Goal: Task Accomplishment & Management: Complete application form

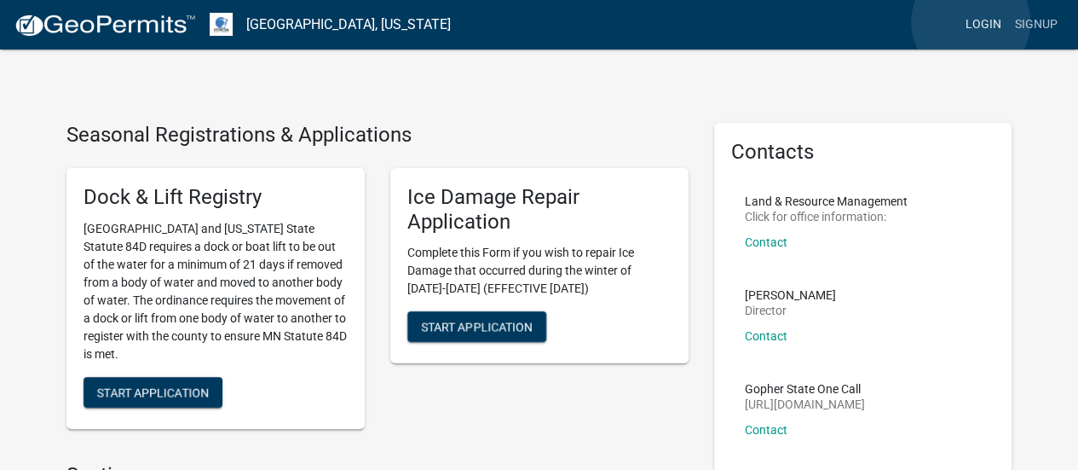
click at [971, 22] on link "Login" at bounding box center [983, 25] width 49 height 32
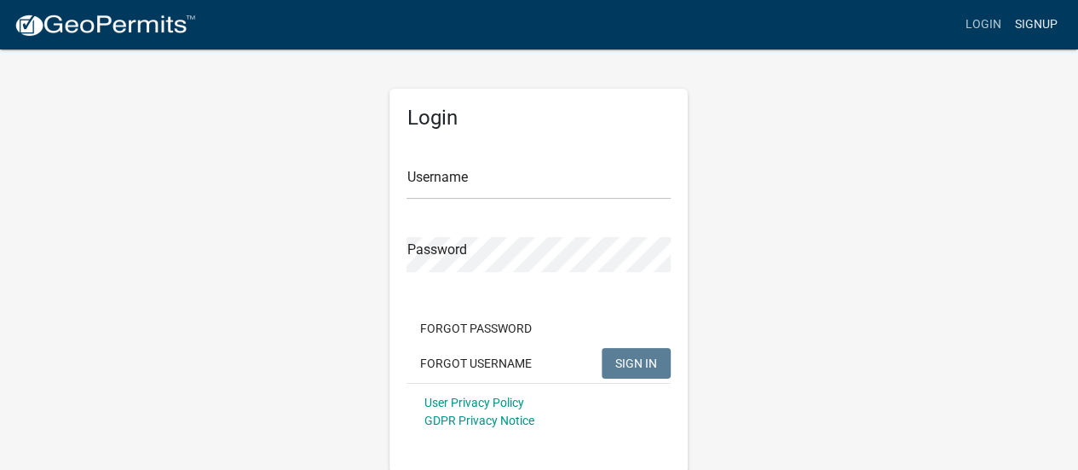
click at [1043, 30] on link "Signup" at bounding box center [1036, 25] width 56 height 32
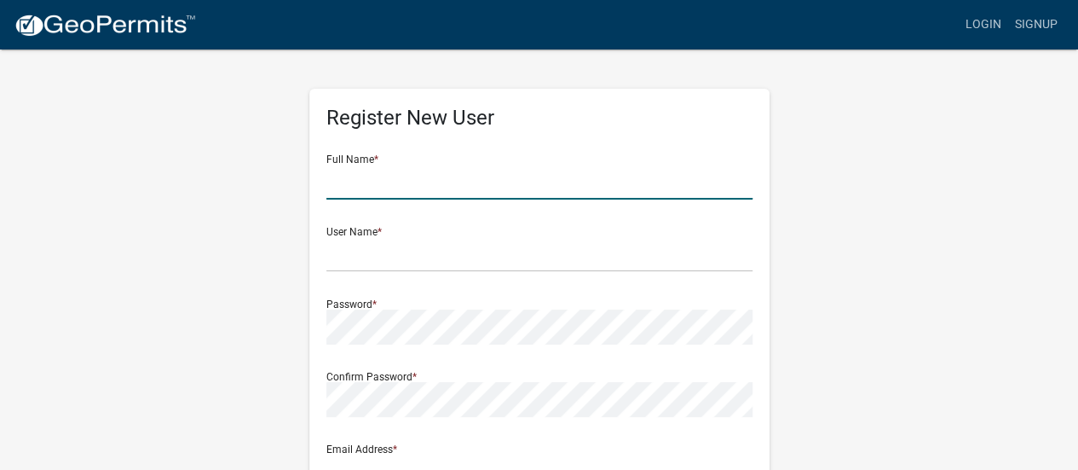
click at [471, 168] on input "text" at bounding box center [539, 181] width 426 height 35
type input "[PERSON_NAME]"
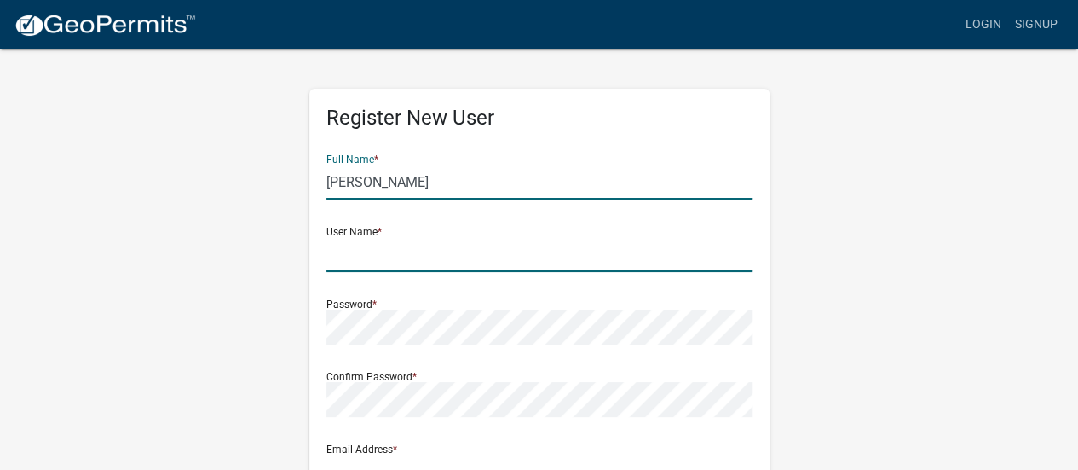
click at [386, 254] on input "text" at bounding box center [539, 254] width 426 height 35
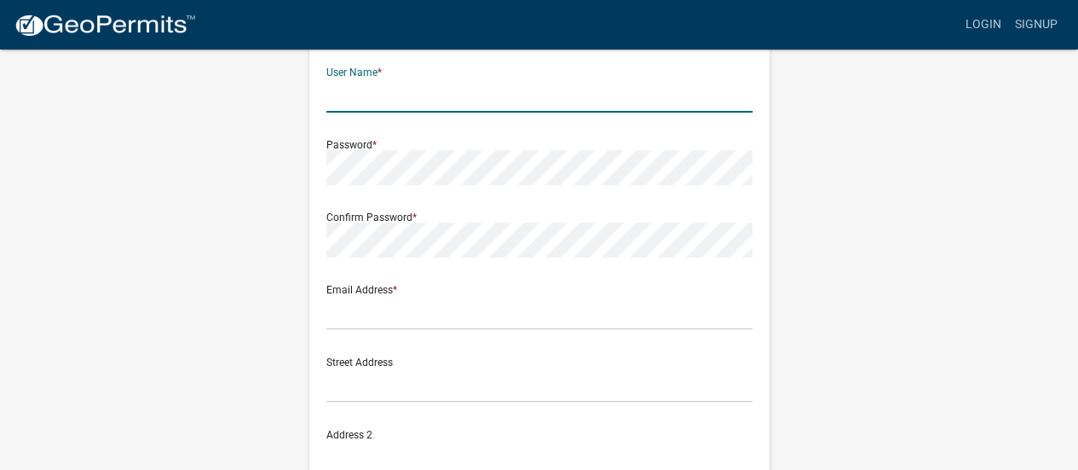
scroll to position [170, 0]
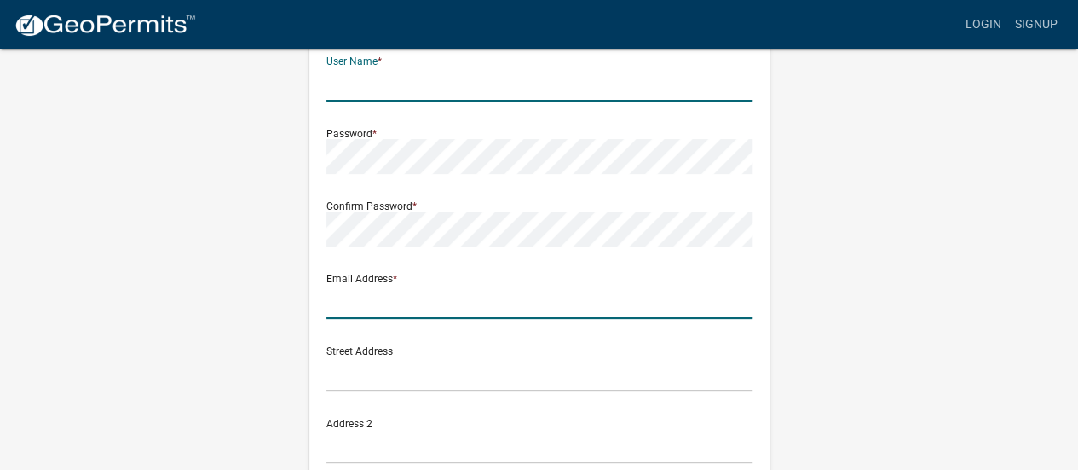
click at [378, 308] on input "text" at bounding box center [539, 301] width 426 height 35
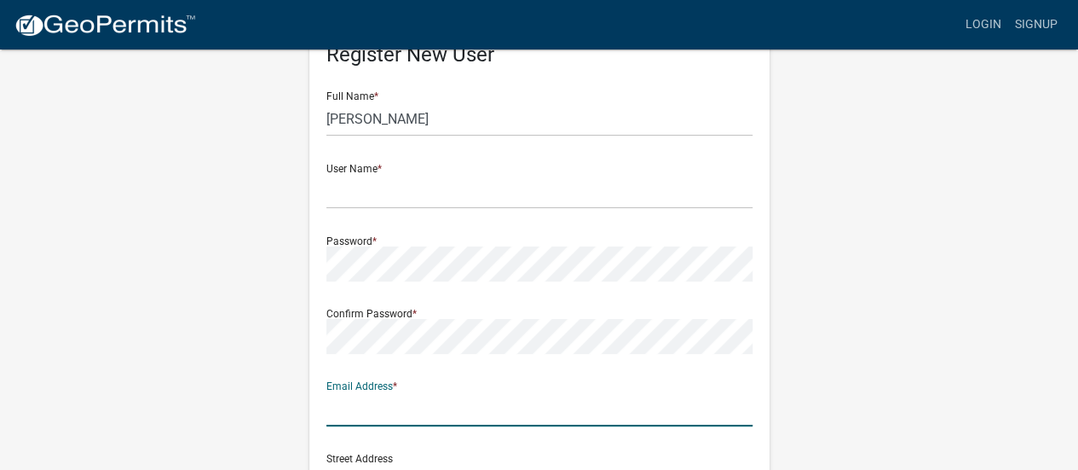
scroll to position [63, 0]
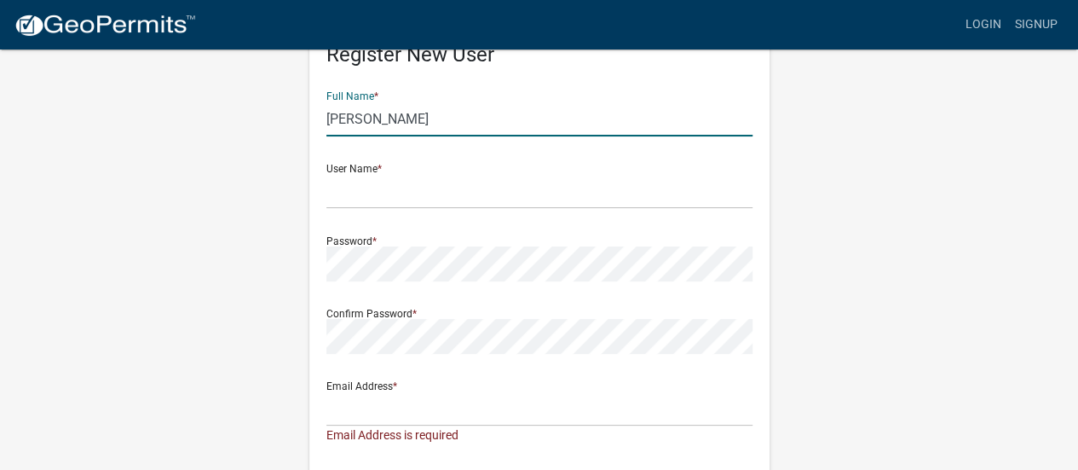
drag, startPoint x: 381, startPoint y: 118, endPoint x: 262, endPoint y: 122, distance: 118.5
click at [262, 122] on div "Register New User Full Name * [PERSON_NAME] User Name * Password * Confirm Pass…" at bounding box center [540, 450] width 972 height 930
type input "V"
type input "Cale"
click at [526, 214] on form "Full Name * [PERSON_NAME] User Name * Password * Confirm Password * Email Addre…" at bounding box center [539, 451] width 426 height 747
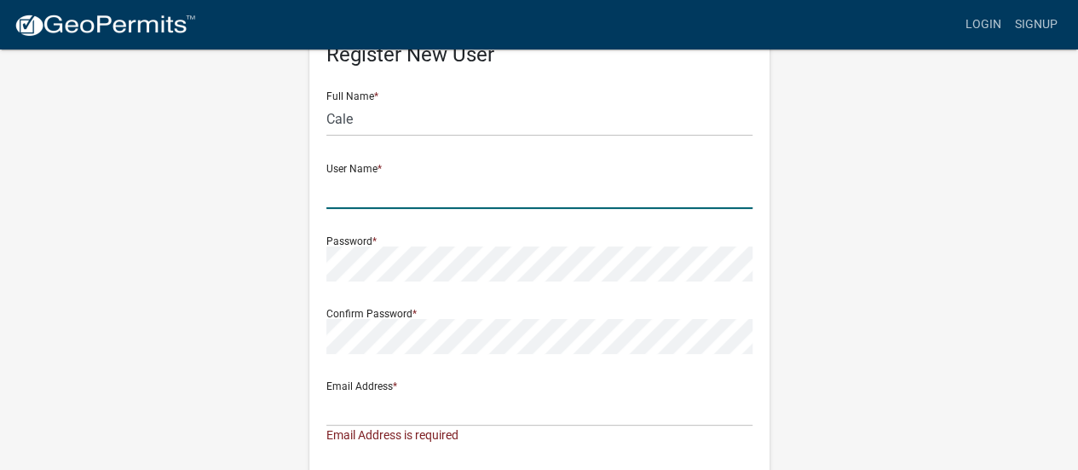
click at [517, 202] on input "text" at bounding box center [539, 191] width 426 height 35
type input "A"
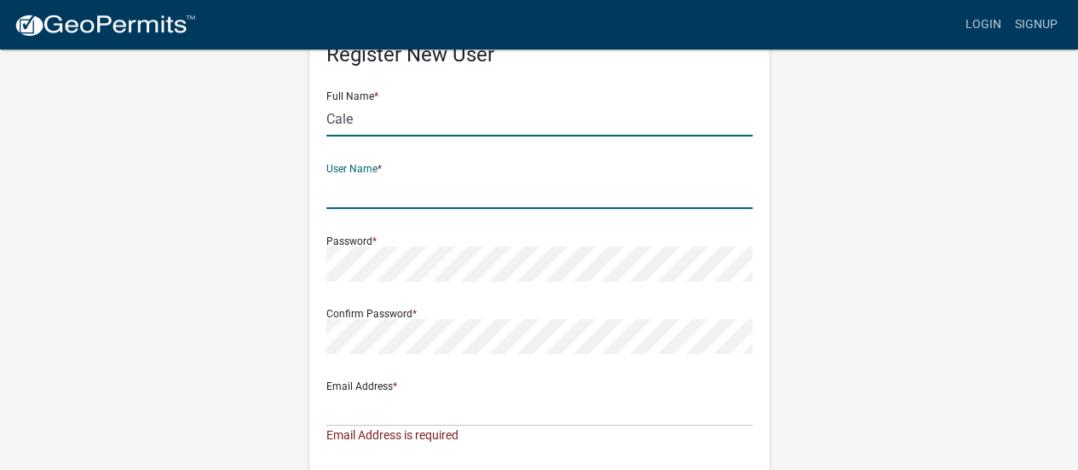
click at [440, 117] on input "Cale" at bounding box center [539, 118] width 426 height 35
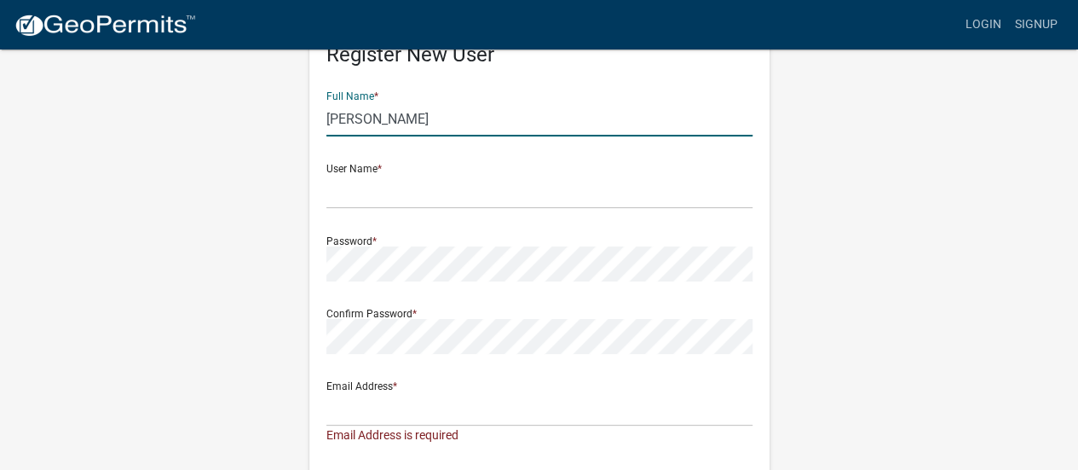
type input "[PERSON_NAME]"
click at [422, 193] on input "text" at bounding box center [539, 191] width 426 height 35
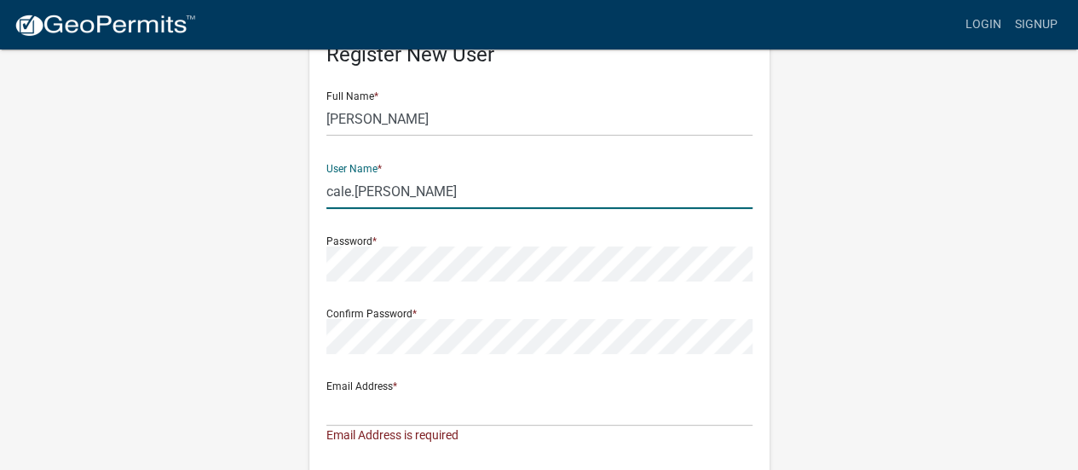
type input "cale.[PERSON_NAME]"
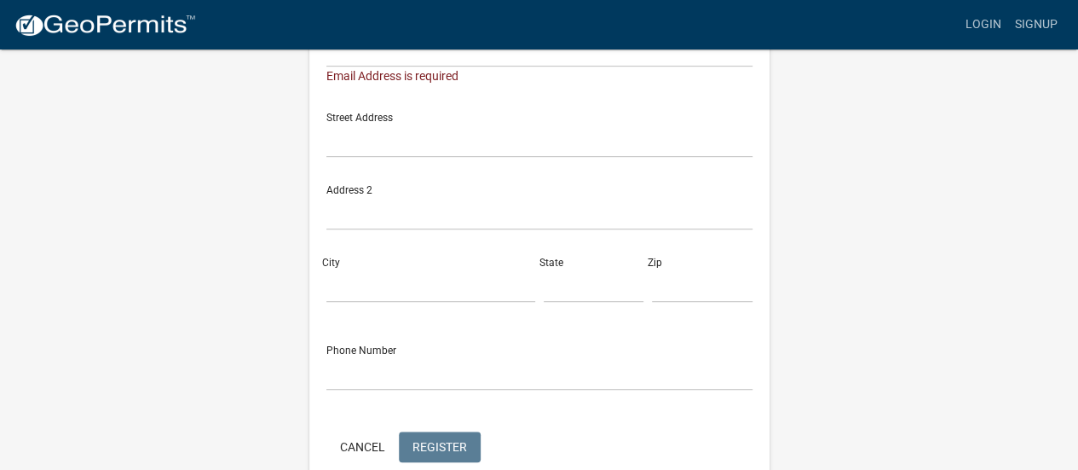
scroll to position [337, 0]
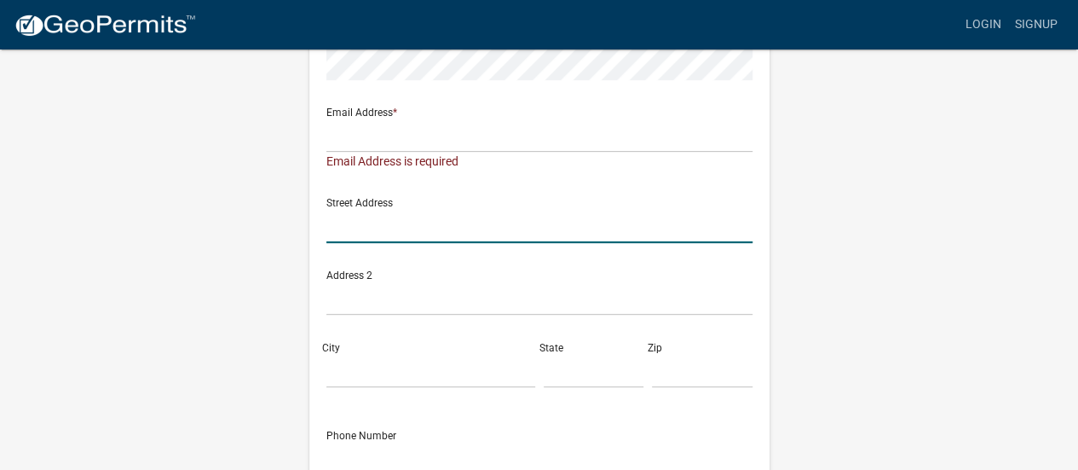
click at [428, 225] on input "text" at bounding box center [539, 225] width 426 height 35
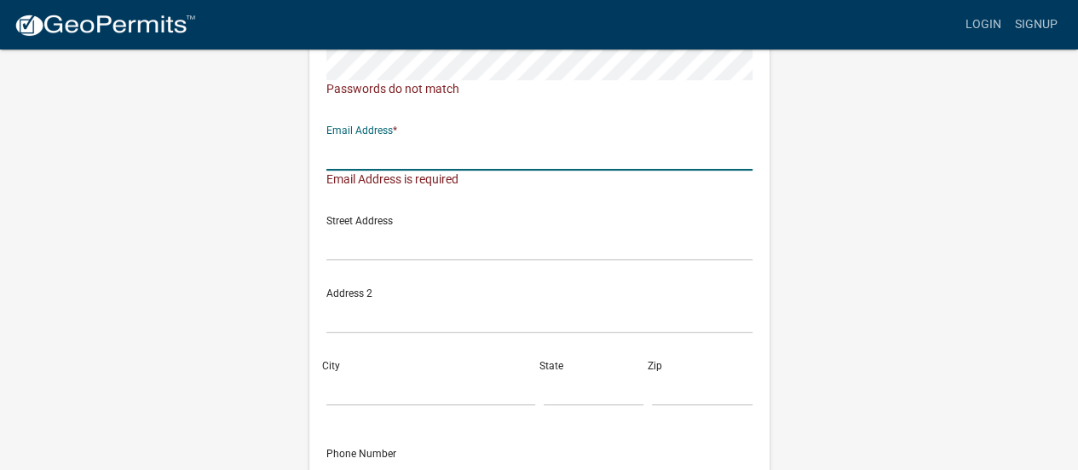
click at [430, 154] on input "text" at bounding box center [539, 153] width 426 height 35
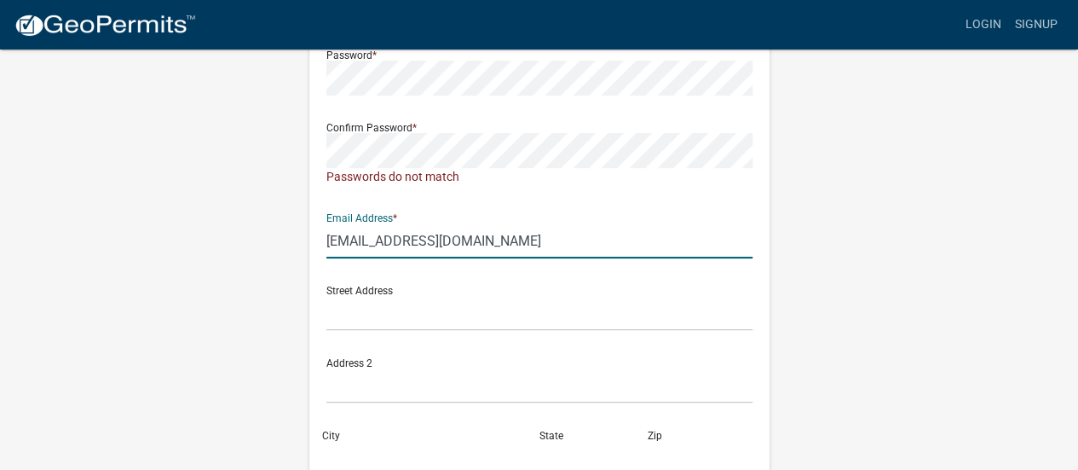
scroll to position [166, 0]
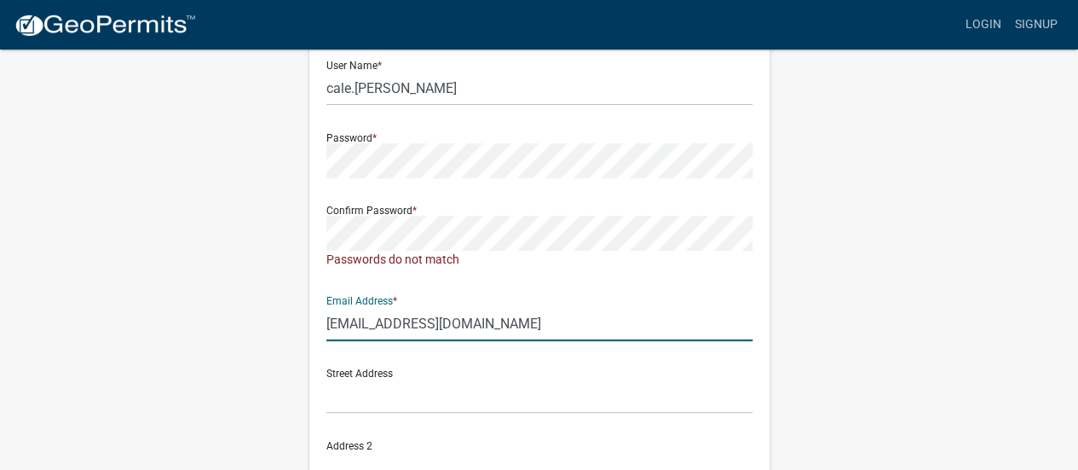
type input "[EMAIL_ADDRESS][DOMAIN_NAME]"
click at [302, 171] on div "Register New User Full Name * [PERSON_NAME] User Name * [PERSON_NAME].[PERSON_N…" at bounding box center [540, 347] width 486 height 930
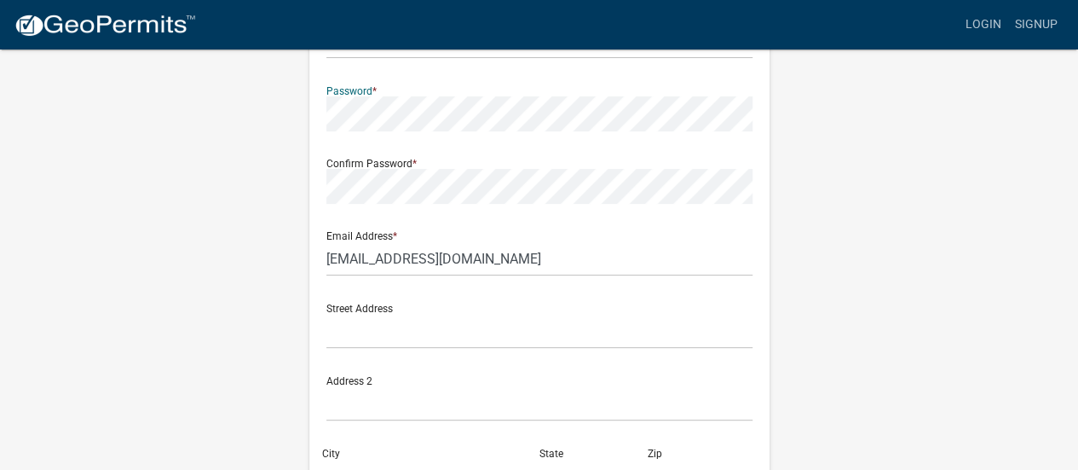
scroll to position [251, 0]
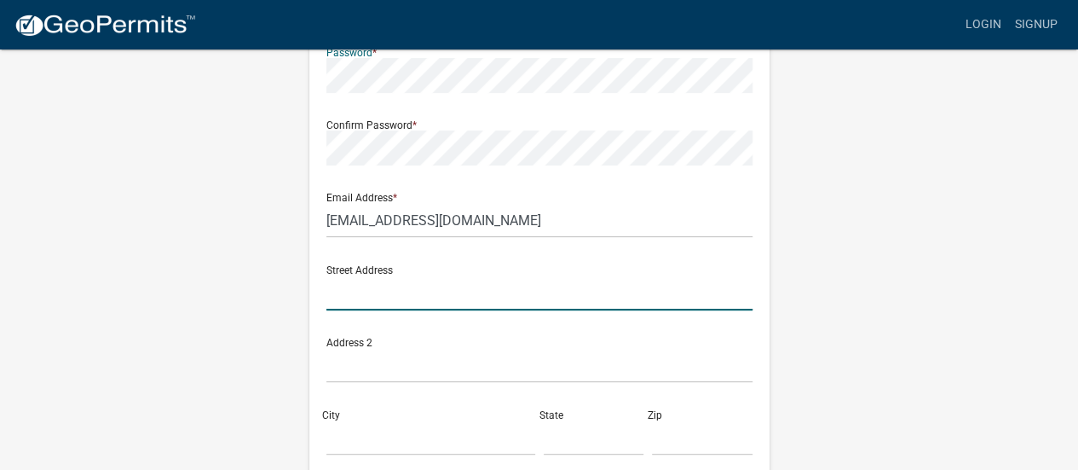
click at [474, 300] on input "text" at bounding box center [539, 292] width 426 height 35
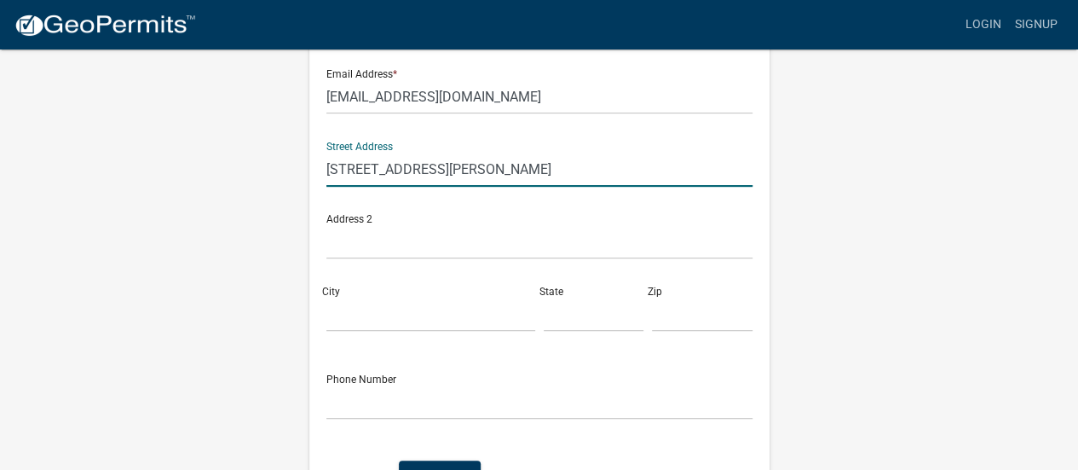
scroll to position [489, 0]
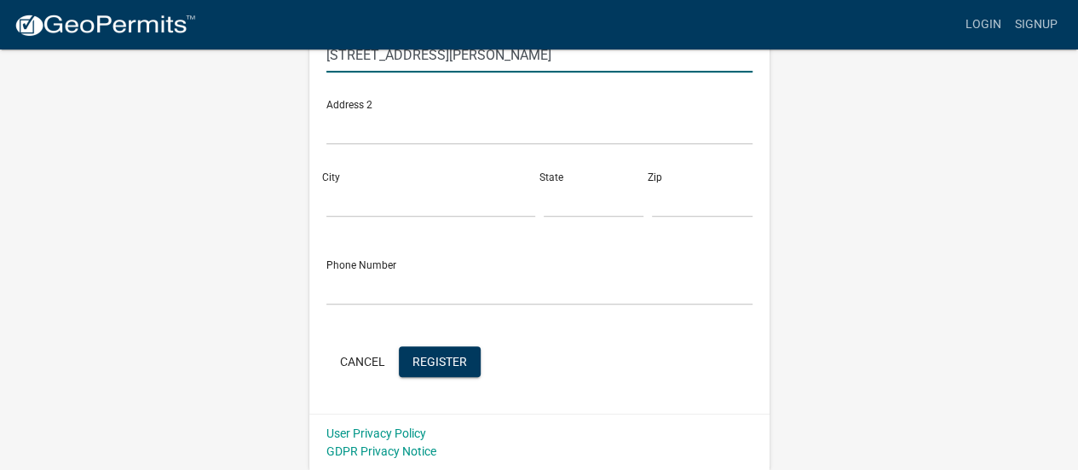
type input "[STREET_ADDRESS][PERSON_NAME]"
click at [435, 204] on input "City" at bounding box center [430, 199] width 209 height 35
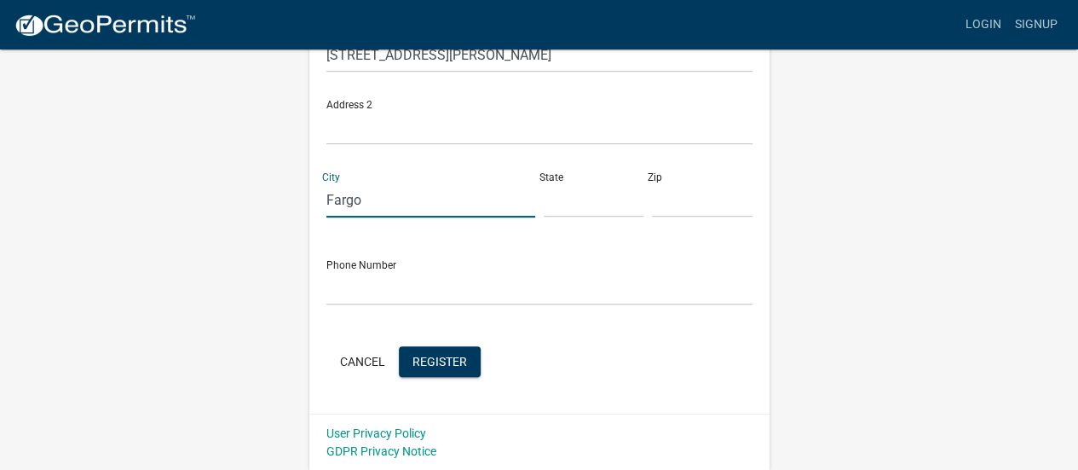
type input "Fargo"
click at [551, 207] on input "text" at bounding box center [594, 199] width 101 height 35
type input "ND"
click at [672, 198] on input "text" at bounding box center [702, 199] width 101 height 35
type input "58104"
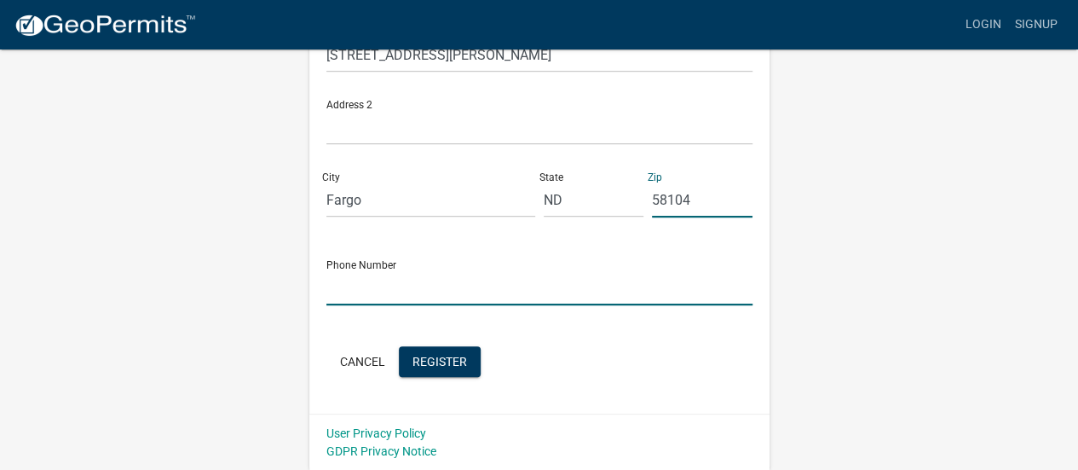
click at [406, 280] on input "text" at bounding box center [539, 287] width 426 height 35
type input "[PHONE_NUMBER]"
click at [464, 359] on span "Register" at bounding box center [439, 361] width 55 height 14
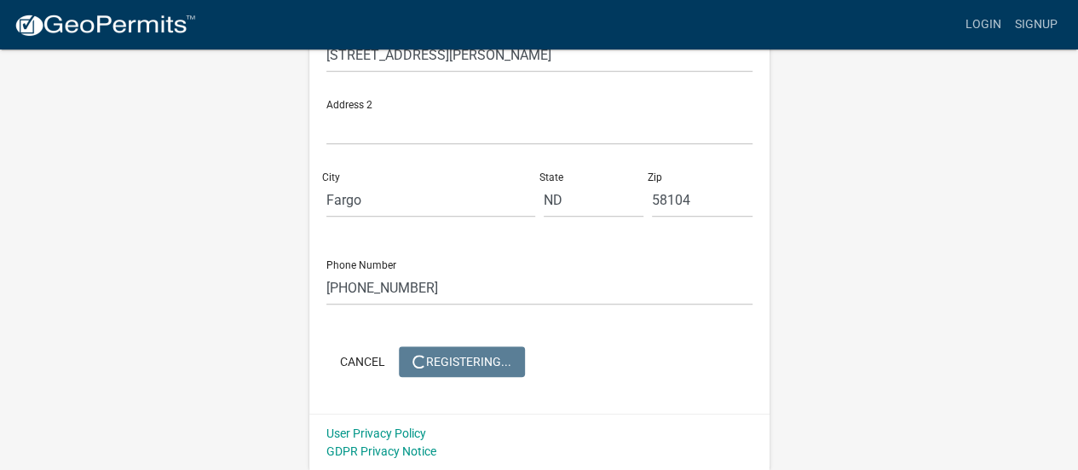
scroll to position [0, 0]
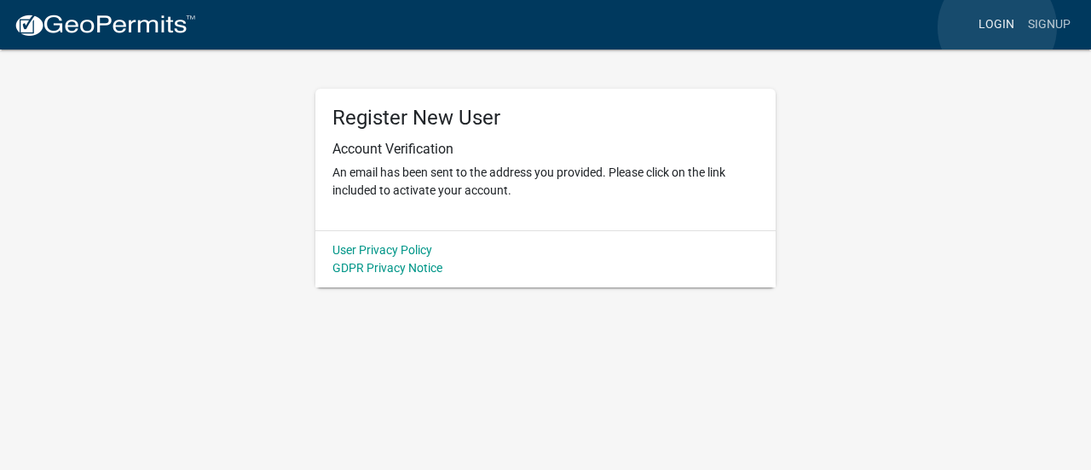
click at [997, 27] on link "Login" at bounding box center [996, 25] width 49 height 32
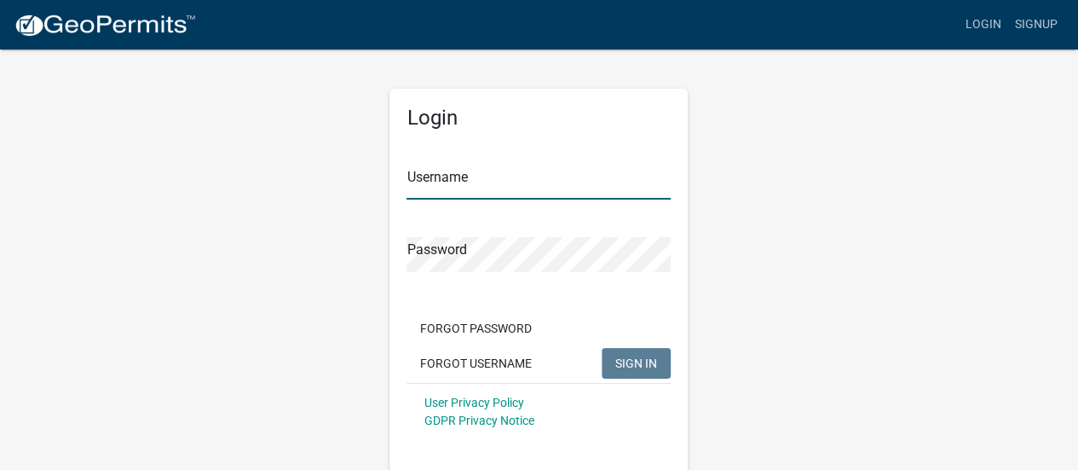
click at [559, 168] on input "Username" at bounding box center [539, 181] width 264 height 35
type input "cale.[PERSON_NAME]"
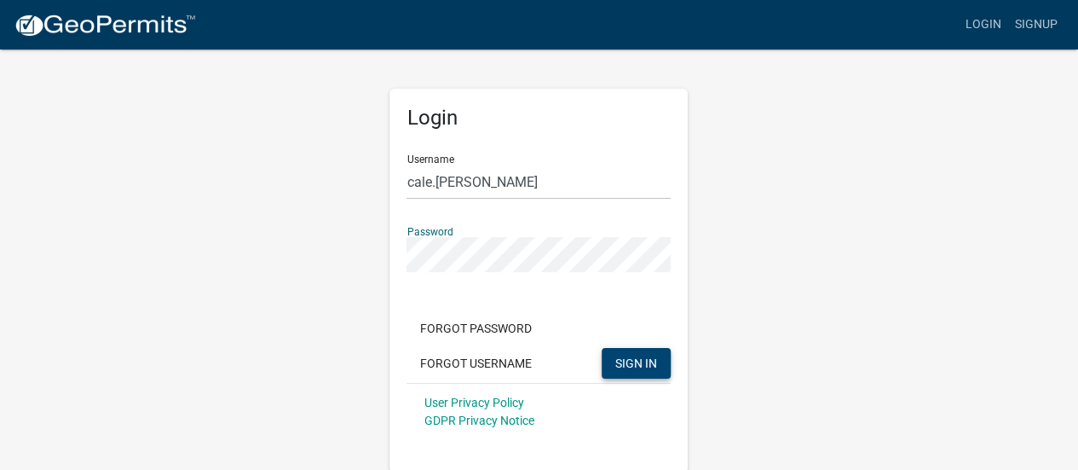
click at [628, 362] on span "SIGN IN" at bounding box center [636, 362] width 42 height 14
click at [634, 369] on span "SIGN IN" at bounding box center [636, 362] width 42 height 14
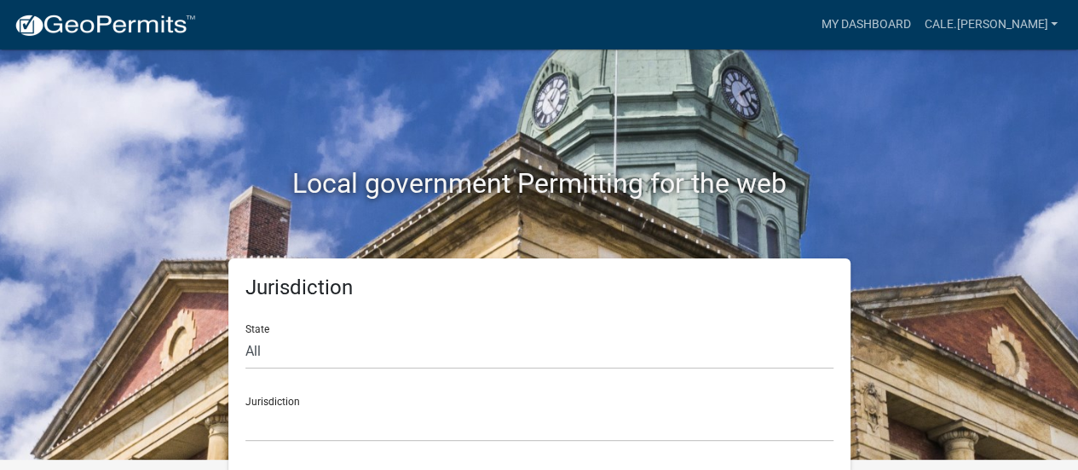
scroll to position [14, 0]
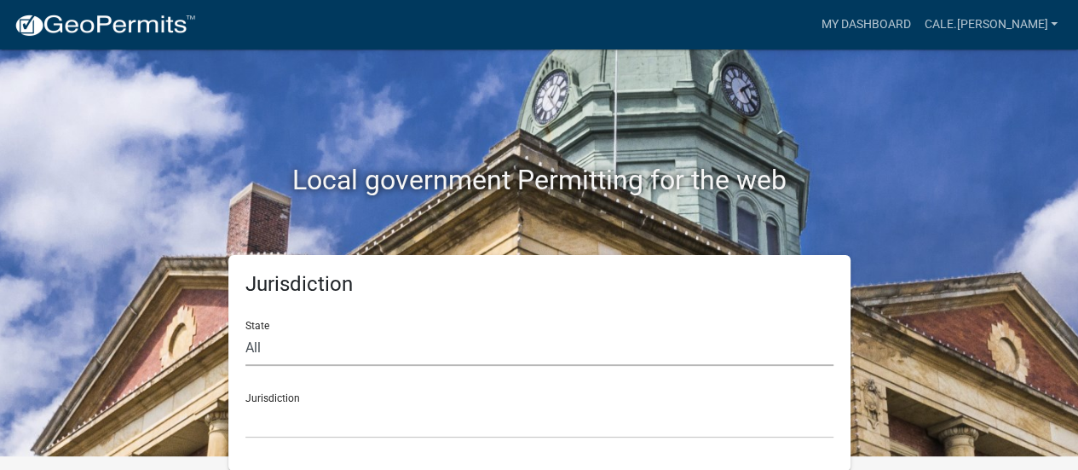
click at [419, 332] on select "All [US_STATE] [US_STATE] [US_STATE] [US_STATE] [US_STATE] [US_STATE] [US_STATE…" at bounding box center [539, 348] width 588 height 35
select select "[US_STATE]"
click at [245, 331] on select "All [US_STATE] [US_STATE] [US_STATE] [US_STATE] [US_STATE] [US_STATE] [US_STATE…" at bounding box center [539, 348] width 588 height 35
click at [330, 408] on select "[GEOGRAPHIC_DATA], [US_STATE] [GEOGRAPHIC_DATA], [US_STATE] [GEOGRAPHIC_DATA], …" at bounding box center [539, 420] width 588 height 35
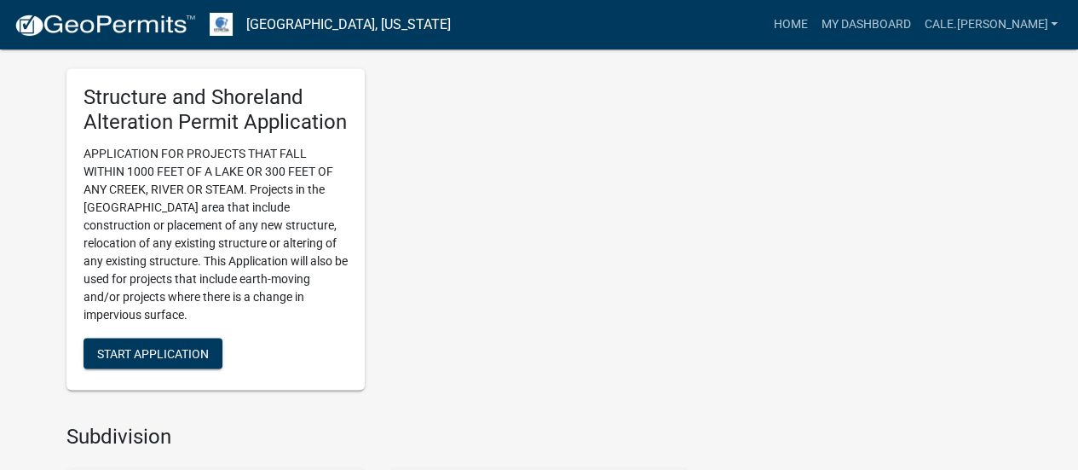
scroll to position [1224, 0]
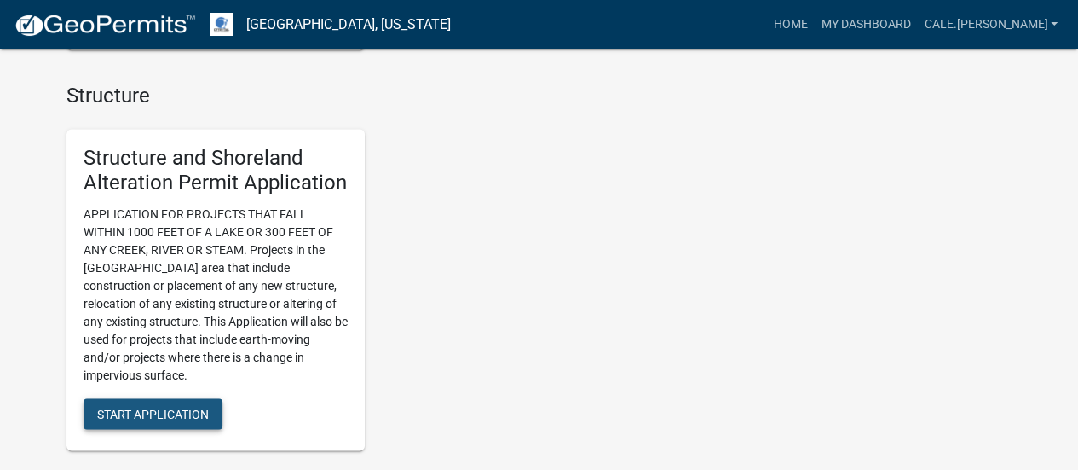
click at [167, 410] on span "Start Application" at bounding box center [153, 413] width 112 height 14
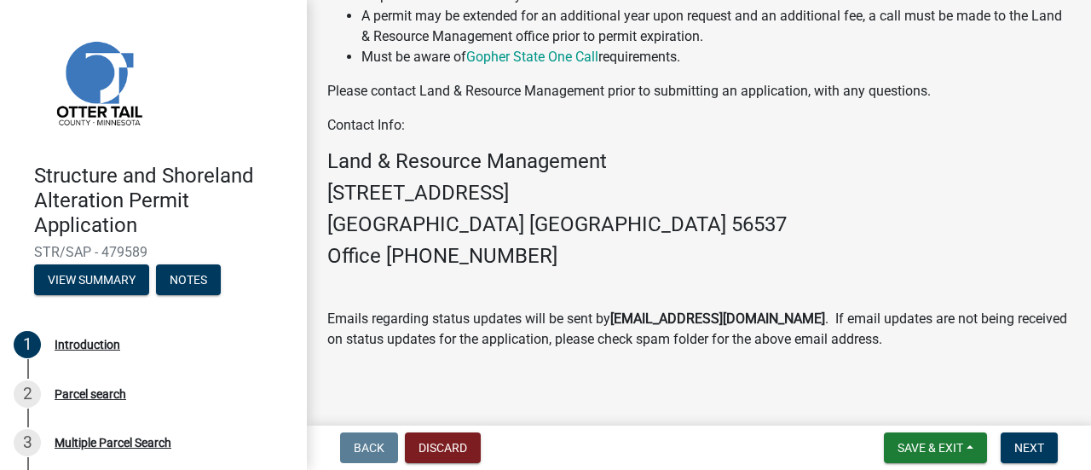
scroll to position [703, 0]
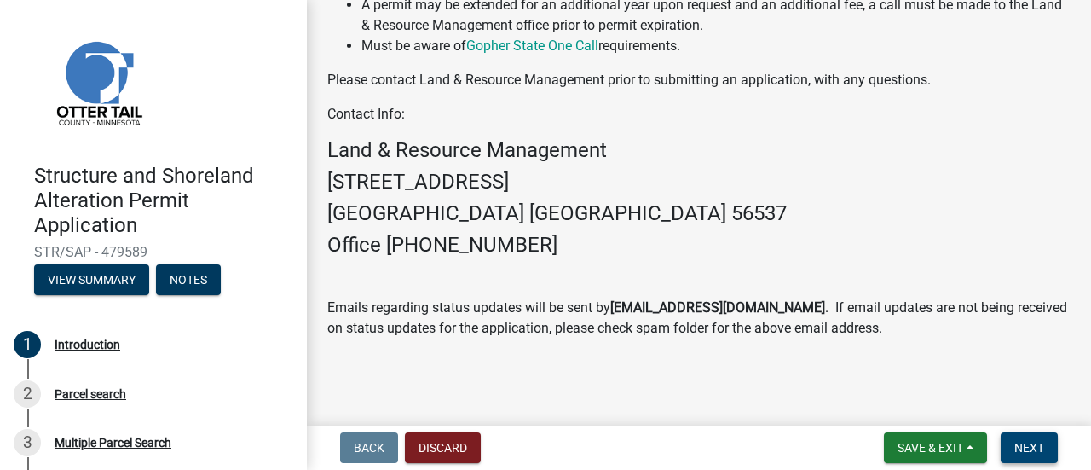
click at [1017, 451] on span "Next" at bounding box center [1029, 448] width 30 height 14
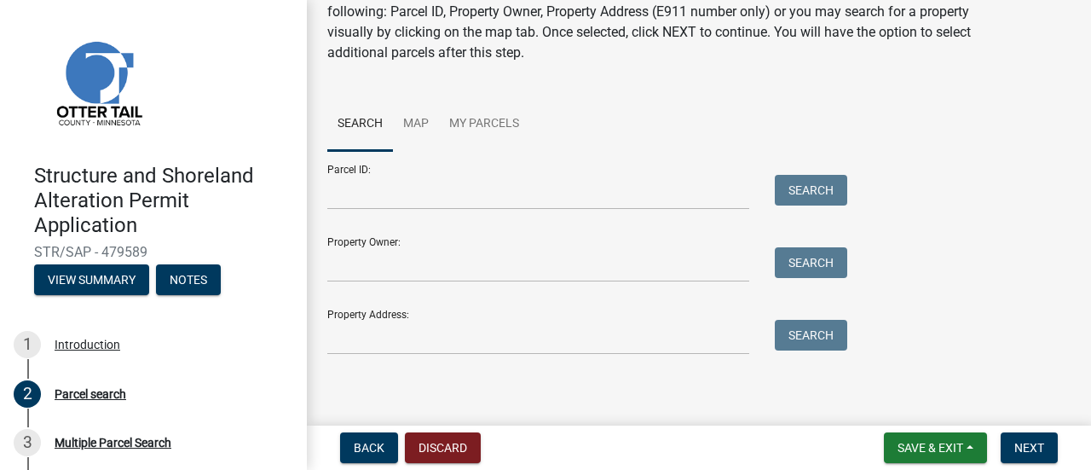
scroll to position [89, 0]
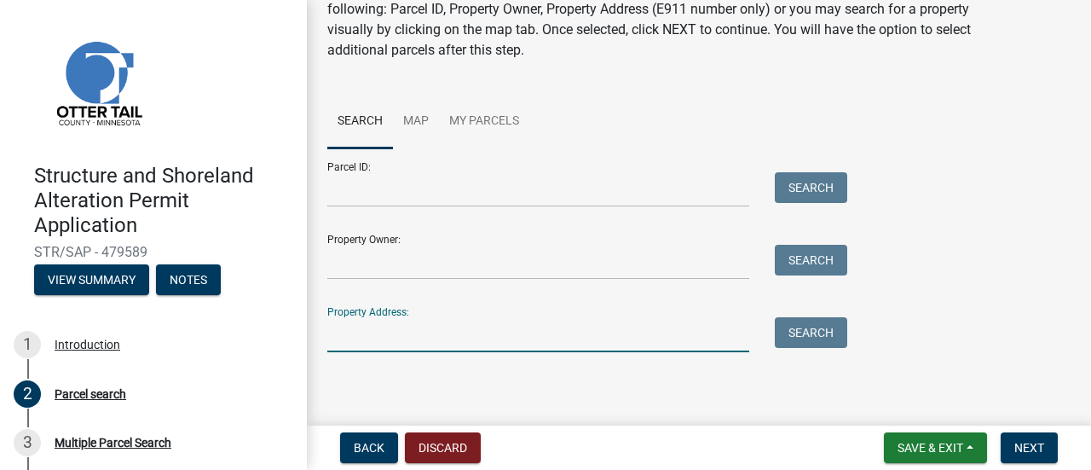
click at [459, 318] on input "Property Address:" at bounding box center [538, 334] width 422 height 35
type input "51749"
click at [806, 321] on button "Search" at bounding box center [811, 332] width 72 height 31
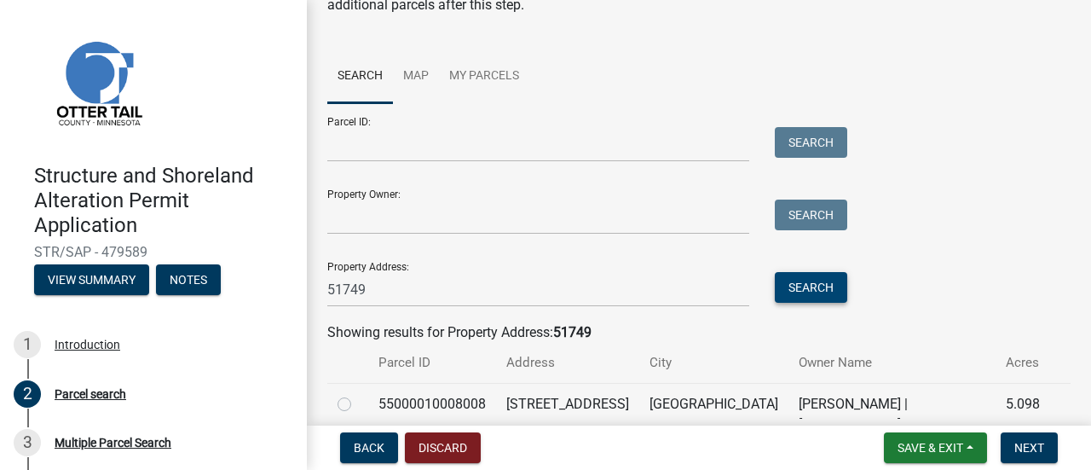
scroll to position [206, 0]
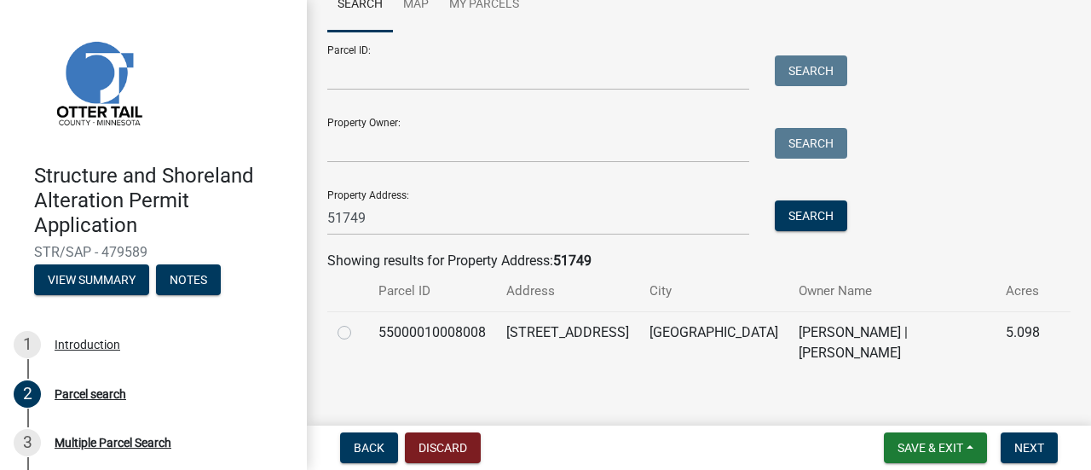
click at [358, 322] on label at bounding box center [358, 322] width 0 height 0
click at [358, 333] on input "radio" at bounding box center [363, 327] width 11 height 11
radio input "true"
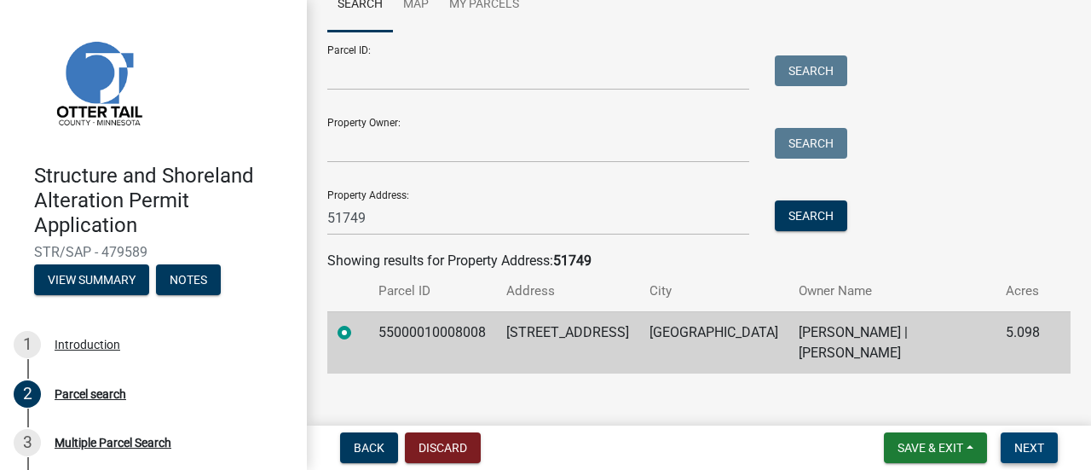
click at [1037, 444] on span "Next" at bounding box center [1029, 448] width 30 height 14
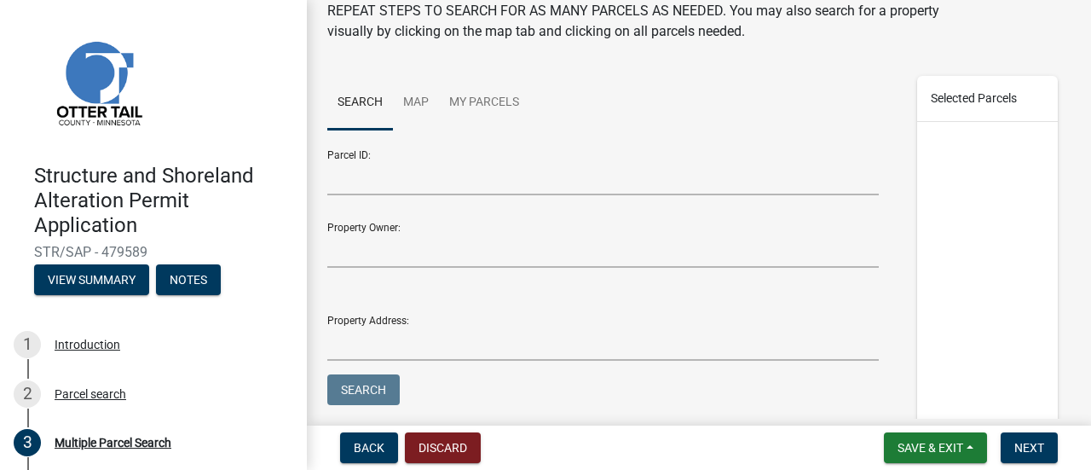
scroll to position [0, 0]
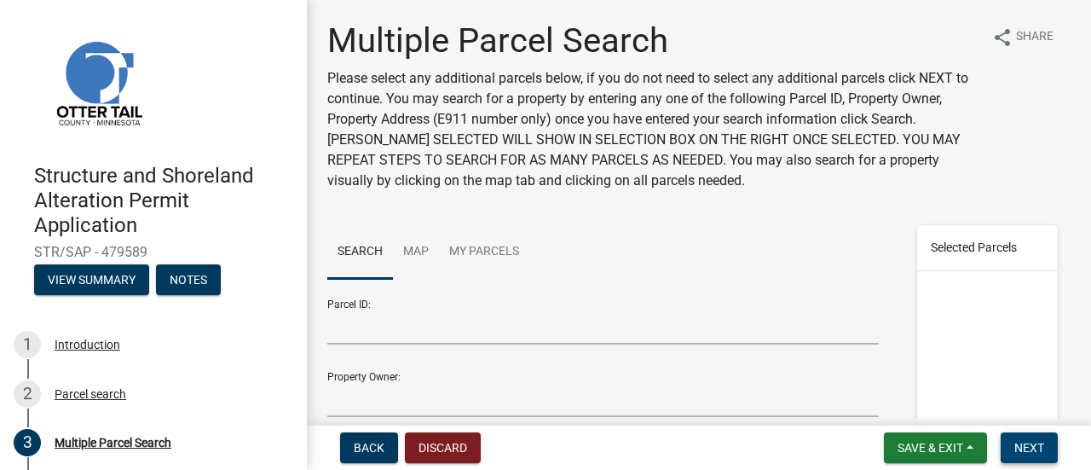
click at [1020, 444] on span "Next" at bounding box center [1029, 448] width 30 height 14
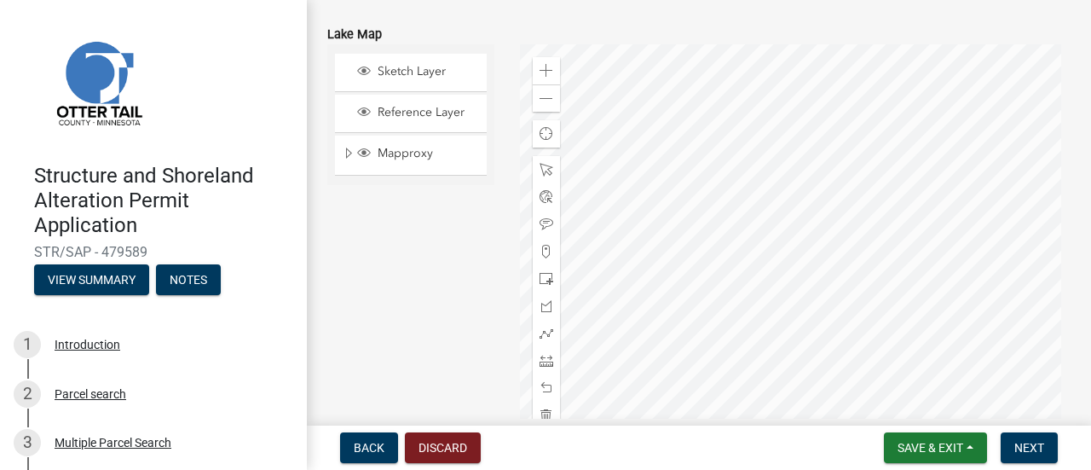
scroll to position [937, 0]
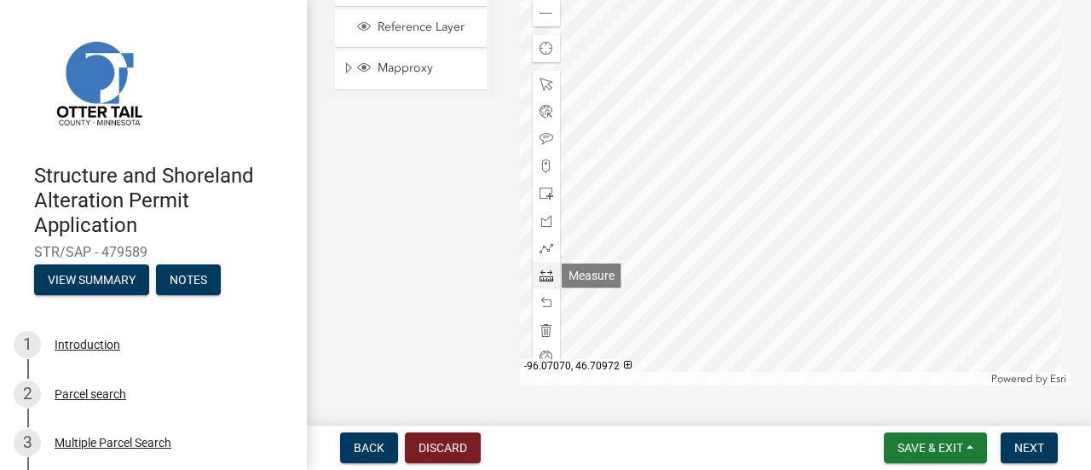
click at [542, 274] on span at bounding box center [546, 275] width 14 height 14
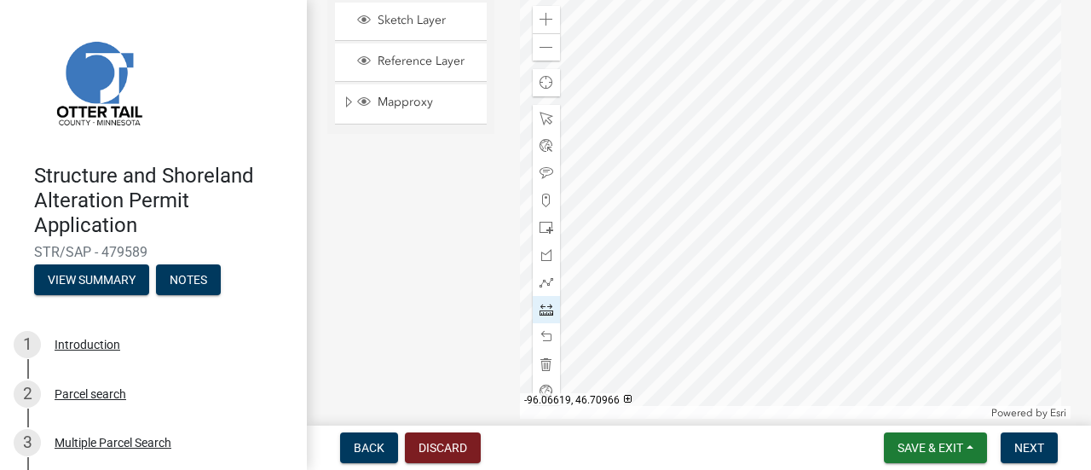
click at [851, 309] on div at bounding box center [795, 206] width 551 height 426
click at [868, 154] on div at bounding box center [795, 206] width 551 height 426
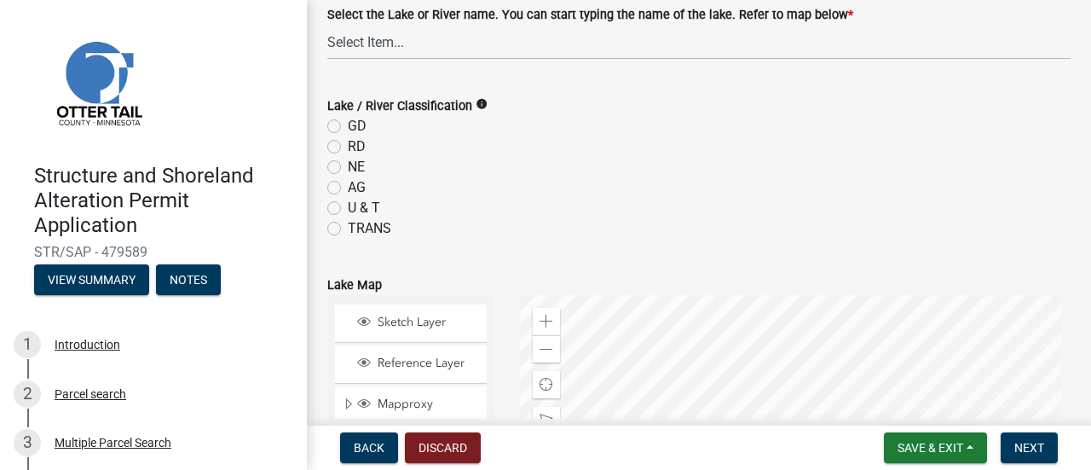
scroll to position [562, 0]
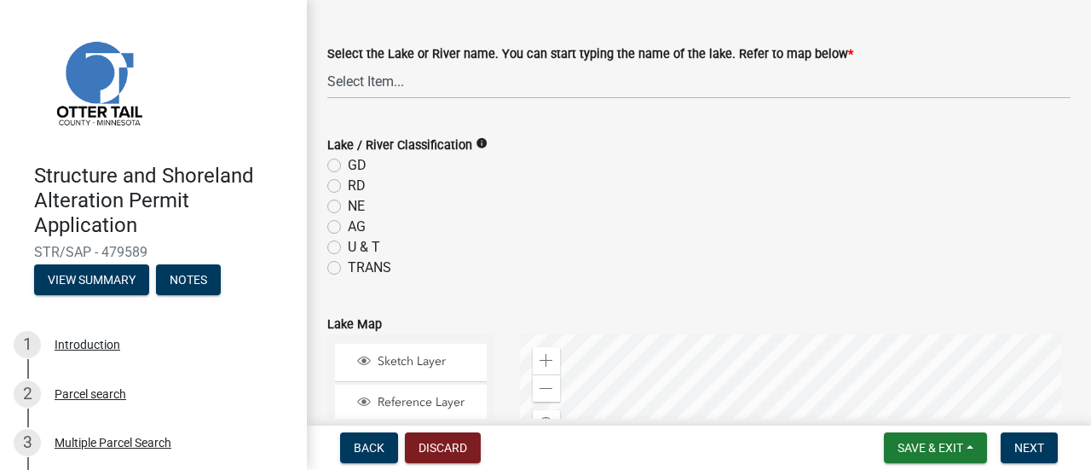
click at [348, 167] on label "GD" at bounding box center [357, 165] width 19 height 20
click at [348, 166] on input "GD" at bounding box center [353, 160] width 11 height 11
radio input "true"
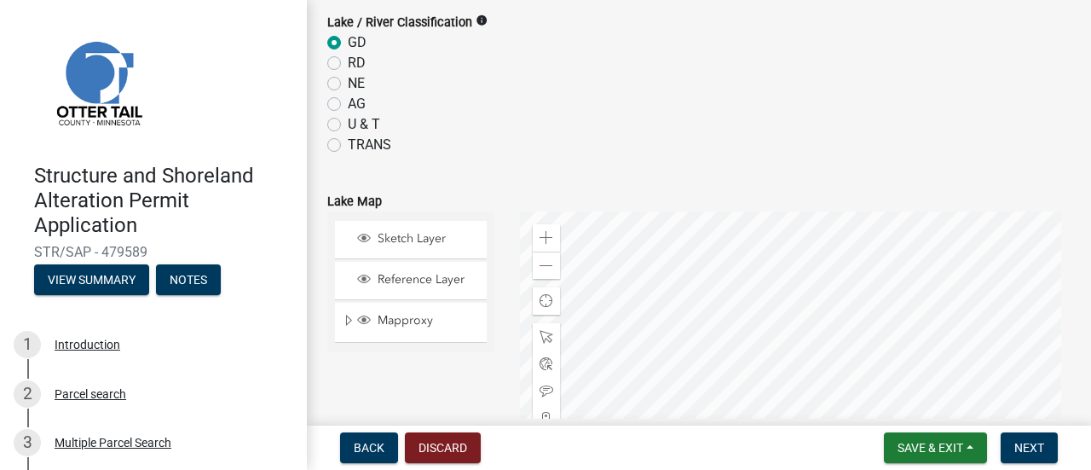
scroll to position [648, 0]
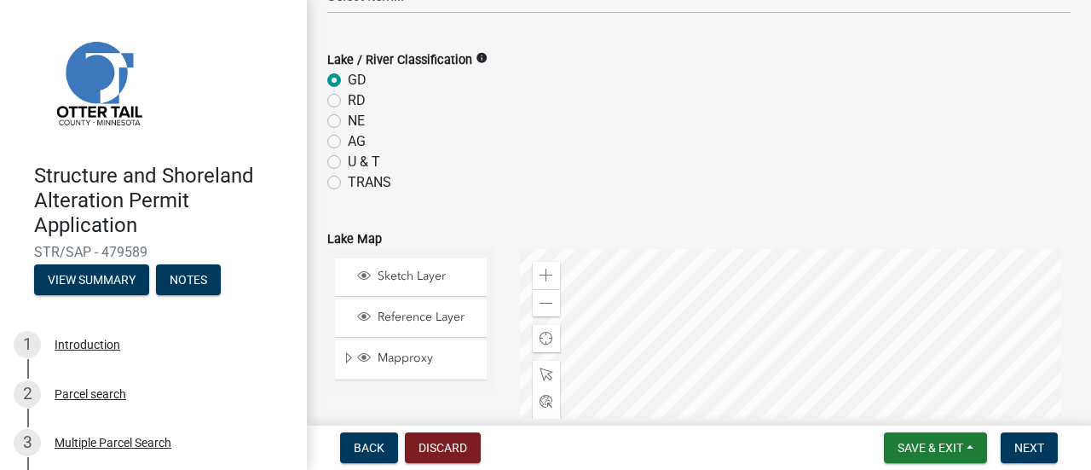
click at [348, 160] on label "U & T" at bounding box center [364, 162] width 32 height 20
click at [348, 160] on input "U & T" at bounding box center [353, 157] width 11 height 11
radio input "true"
click at [348, 79] on label "GD" at bounding box center [357, 80] width 19 height 20
click at [348, 79] on input "GD" at bounding box center [353, 75] width 11 height 11
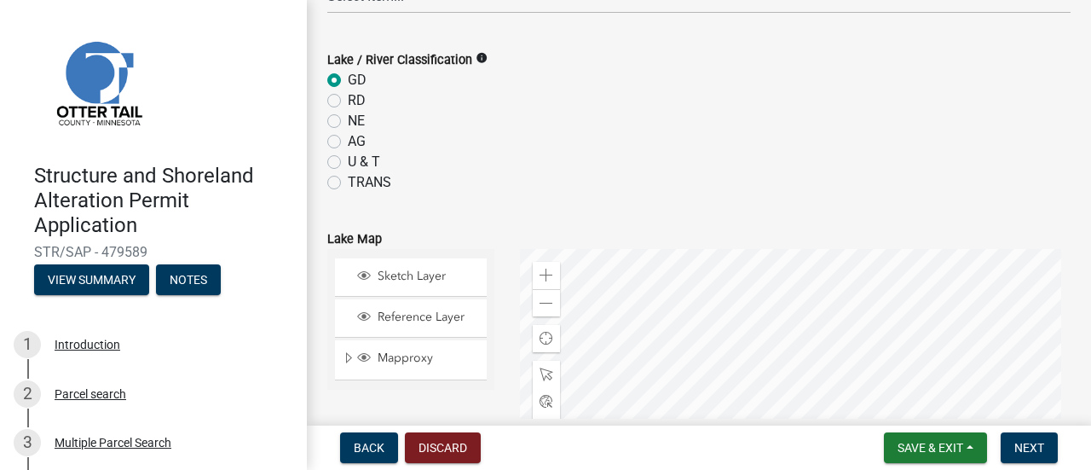
radio input "true"
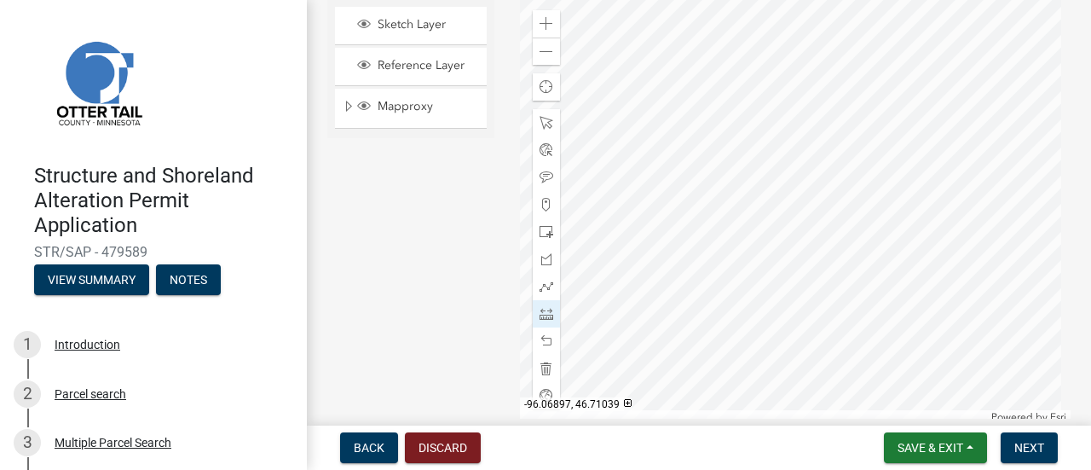
scroll to position [818, 0]
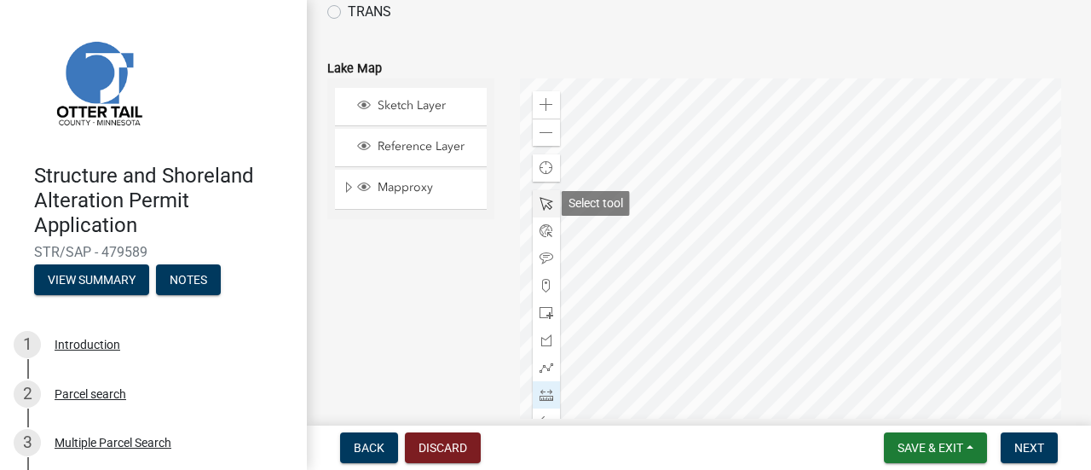
click at [545, 197] on span at bounding box center [546, 204] width 14 height 14
click at [707, 253] on div at bounding box center [795, 291] width 551 height 426
click at [708, 253] on div at bounding box center [795, 291] width 551 height 426
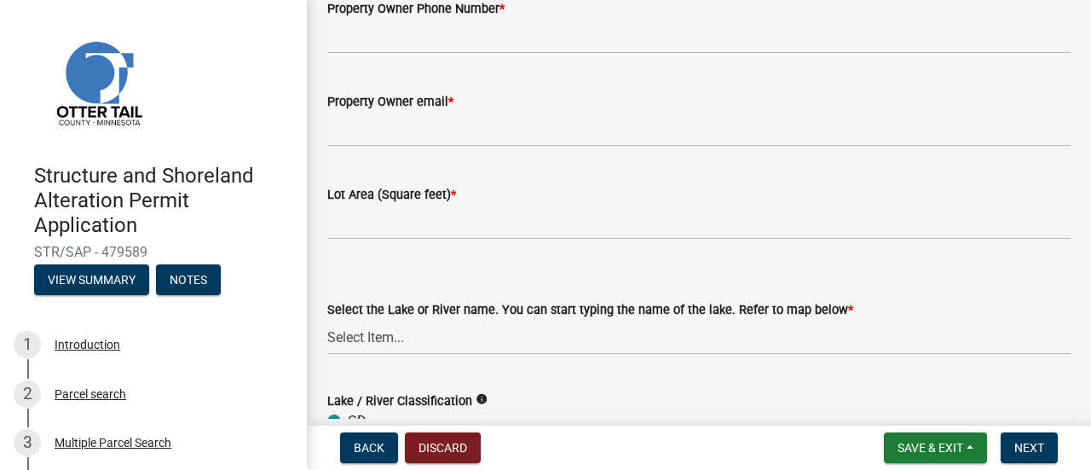
scroll to position [136, 0]
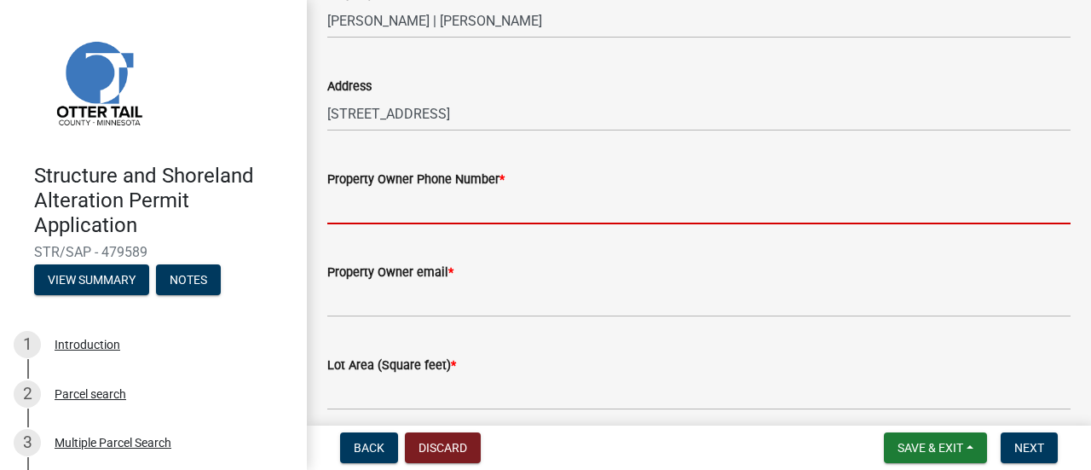
click at [409, 205] on input "Property Owner Phone Number *" at bounding box center [698, 206] width 743 height 35
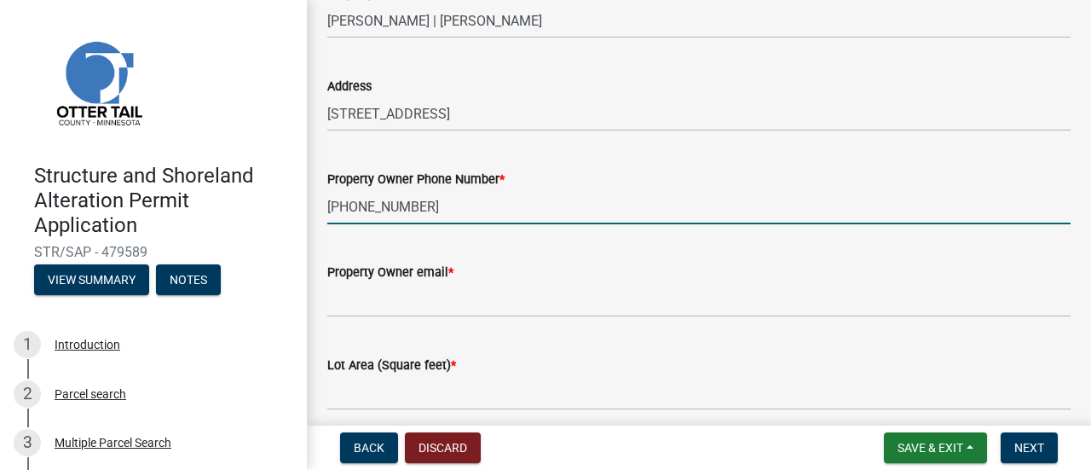
type input "[PHONE_NUMBER]"
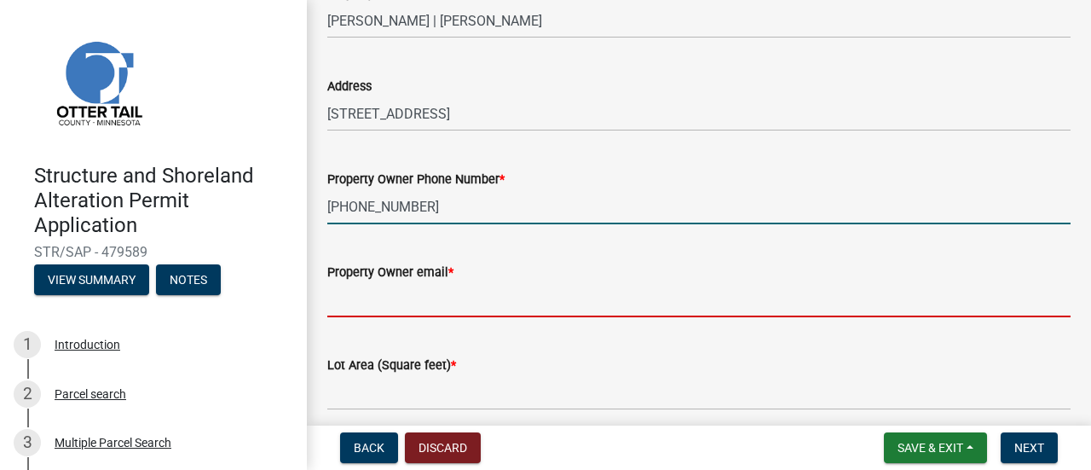
click at [447, 304] on input "Property Owner email *" at bounding box center [698, 299] width 743 height 35
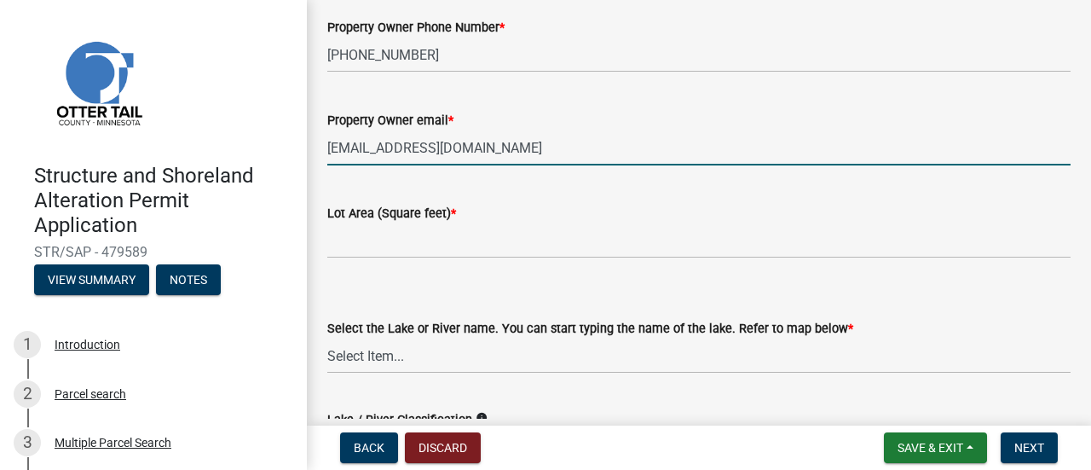
scroll to position [0, 0]
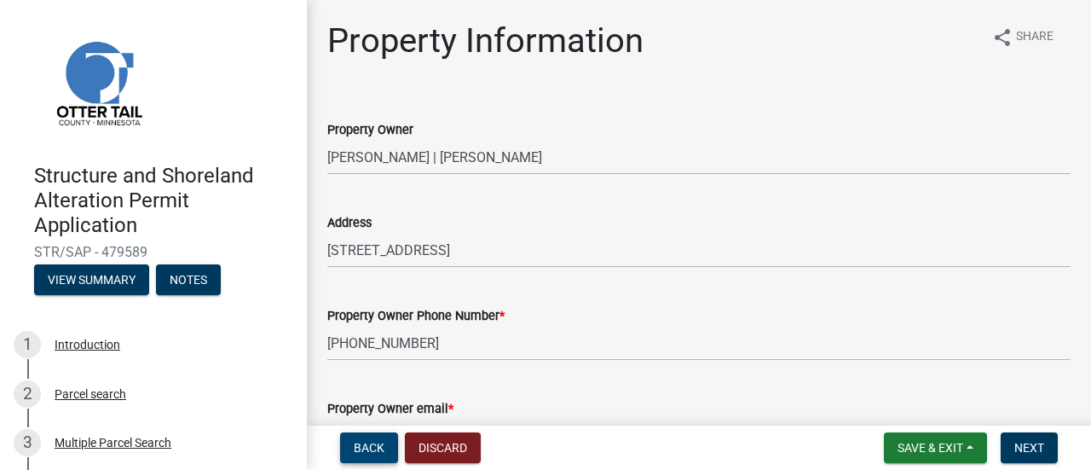
type input "[EMAIL_ADDRESS][DOMAIN_NAME]"
click at [382, 441] on span "Back" at bounding box center [369, 448] width 31 height 14
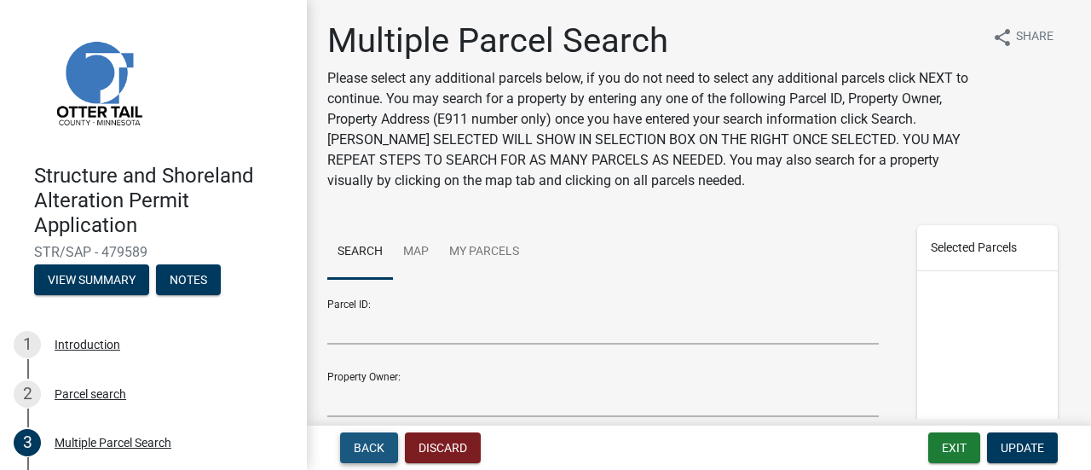
click at [383, 441] on span "Back" at bounding box center [369, 448] width 31 height 14
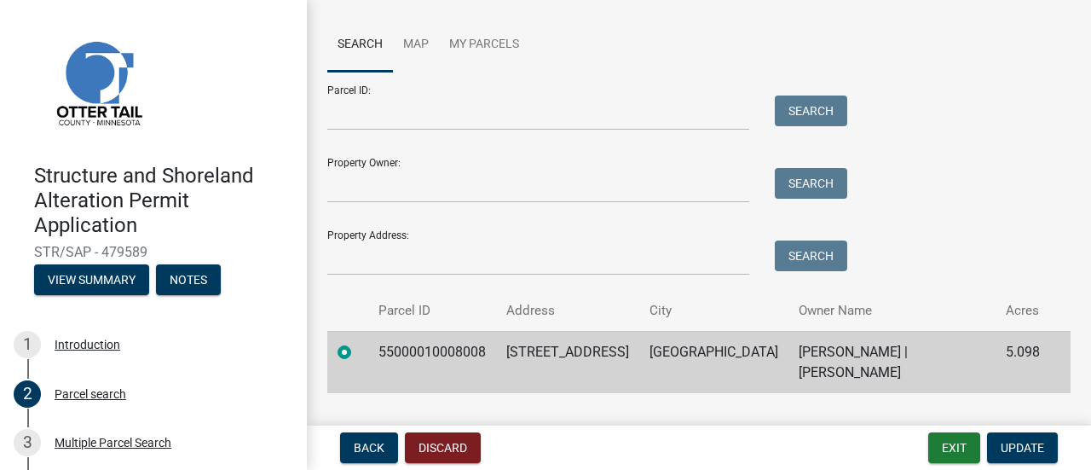
scroll to position [186, 0]
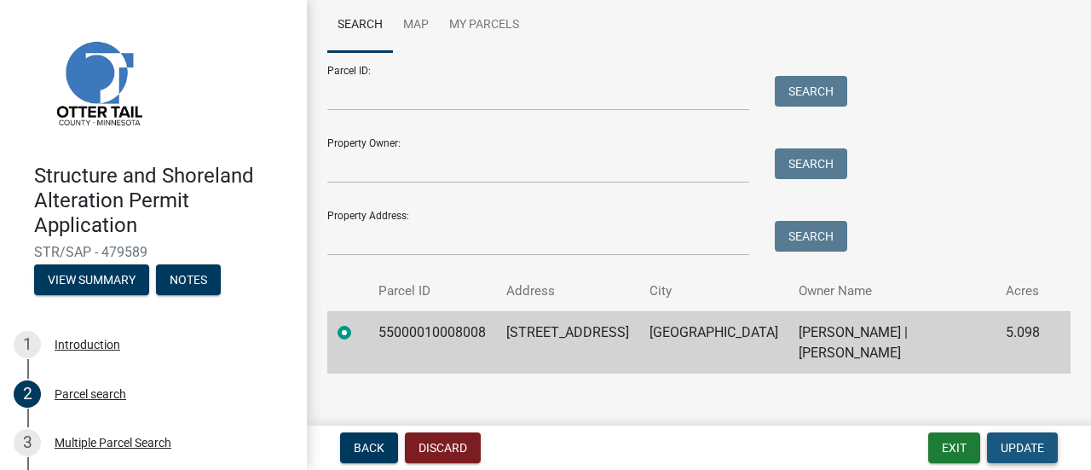
click at [1024, 452] on span "Update" at bounding box center [1021, 448] width 43 height 14
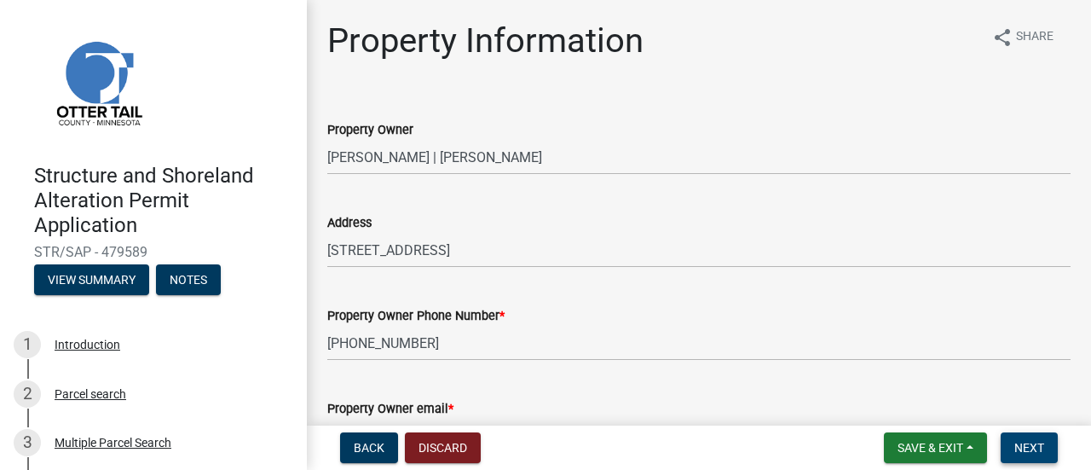
click at [1024, 451] on span "Next" at bounding box center [1029, 448] width 30 height 14
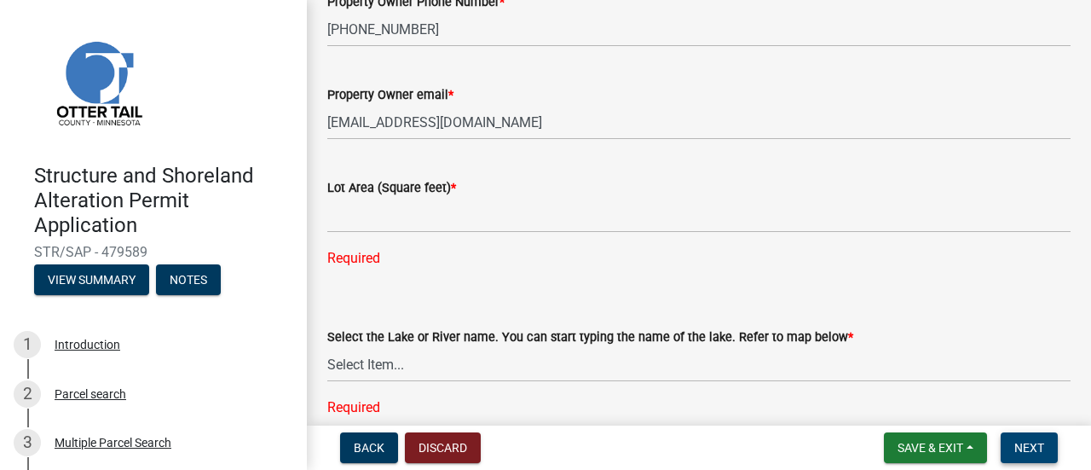
scroll to position [341, 0]
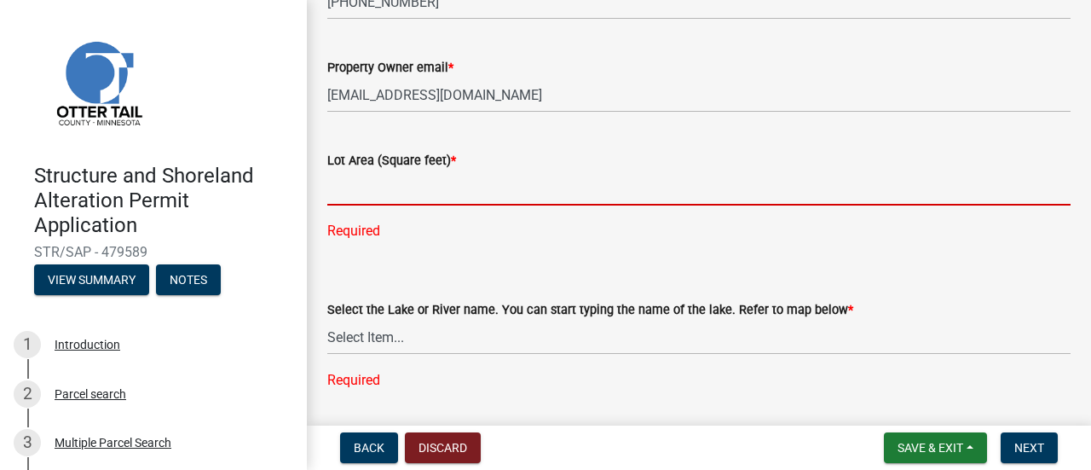
click at [409, 193] on input "text" at bounding box center [698, 187] width 743 height 35
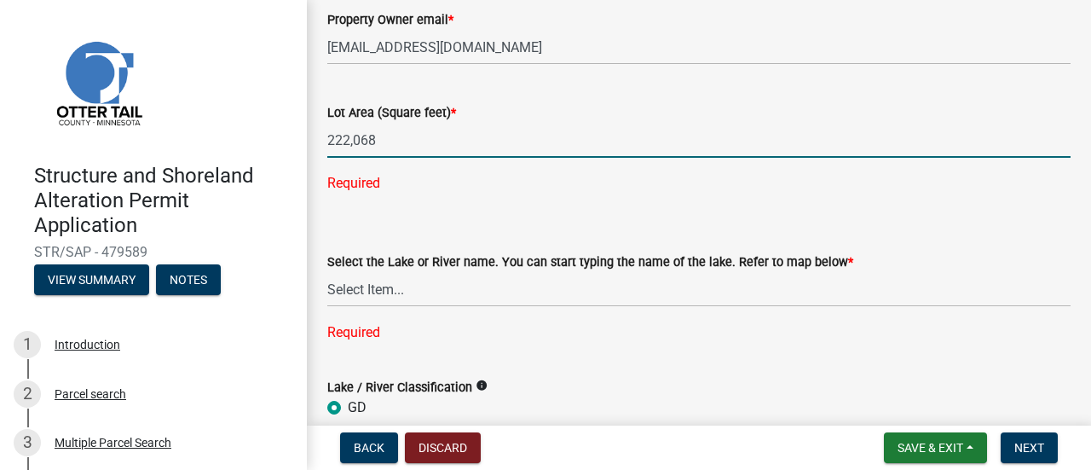
scroll to position [426, 0]
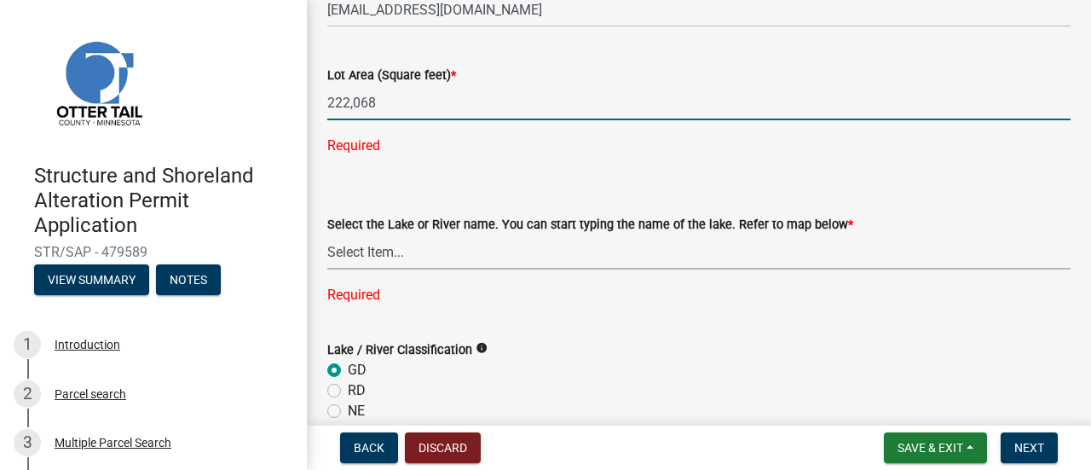
click at [431, 263] on div "Select the Lake or River name. You can start typing the name of the lake. Refer…" at bounding box center [698, 238] width 743 height 136
type input "222068"
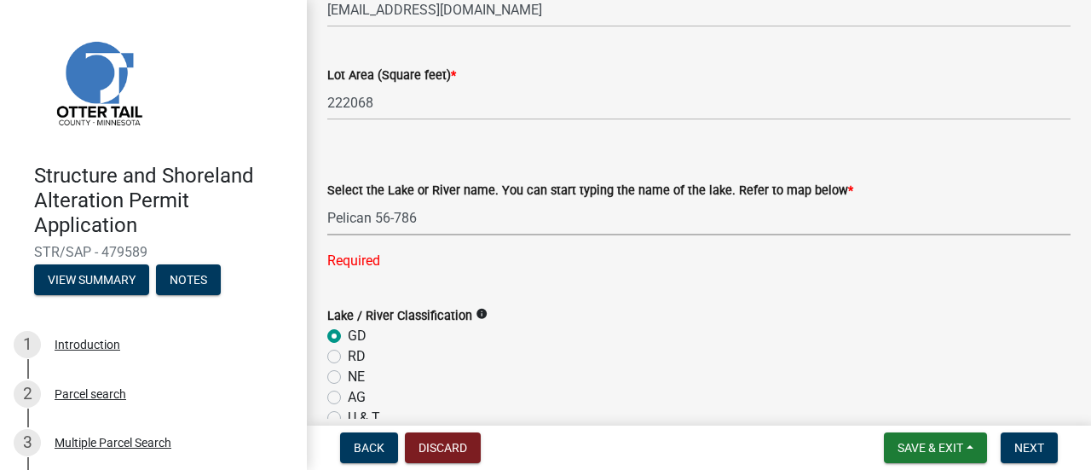
click at [327, 200] on select "Select Item... None [PERSON_NAME] 56-031 [PERSON_NAME] 56-118 [PERSON_NAME] 56-…" at bounding box center [698, 217] width 743 height 35
select select "758382b1-a9b7-40fb-b133-d60fa51a6422"
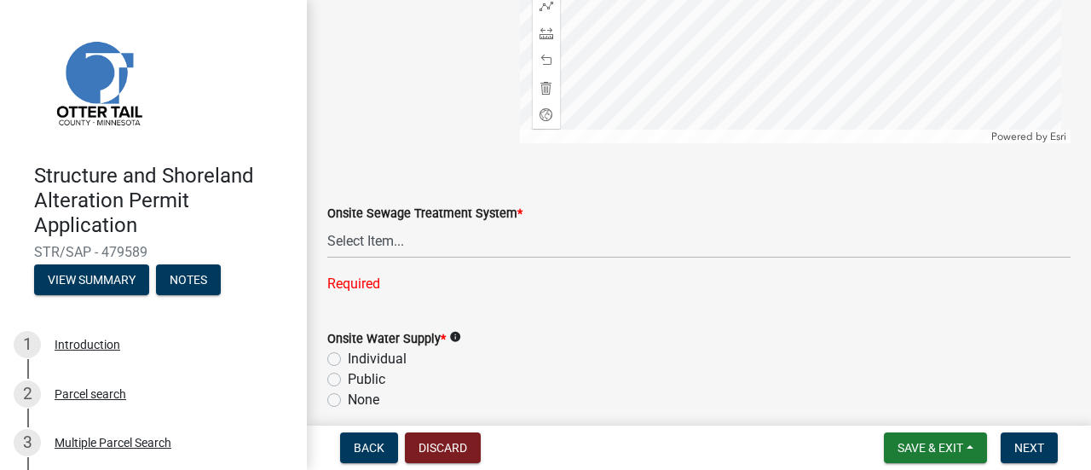
scroll to position [1193, 0]
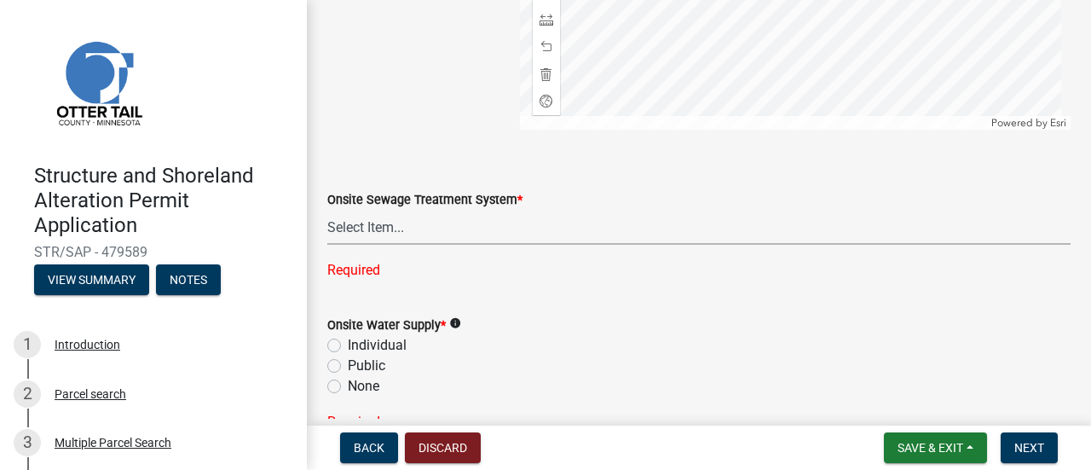
click at [502, 226] on select "Select Item... L&R Certificate of Compliance within 5yrs Compliance Inspection …" at bounding box center [698, 227] width 743 height 35
click at [327, 210] on select "Select Item... L&R Certificate of Compliance within 5yrs Compliance Inspection …" at bounding box center [698, 227] width 743 height 35
select select "91995f90-6606-463b-bec3-c5862f147548"
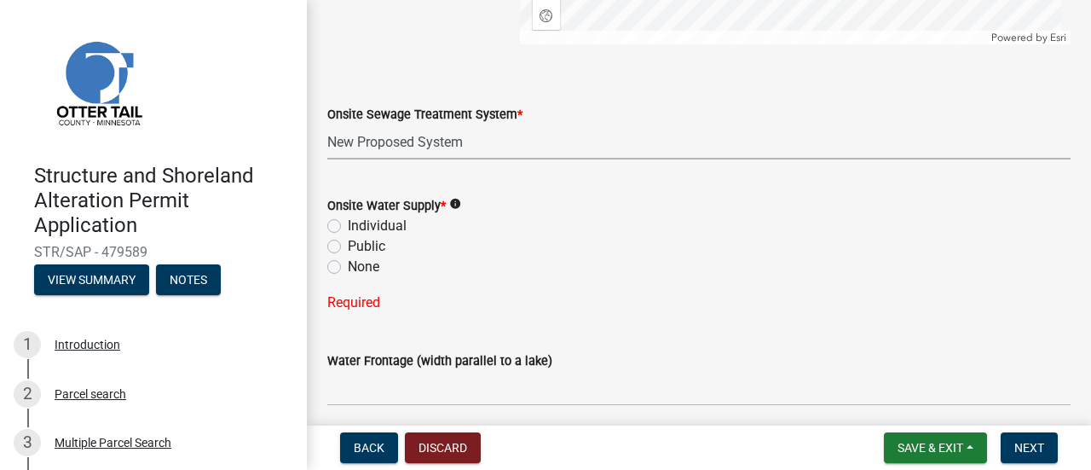
scroll to position [1345, 0]
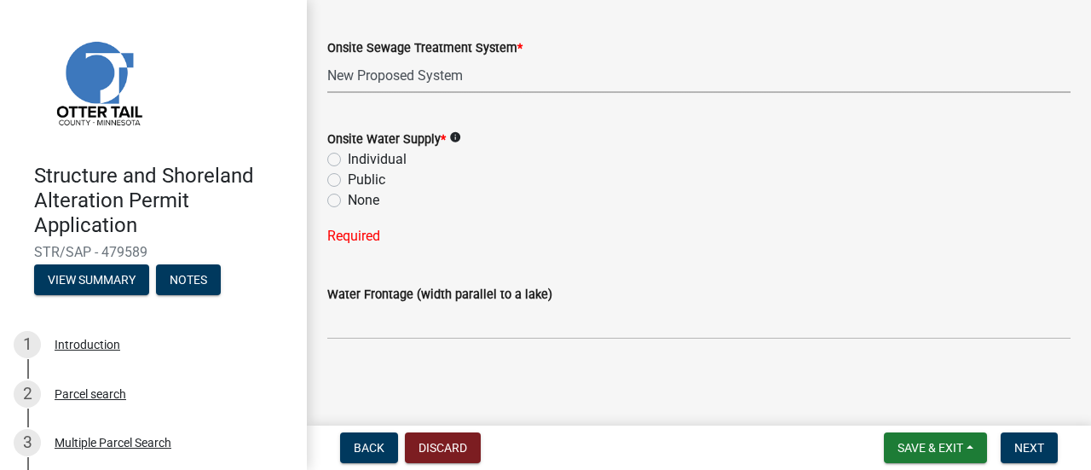
click at [348, 158] on label "Individual" at bounding box center [377, 159] width 59 height 20
click at [348, 158] on input "Individual" at bounding box center [353, 154] width 11 height 11
radio input "true"
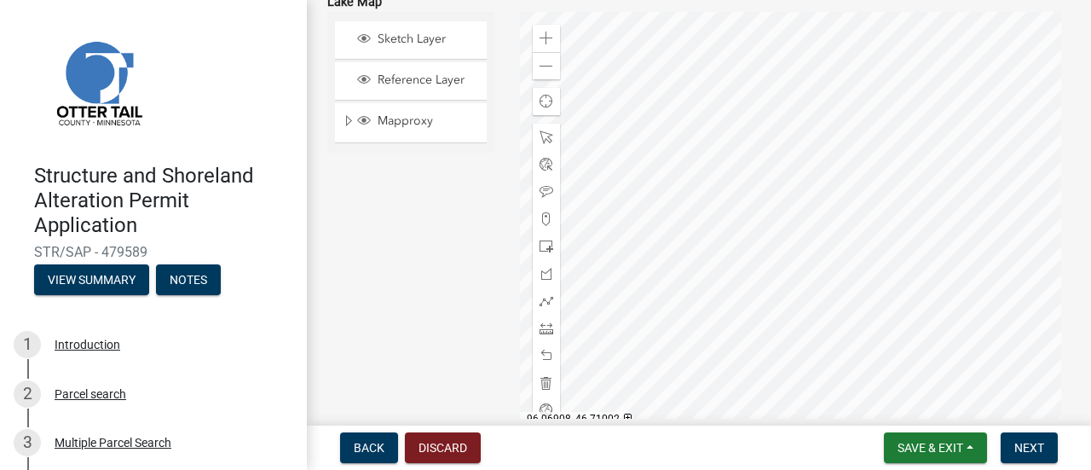
scroll to position [799, 0]
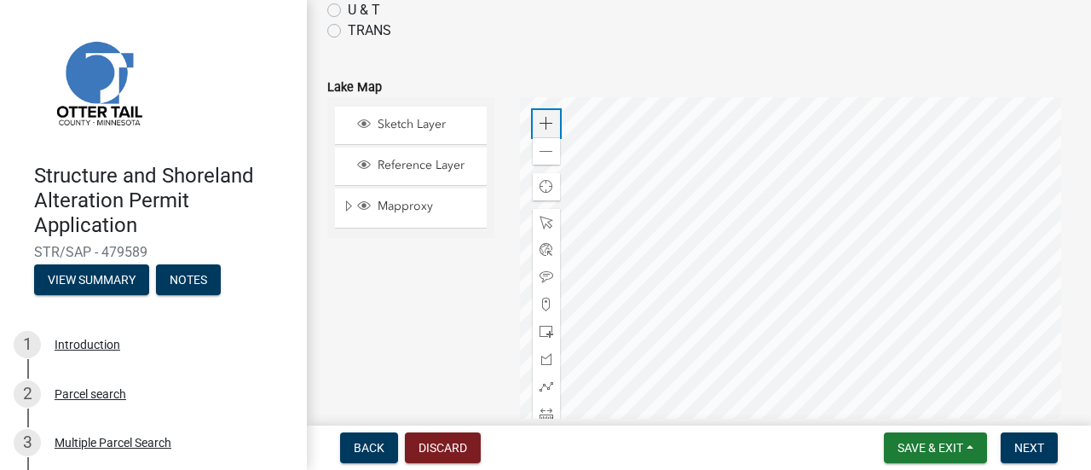
click at [547, 124] on span at bounding box center [546, 124] width 14 height 14
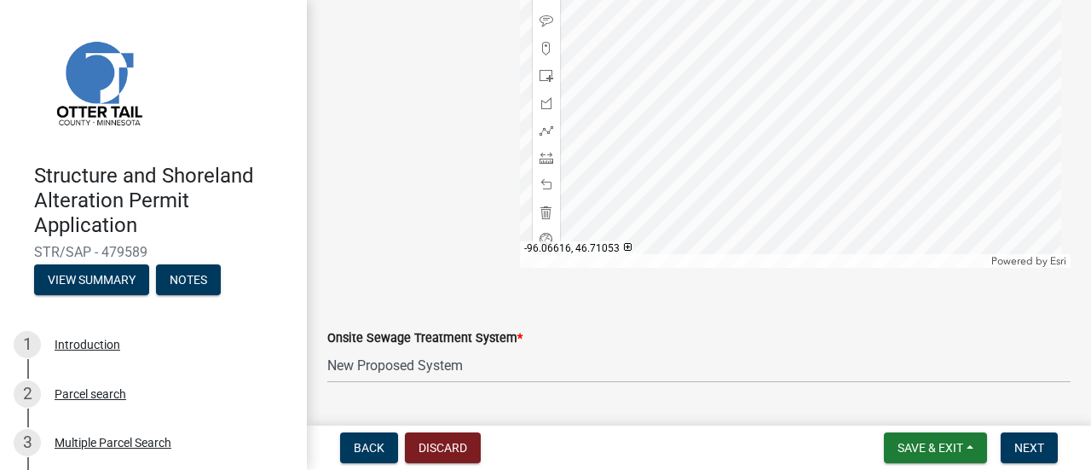
scroll to position [970, 0]
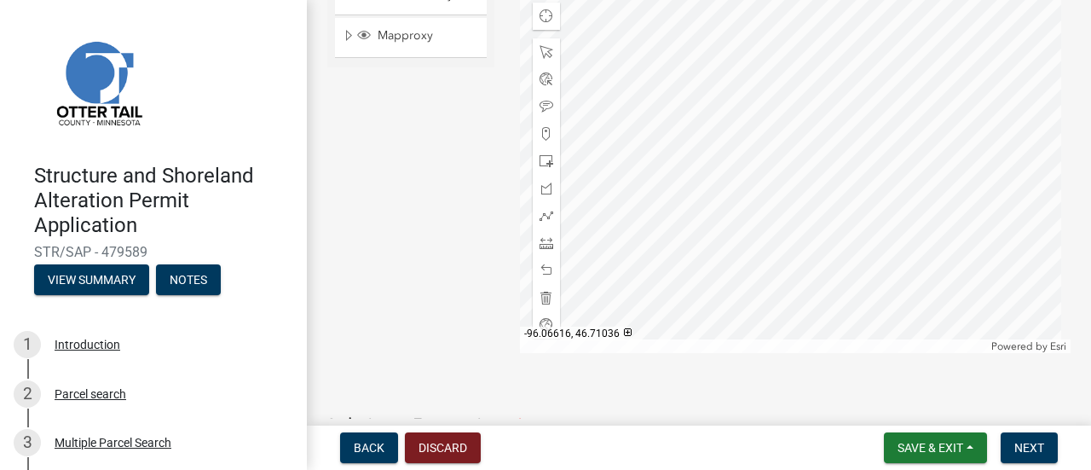
click at [779, 68] on div at bounding box center [795, 140] width 551 height 426
click at [701, 91] on div at bounding box center [795, 140] width 551 height 426
click at [789, 35] on div at bounding box center [795, 140] width 551 height 426
click at [756, 57] on div at bounding box center [795, 140] width 551 height 426
click at [549, 236] on span at bounding box center [546, 243] width 14 height 14
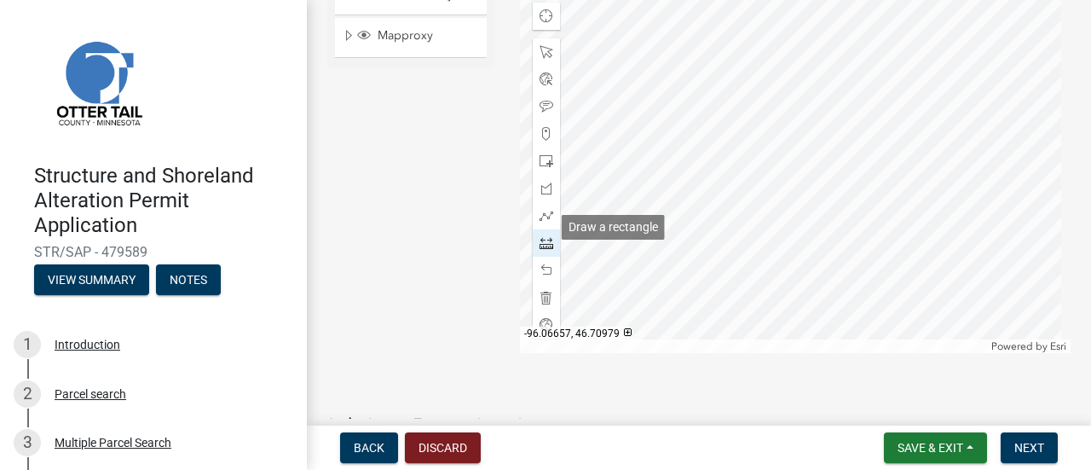
scroll to position [903, 0]
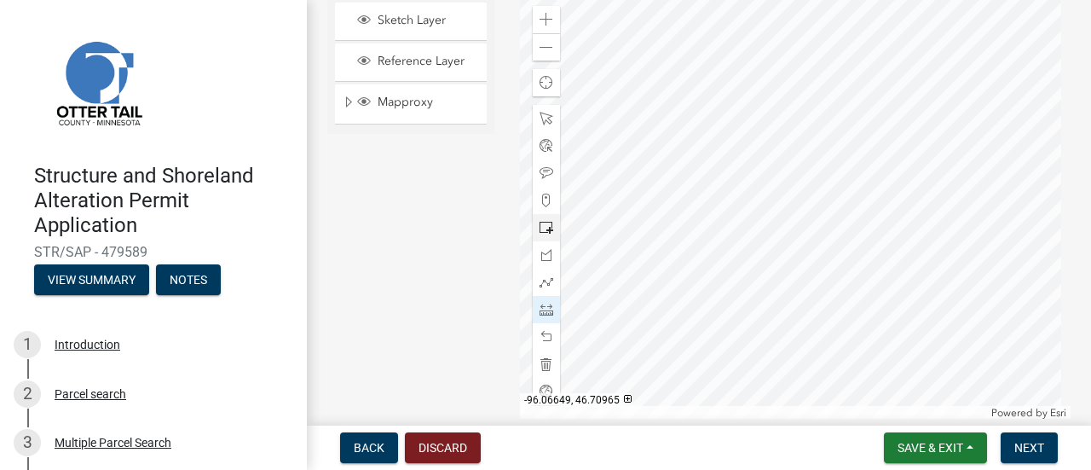
click at [609, 308] on div at bounding box center [795, 206] width 551 height 426
click at [765, 309] on div at bounding box center [795, 206] width 551 height 426
click at [895, 319] on div at bounding box center [795, 206] width 551 height 426
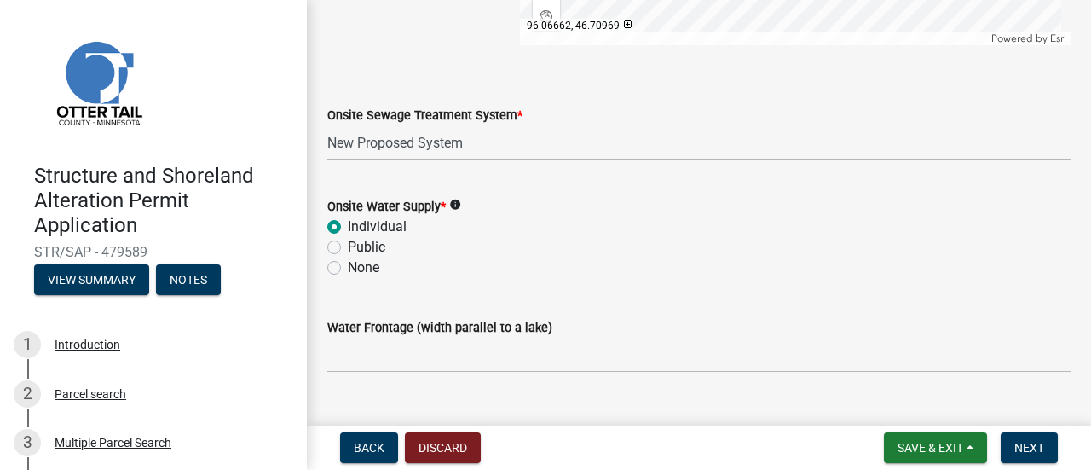
scroll to position [1311, 0]
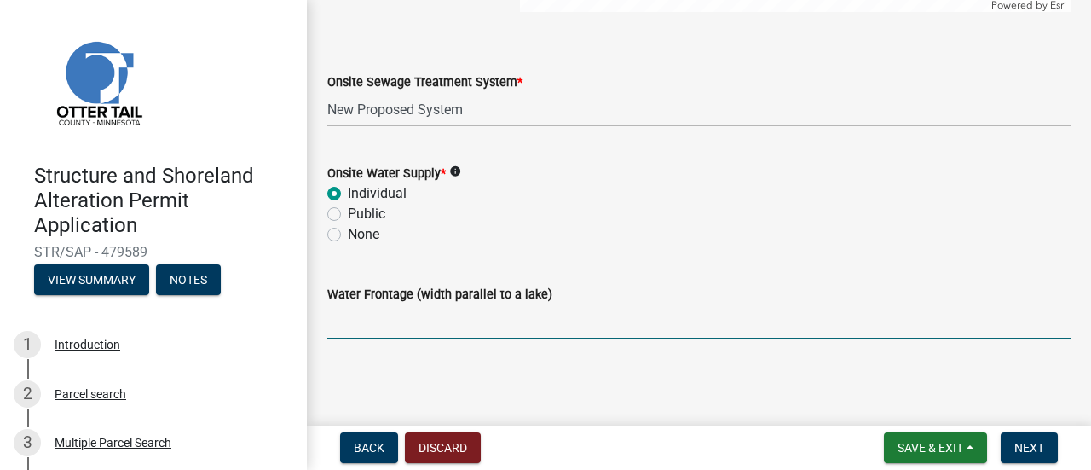
click at [407, 321] on input "Water Frontage (width parallel to a lake)" at bounding box center [698, 321] width 743 height 35
type input "100"
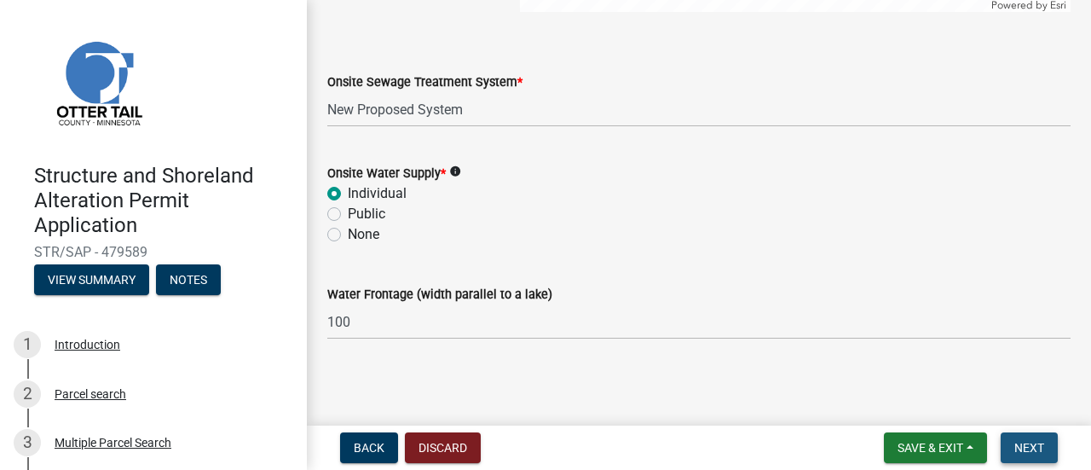
click at [1024, 441] on span "Next" at bounding box center [1029, 448] width 30 height 14
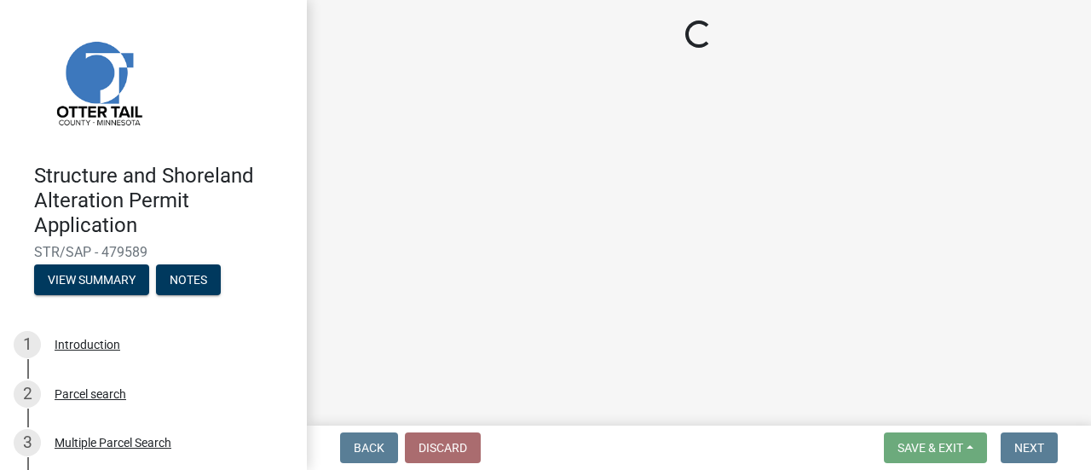
scroll to position [0, 0]
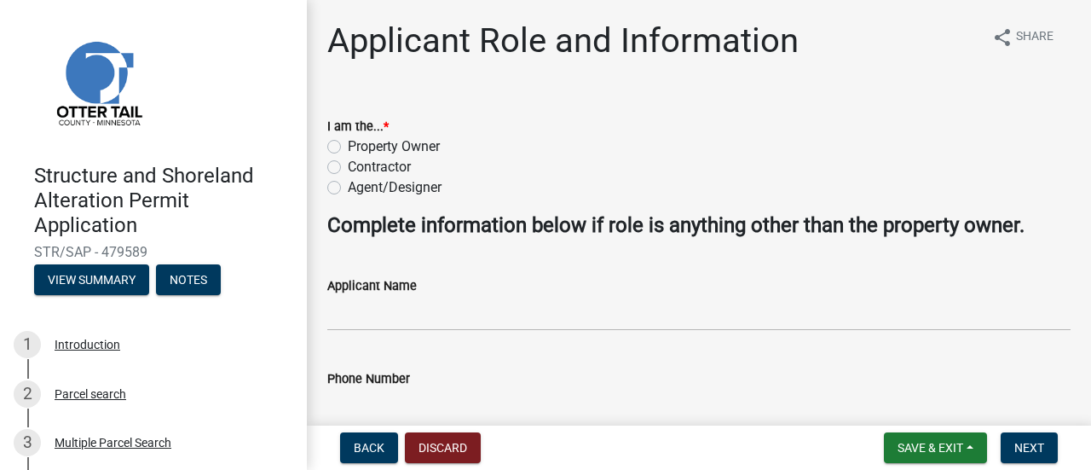
click at [348, 142] on label "Property Owner" at bounding box center [394, 146] width 92 height 20
click at [348, 142] on input "Property Owner" at bounding box center [353, 141] width 11 height 11
radio input "true"
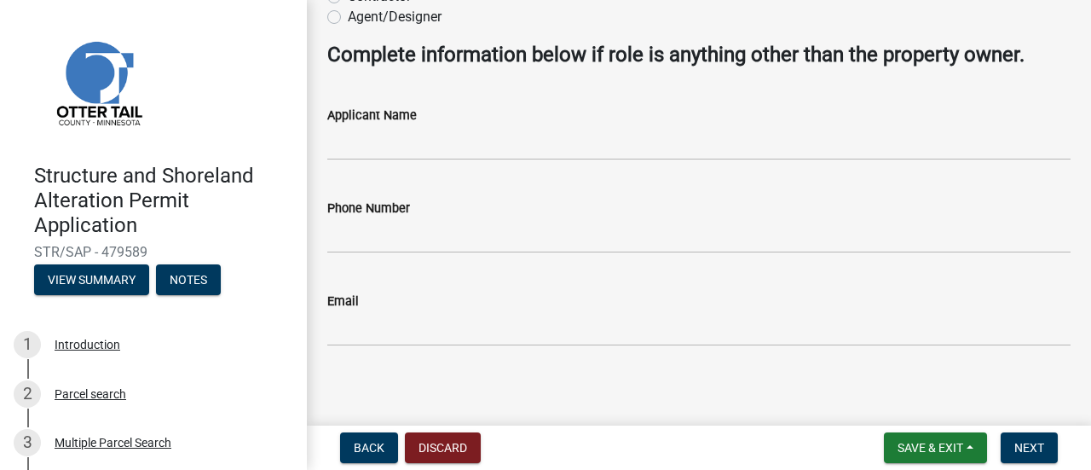
scroll to position [177, 0]
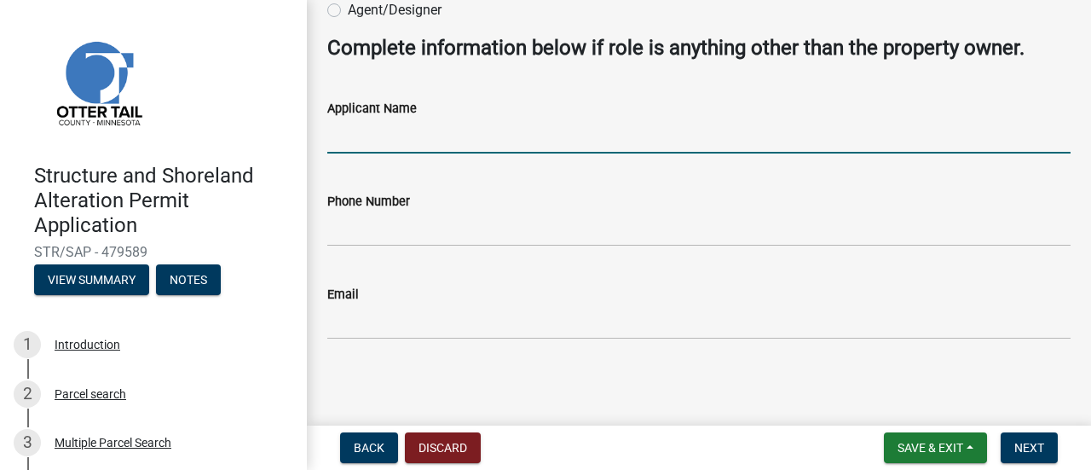
click at [480, 141] on input "Applicant Name" at bounding box center [698, 135] width 743 height 35
type input "[PERSON_NAME]"
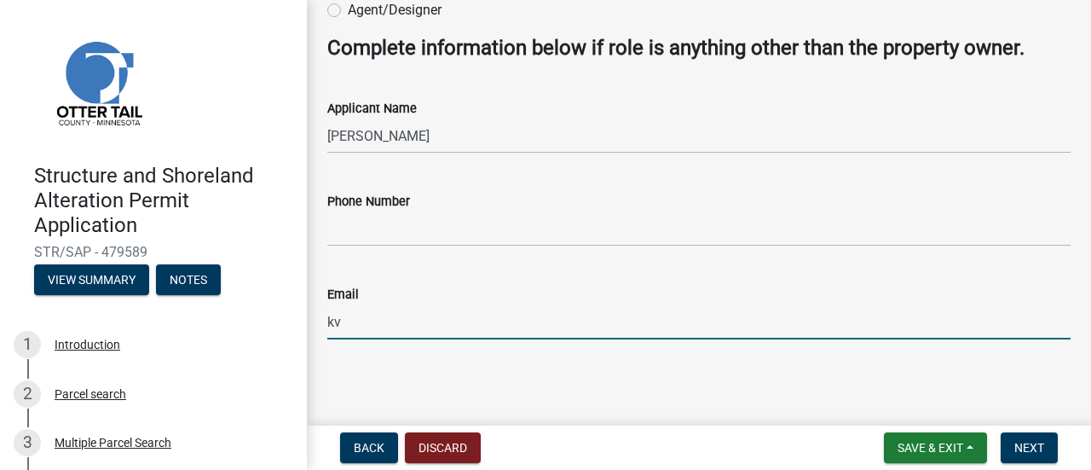
type input "k"
type input "[EMAIL_ADDRESS][DOMAIN_NAME]"
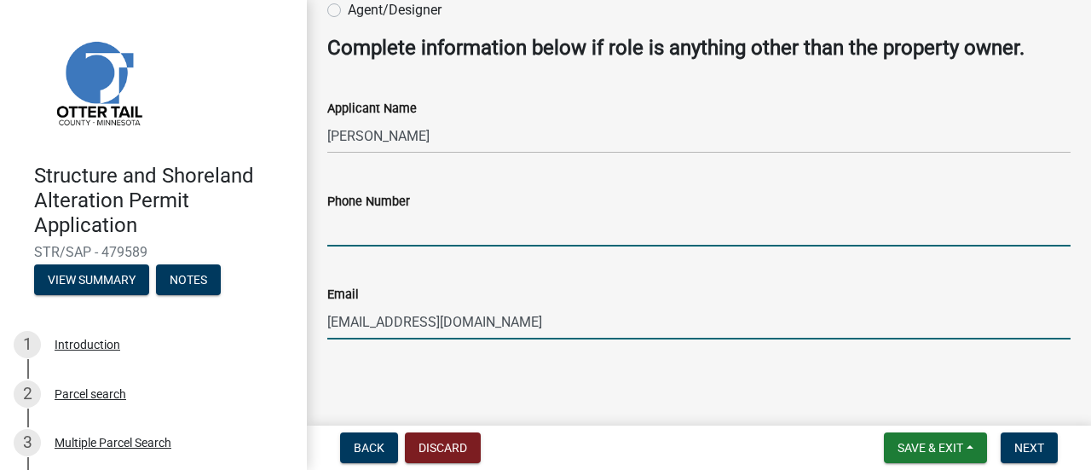
click at [460, 227] on input "Phone Number" at bounding box center [698, 228] width 743 height 35
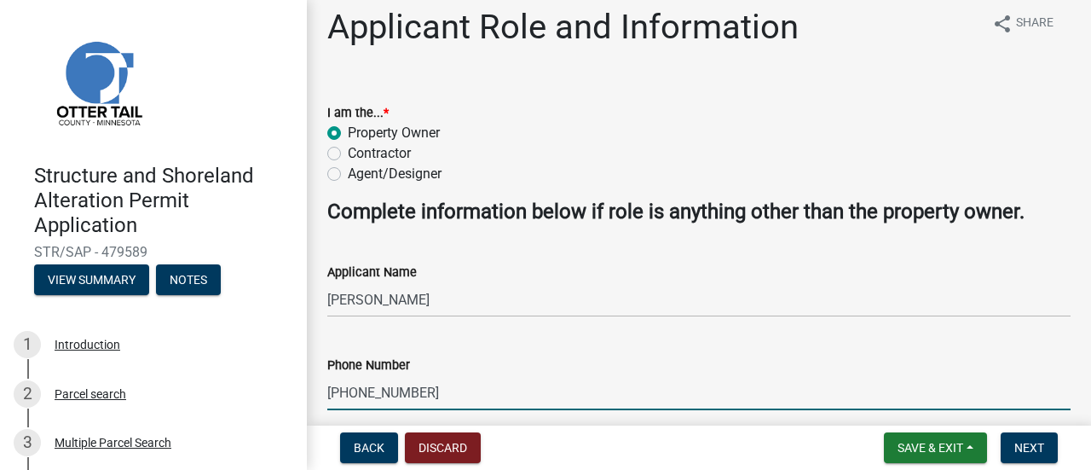
scroll to position [7, 0]
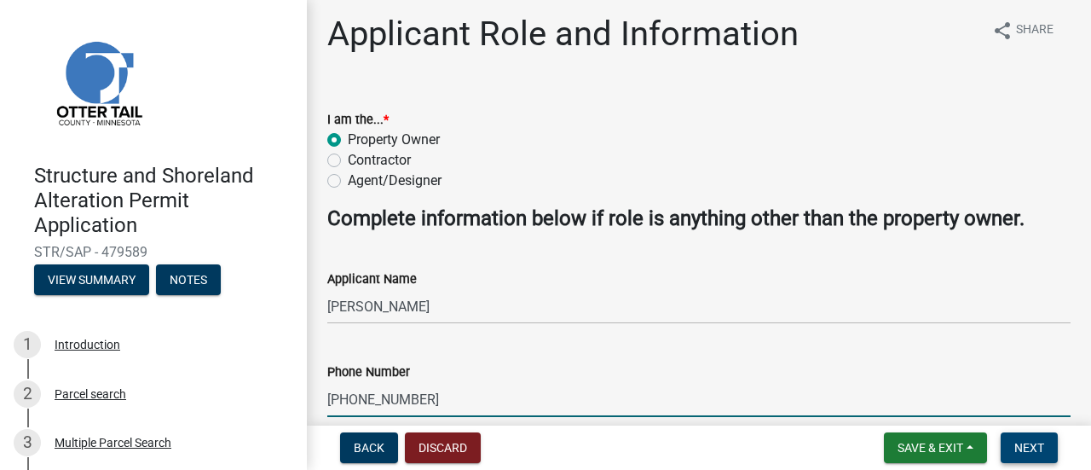
type input "[PHONE_NUMBER]"
click at [1026, 453] on span "Next" at bounding box center [1029, 448] width 30 height 14
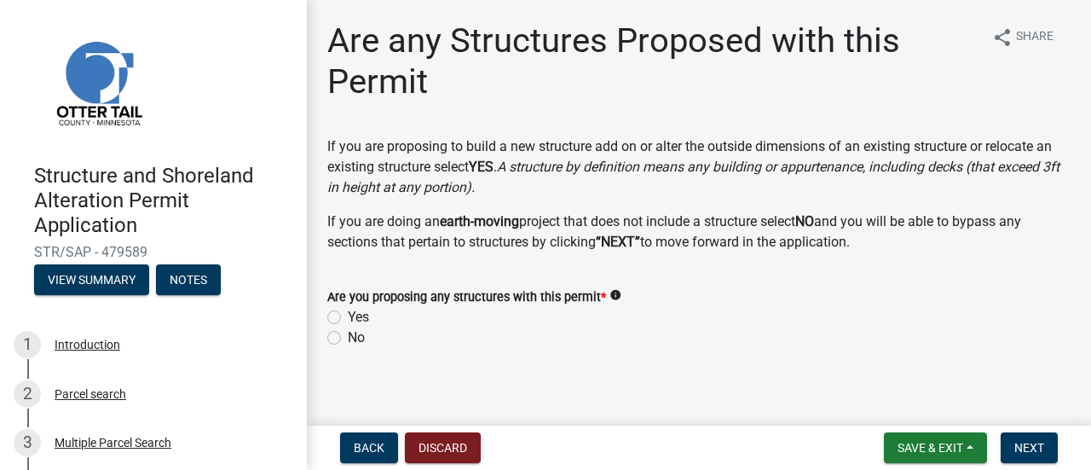
scroll to position [10, 0]
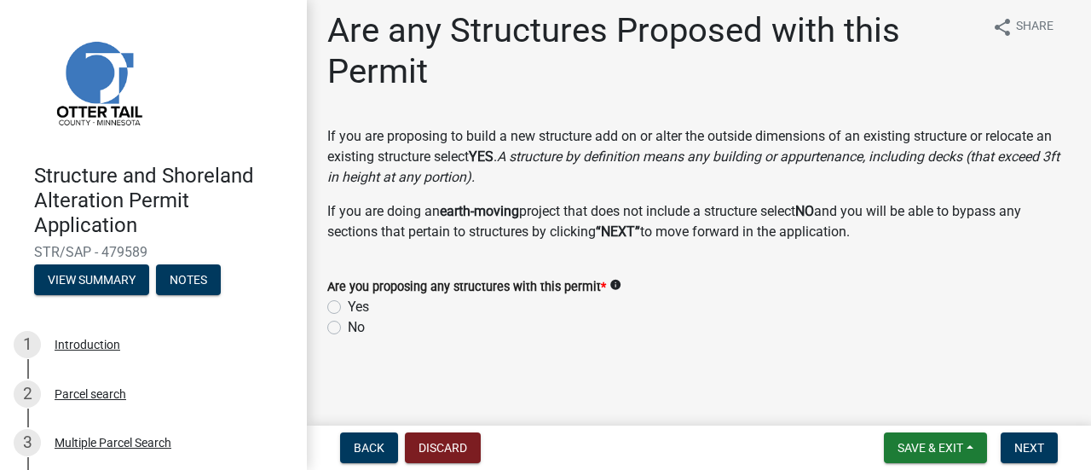
click at [348, 308] on label "Yes" at bounding box center [358, 307] width 21 height 20
click at [348, 308] on input "Yes" at bounding box center [353, 302] width 11 height 11
radio input "true"
click at [1021, 442] on span "Next" at bounding box center [1029, 448] width 30 height 14
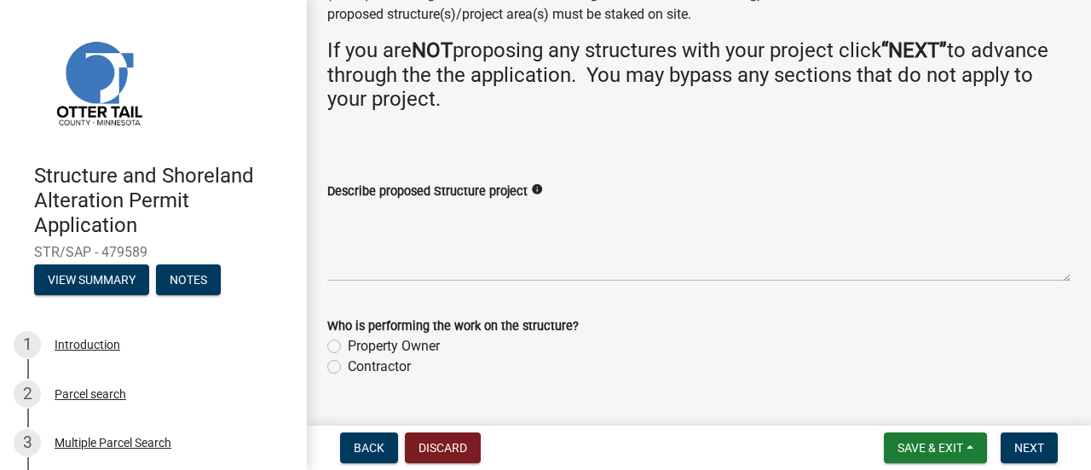
scroll to position [210, 0]
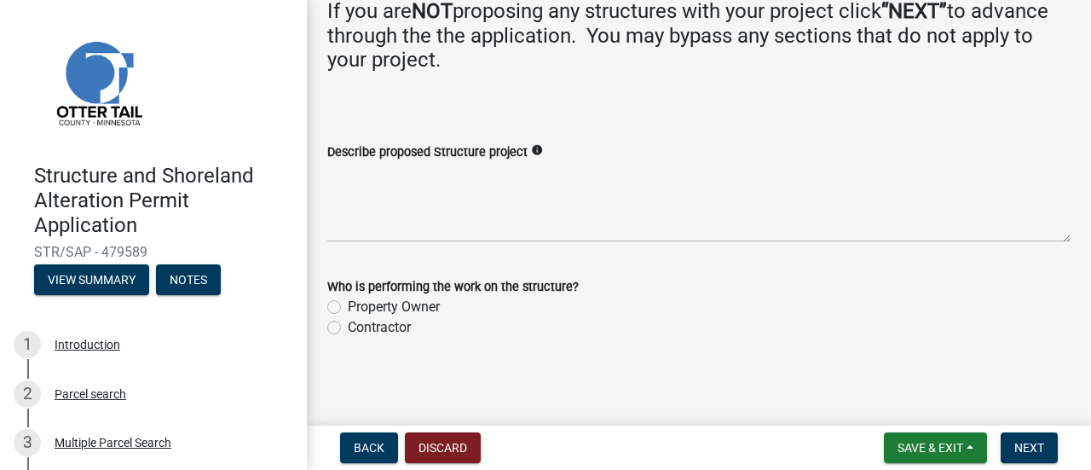
click at [348, 326] on label "Contractor" at bounding box center [379, 327] width 63 height 20
click at [348, 326] on input "Contractor" at bounding box center [353, 322] width 11 height 11
radio input "true"
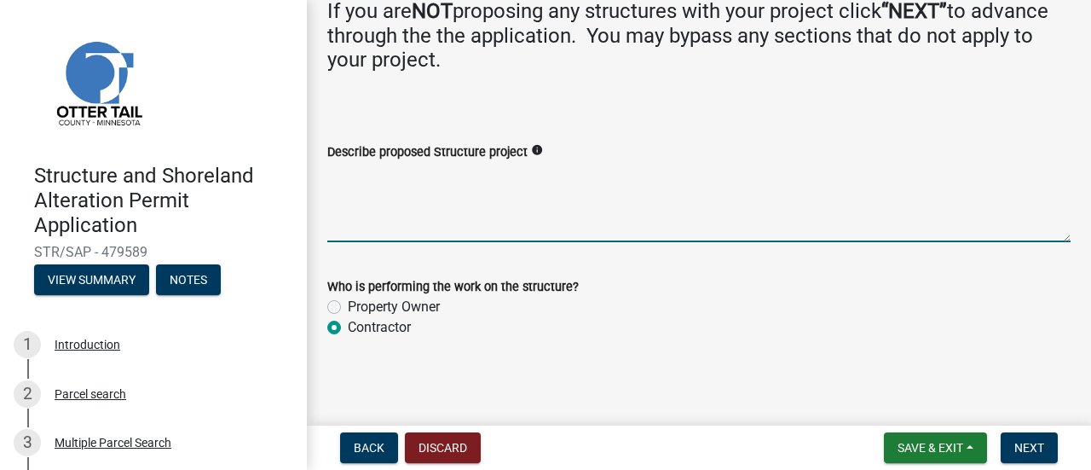
click at [394, 233] on textarea "Describe proposed Structure project" at bounding box center [698, 202] width 743 height 80
click at [470, 168] on textarea "Dwelling Addition and pool" at bounding box center [698, 202] width 743 height 80
type textarea "Dwelling Addition and New Pool"
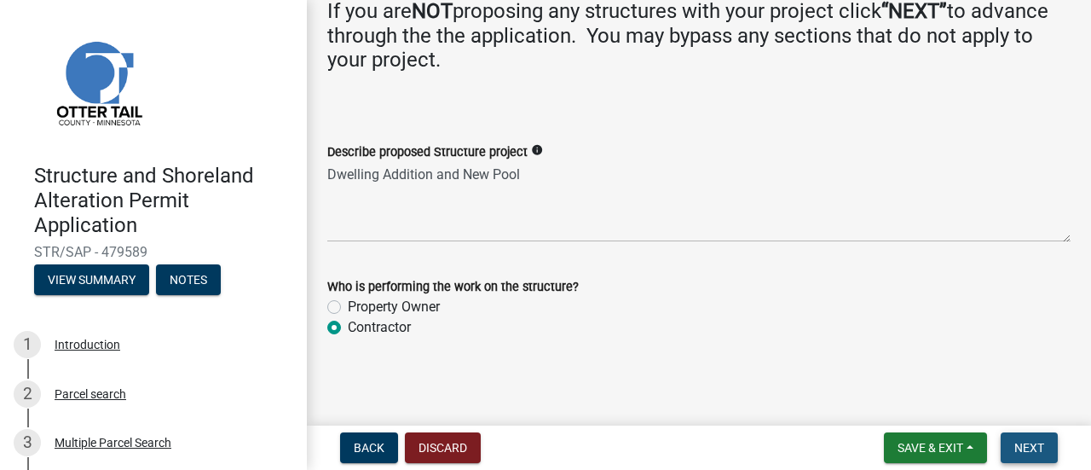
click at [1025, 454] on span "Next" at bounding box center [1029, 448] width 30 height 14
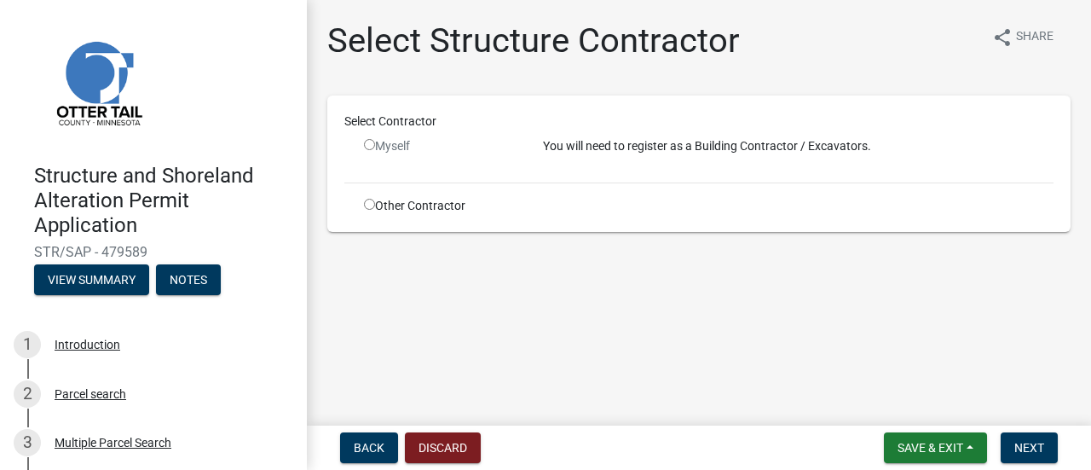
click at [367, 145] on input "radio" at bounding box center [369, 144] width 11 height 11
radio input "false"
click at [366, 209] on input "radio" at bounding box center [369, 204] width 11 height 11
radio input "true"
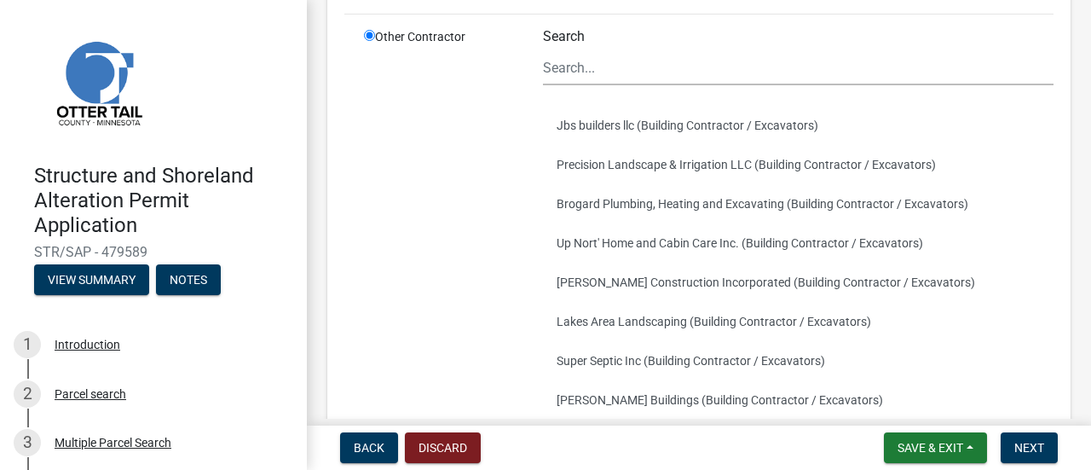
scroll to position [189, 0]
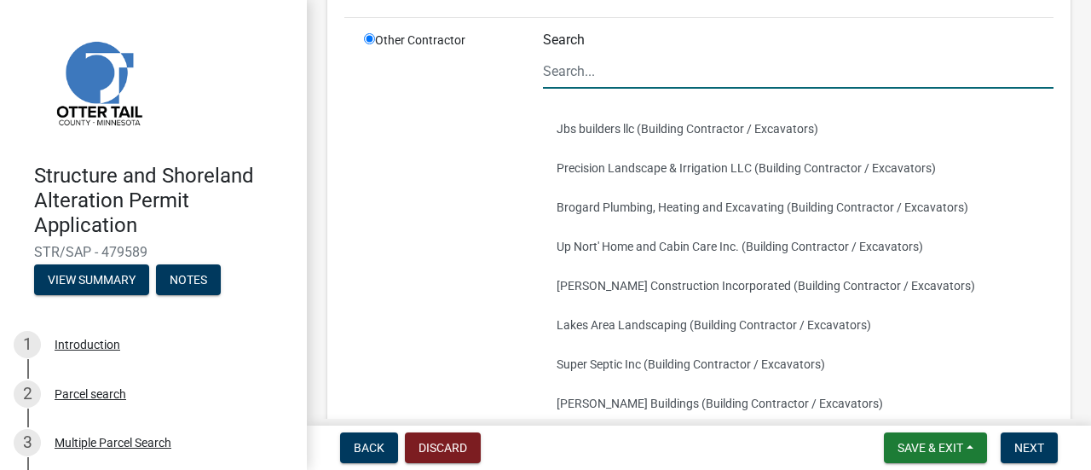
click at [607, 64] on input "Search" at bounding box center [798, 71] width 510 height 35
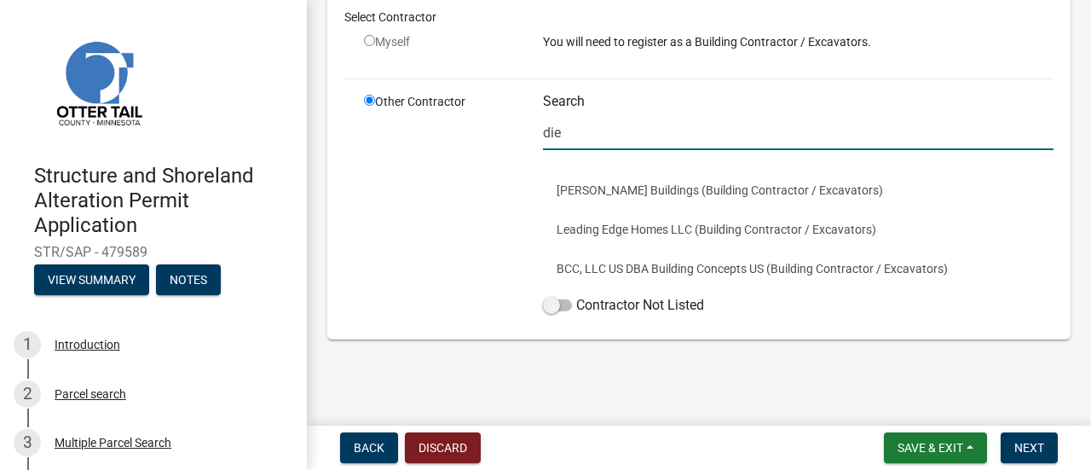
scroll to position [10, 0]
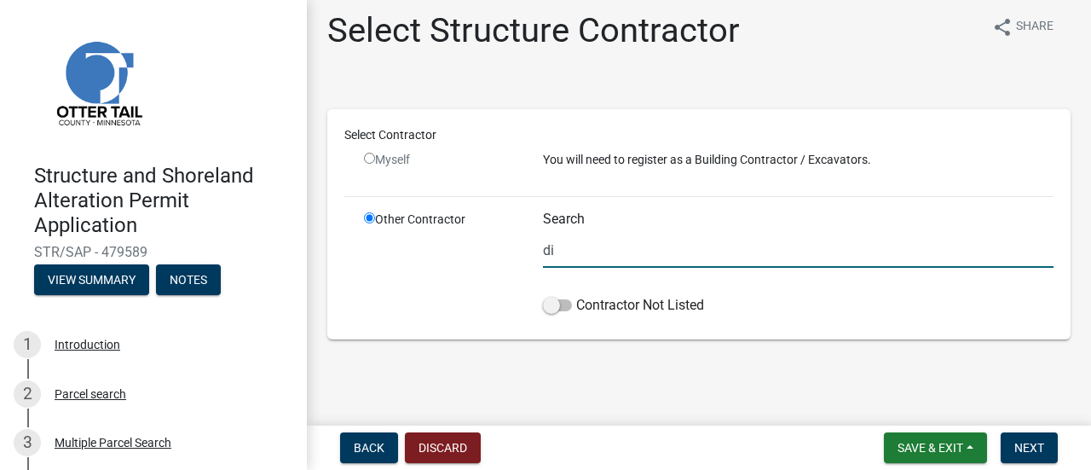
type input "d"
type input "n"
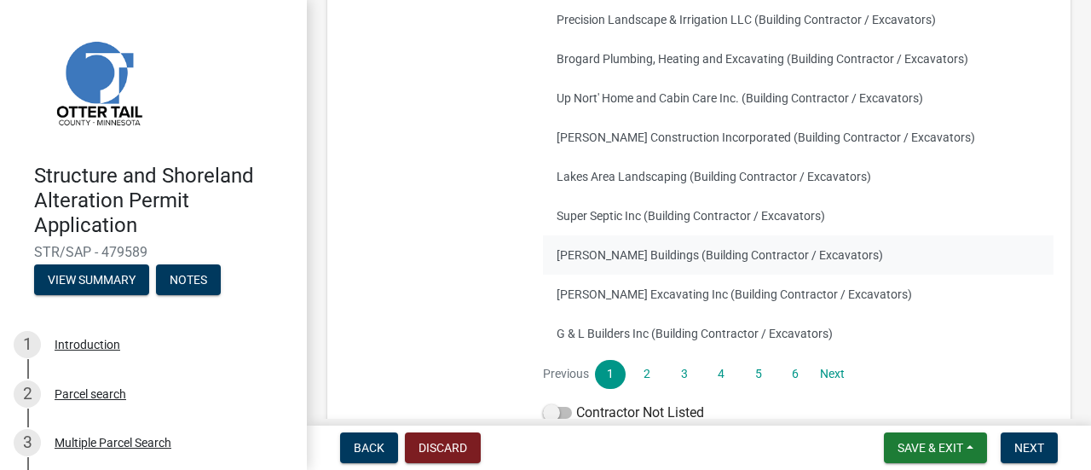
scroll to position [360, 0]
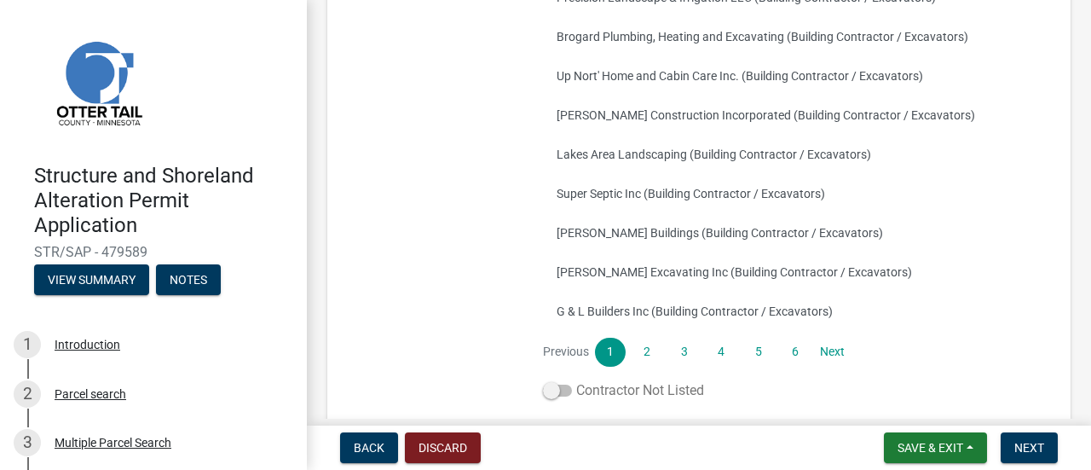
click at [554, 389] on span at bounding box center [557, 390] width 29 height 12
click at [576, 380] on input "Contractor Not Listed" at bounding box center [576, 380] width 0 height 0
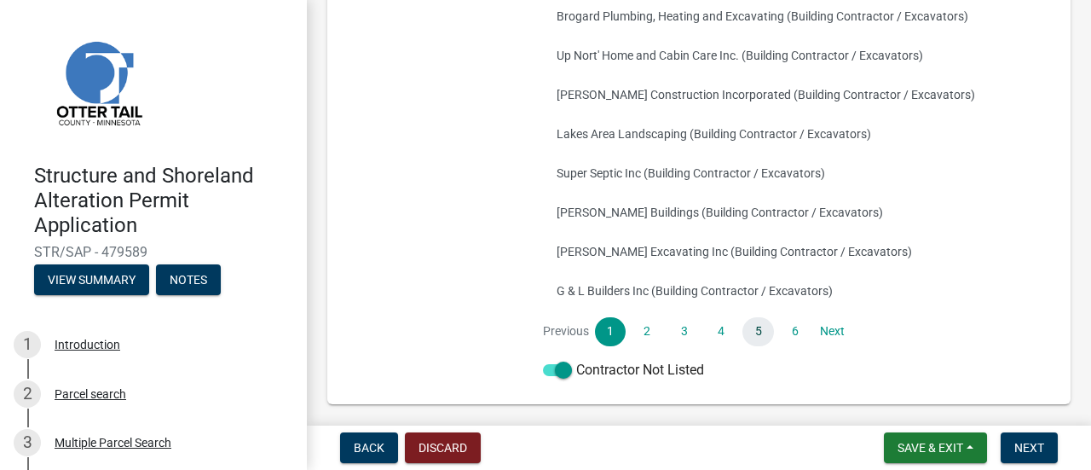
scroll to position [445, 0]
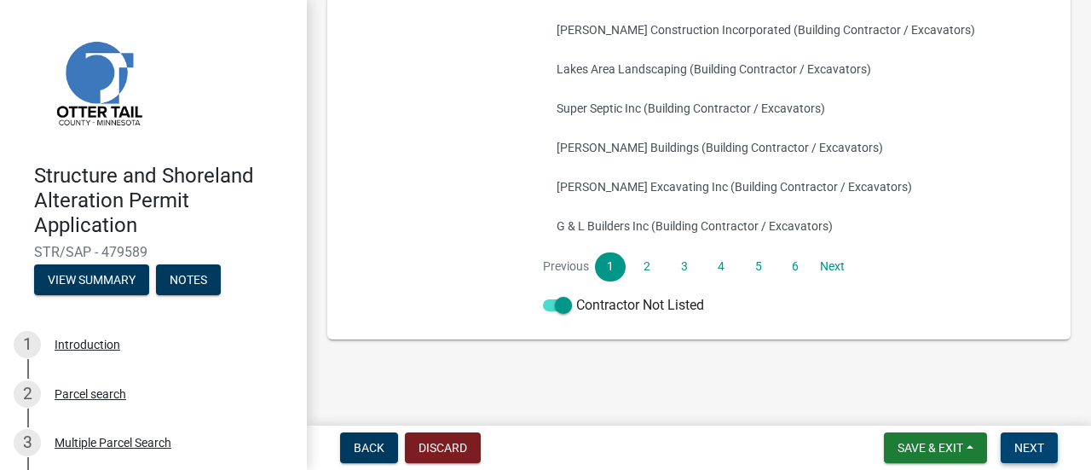
click at [1039, 441] on span "Next" at bounding box center [1029, 448] width 30 height 14
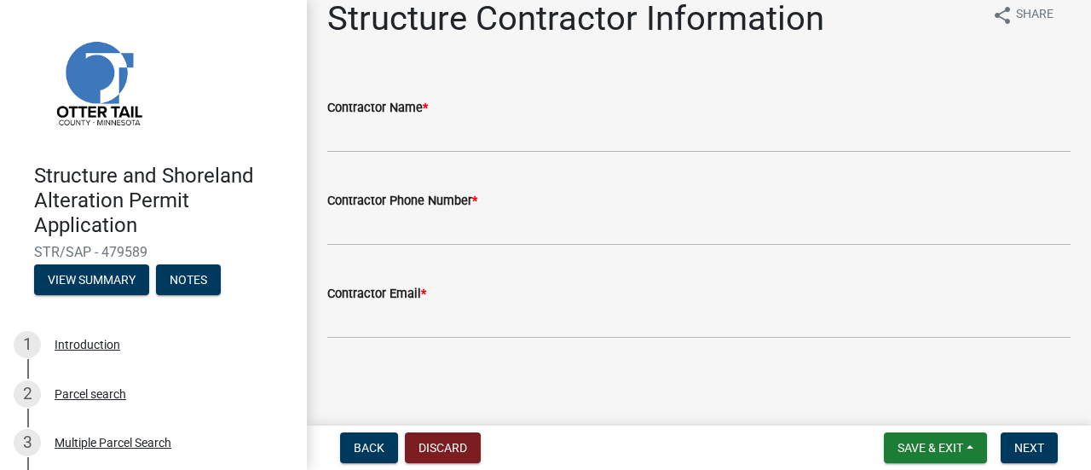
scroll to position [0, 0]
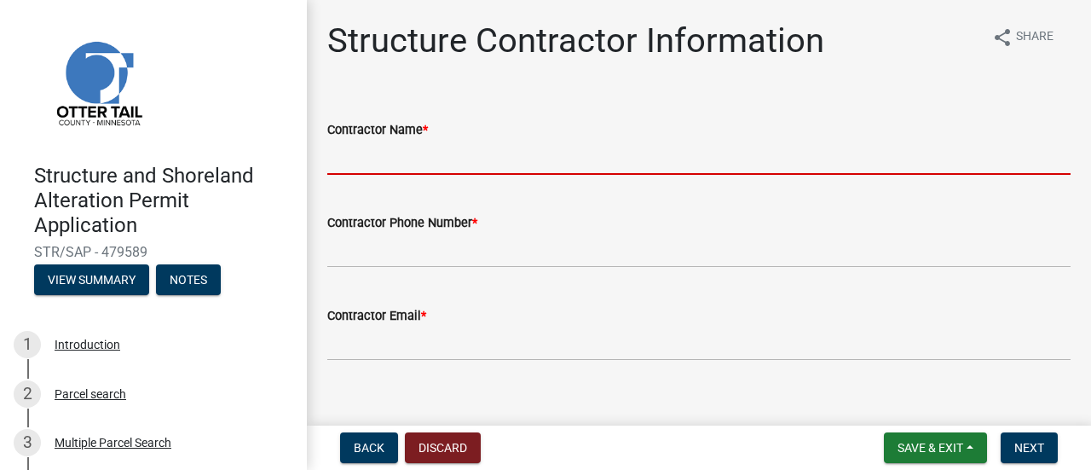
click at [464, 162] on input "Contractor Name *" at bounding box center [698, 157] width 743 height 35
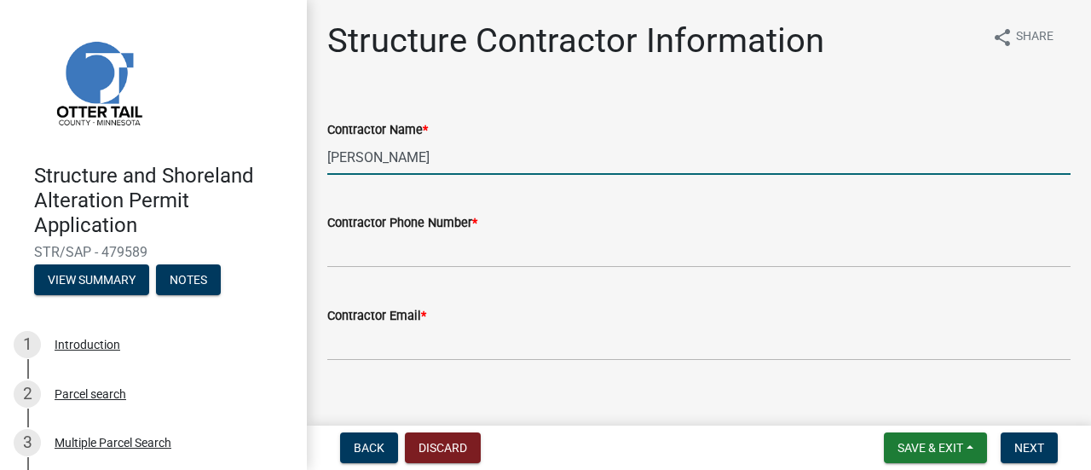
type input "[PERSON_NAME]"
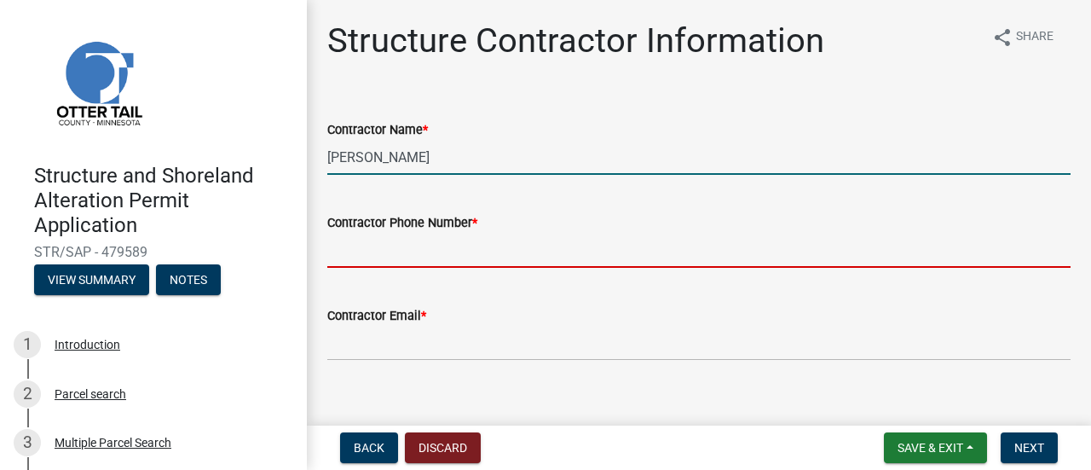
click at [418, 253] on input "Contractor Phone Number *" at bounding box center [698, 250] width 743 height 35
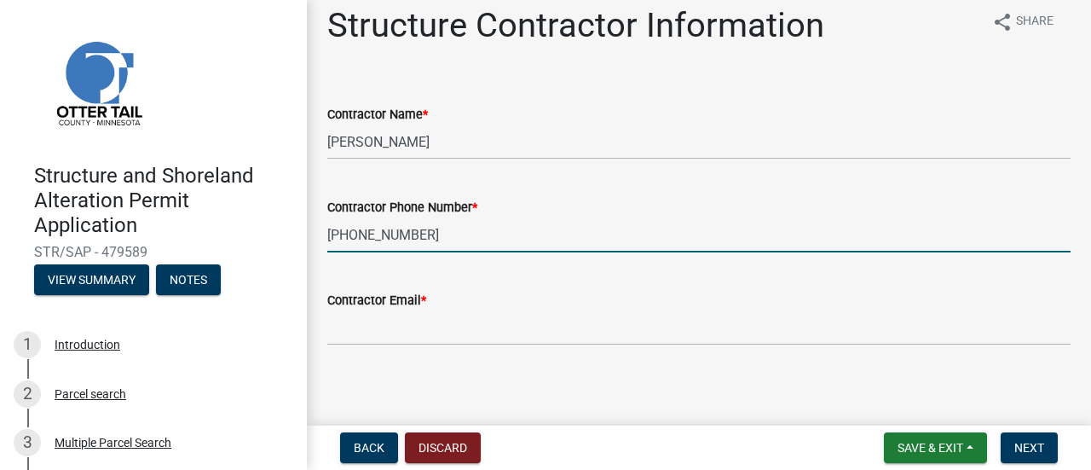
scroll to position [22, 0]
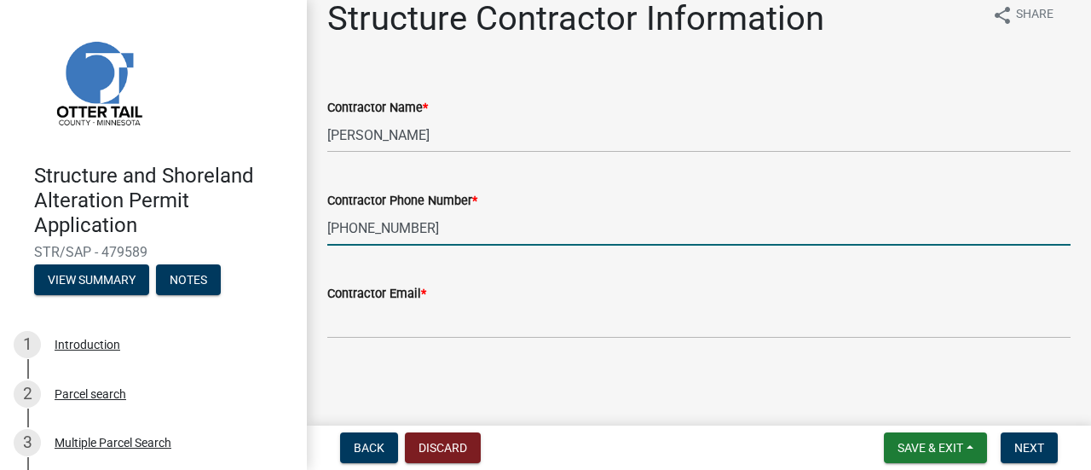
type input "[PHONE_NUMBER]"
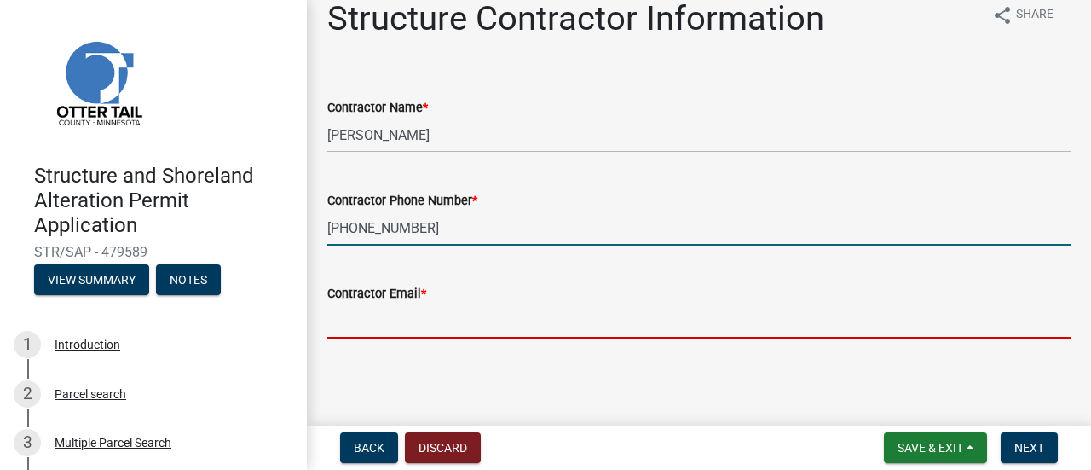
click at [408, 326] on input "Contractor Email *" at bounding box center [698, 320] width 743 height 35
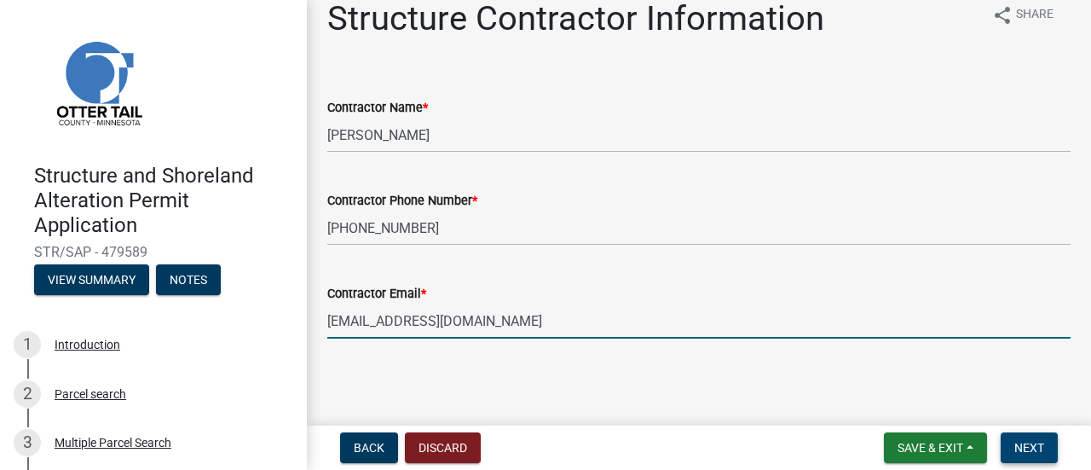
type input "[EMAIL_ADDRESS][DOMAIN_NAME]"
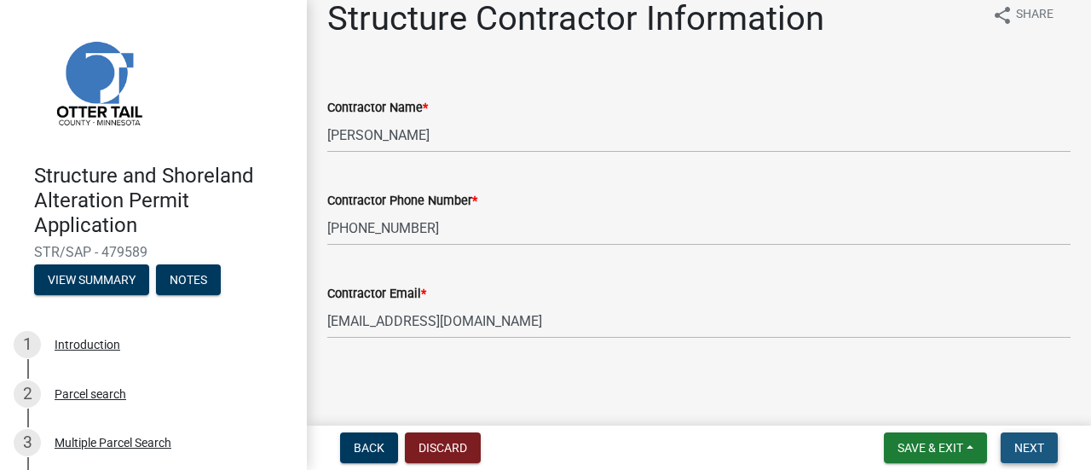
click at [1036, 447] on span "Next" at bounding box center [1029, 448] width 30 height 14
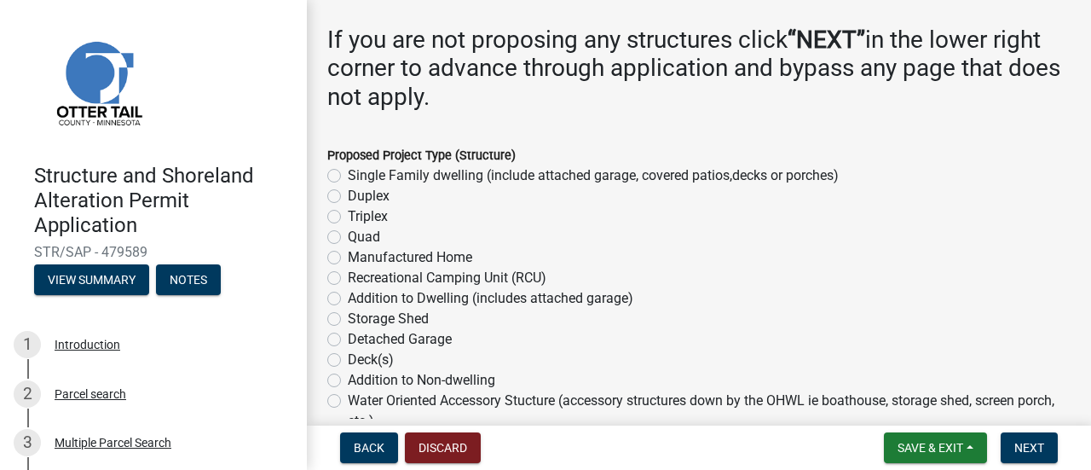
scroll to position [341, 0]
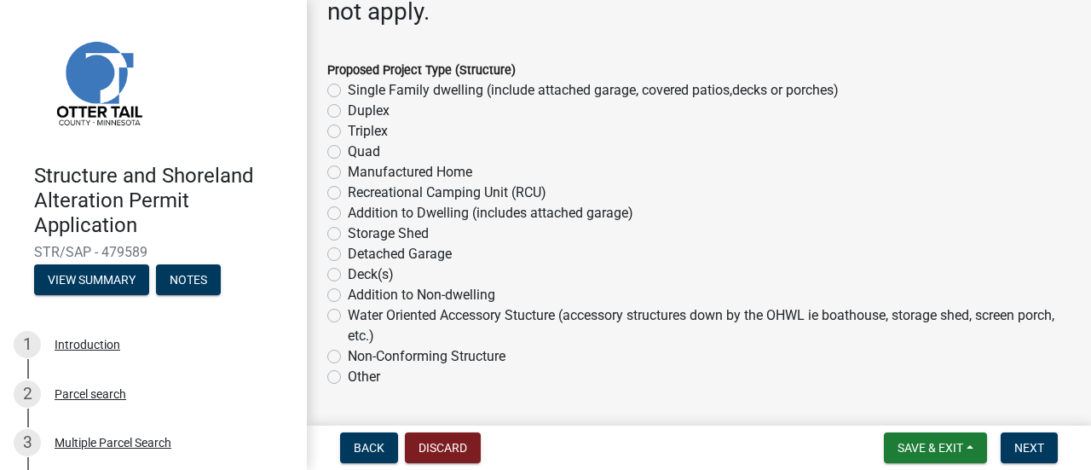
click at [348, 215] on label "Addition to Dwelling (includes attached garage)" at bounding box center [490, 213] width 285 height 20
click at [348, 214] on input "Addition to Dwelling (includes attached garage)" at bounding box center [353, 208] width 11 height 11
radio input "true"
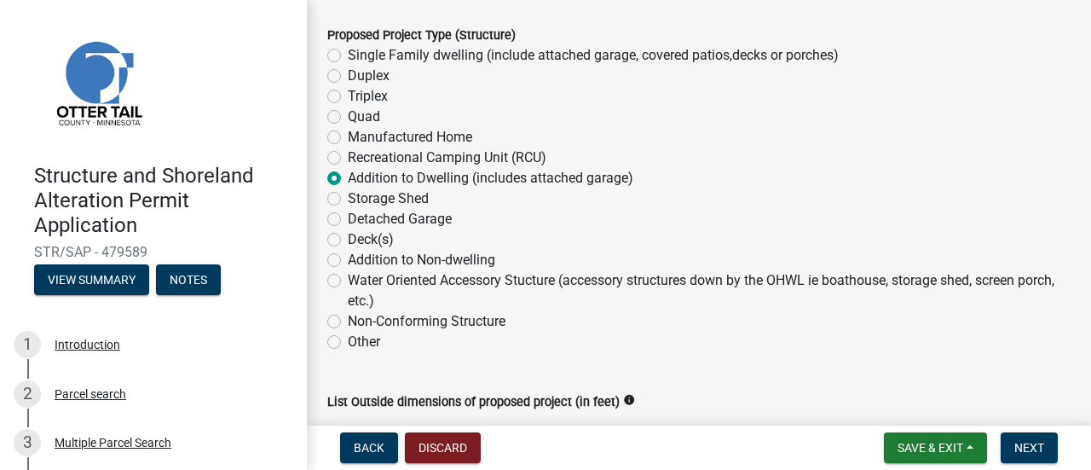
scroll to position [407, 0]
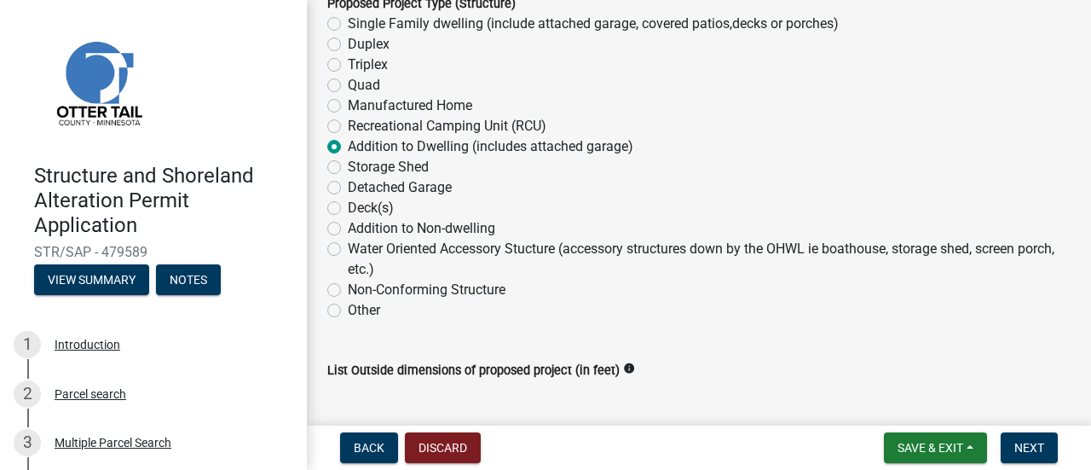
click at [348, 308] on label "Other" at bounding box center [364, 310] width 32 height 20
click at [348, 308] on input "Other" at bounding box center [353, 305] width 11 height 11
radio input "true"
click at [348, 145] on label "Addition to Dwelling (includes attached garage)" at bounding box center [490, 146] width 285 height 20
click at [348, 145] on input "Addition to Dwelling (includes attached garage)" at bounding box center [353, 141] width 11 height 11
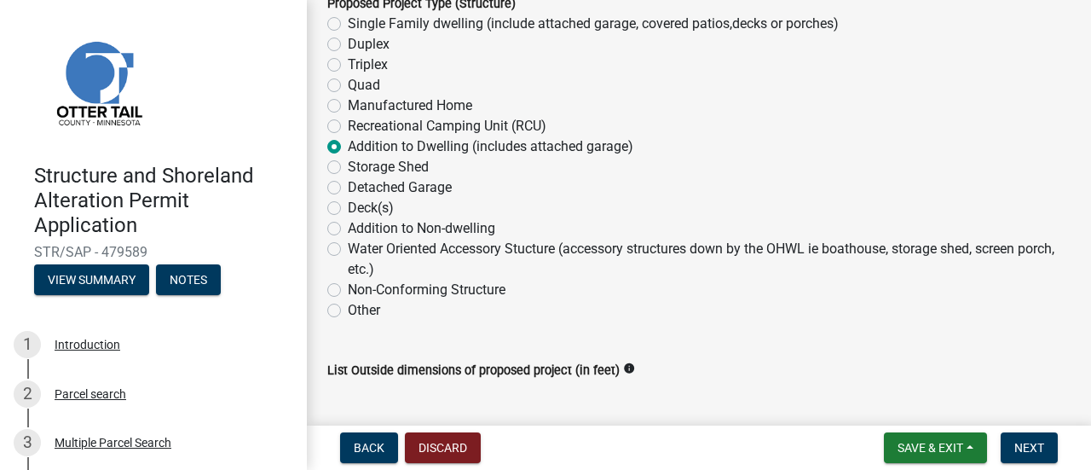
radio input "true"
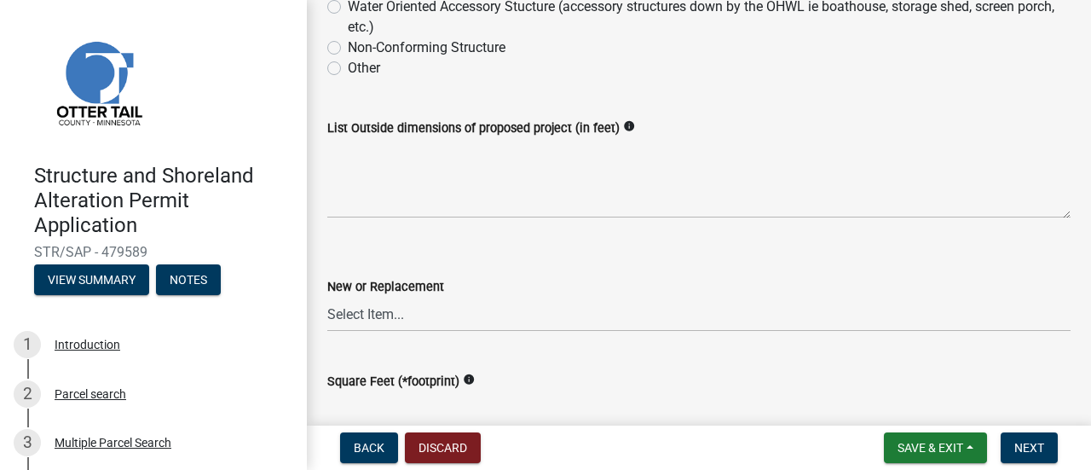
scroll to position [663, 0]
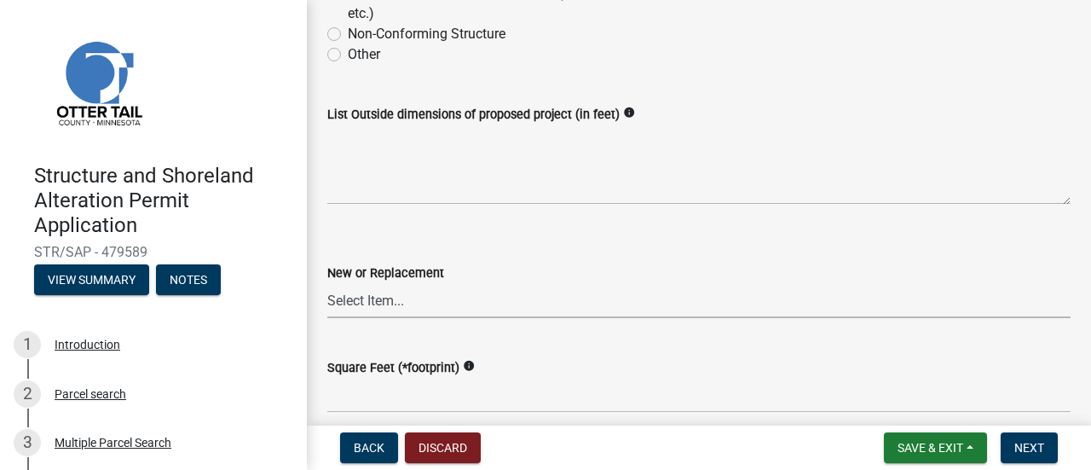
click at [473, 285] on select "Select Item... New Replacement" at bounding box center [698, 300] width 743 height 35
click at [327, 283] on select "Select Item... New Replacement" at bounding box center [698, 300] width 743 height 35
select select "c185e313-3403-4239-bd61-bb563c58a77a"
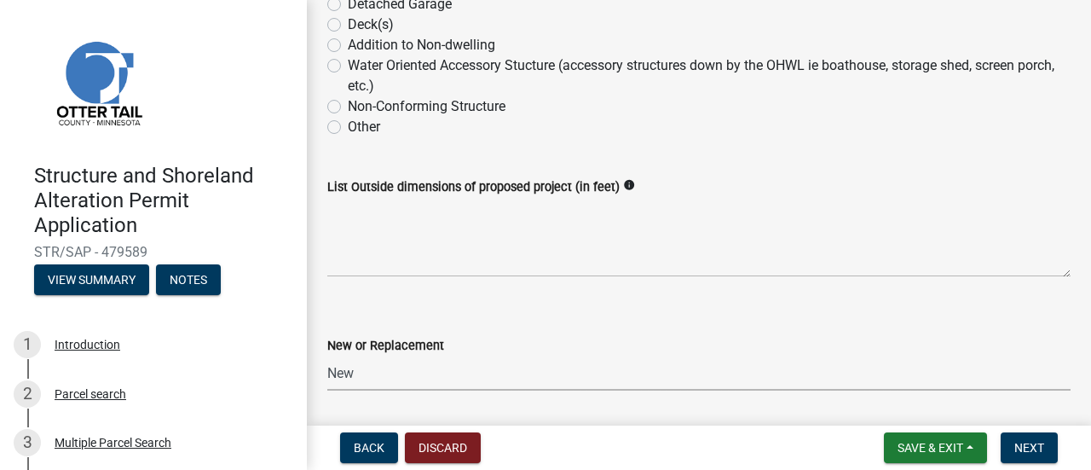
scroll to position [597, 0]
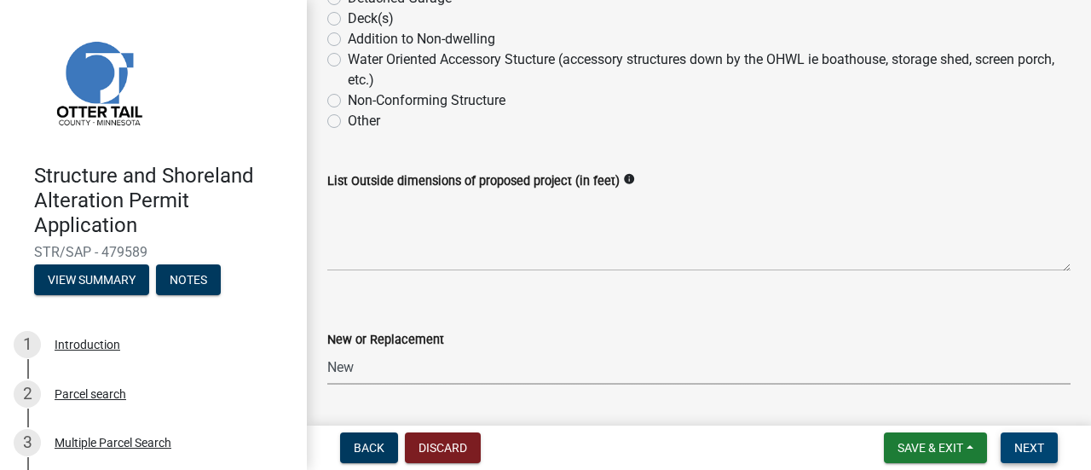
click at [1012, 454] on button "Next" at bounding box center [1028, 447] width 57 height 31
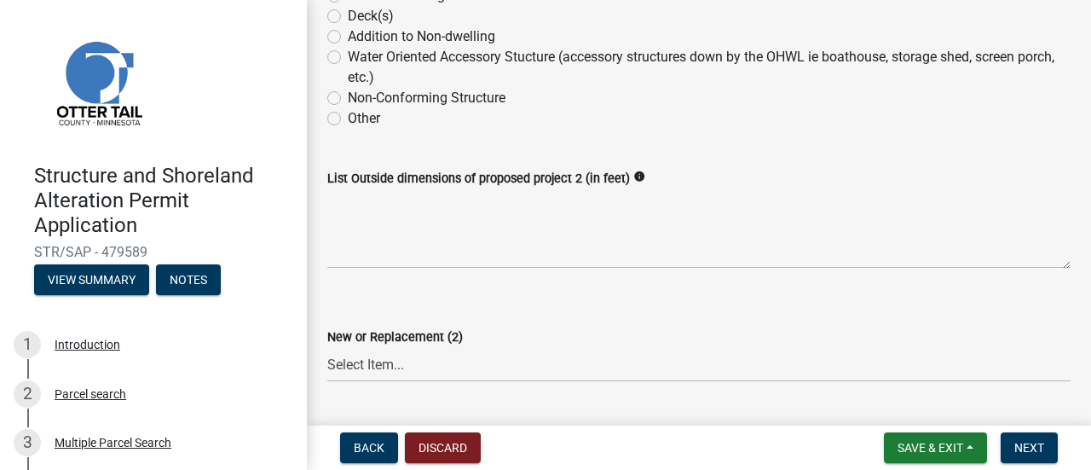
scroll to position [511, 0]
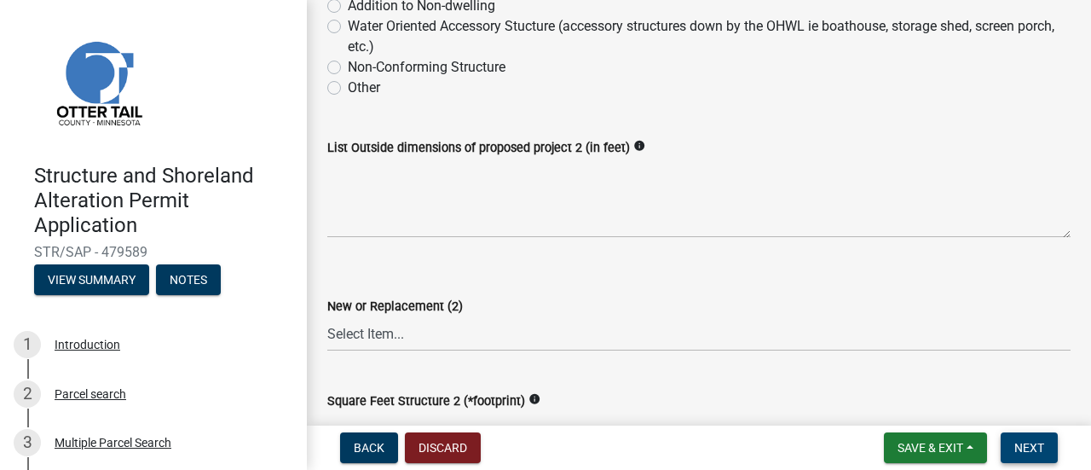
click at [1047, 456] on button "Next" at bounding box center [1028, 447] width 57 height 31
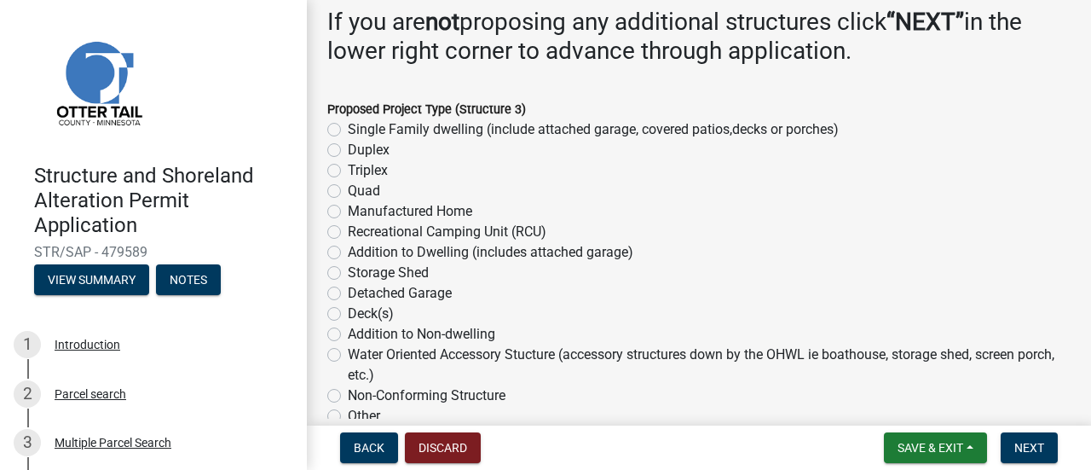
scroll to position [170, 0]
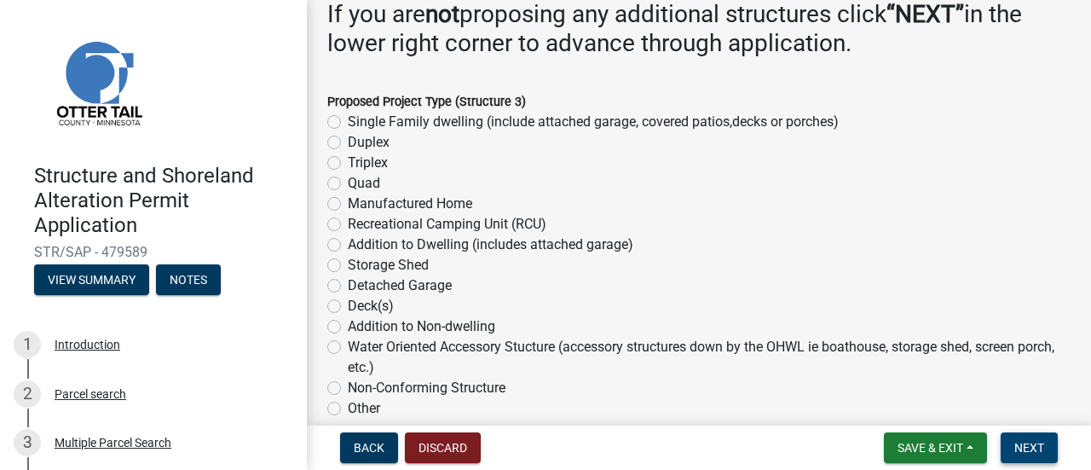
click at [1017, 437] on button "Next" at bounding box center [1028, 447] width 57 height 31
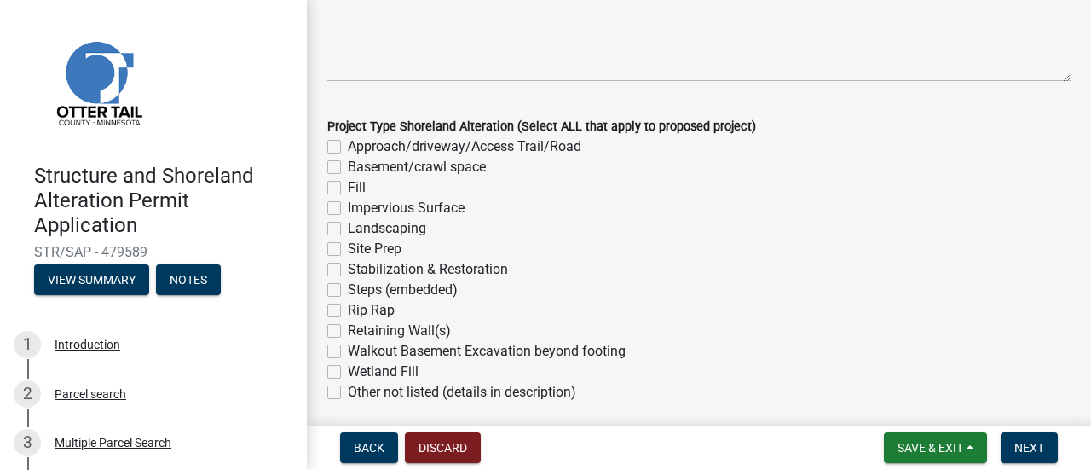
scroll to position [504, 0]
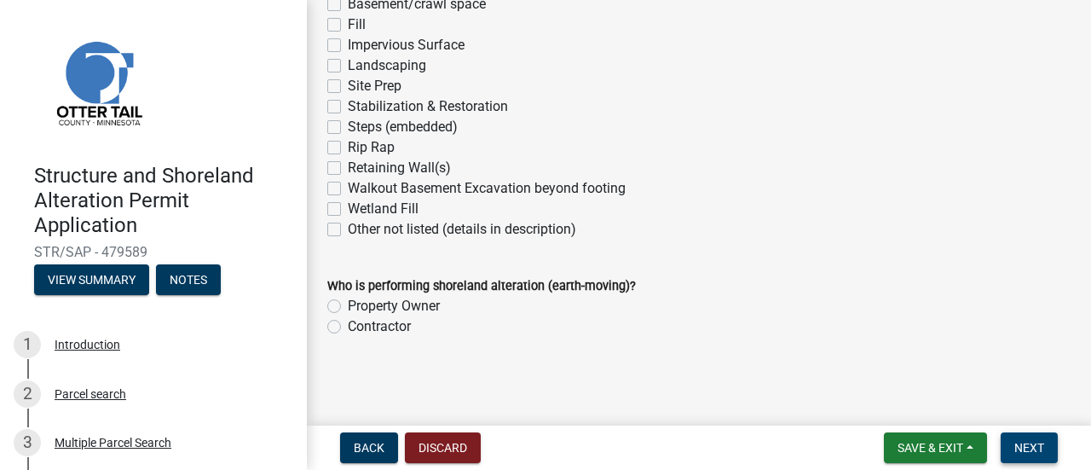
click at [1041, 449] on span "Next" at bounding box center [1029, 448] width 30 height 14
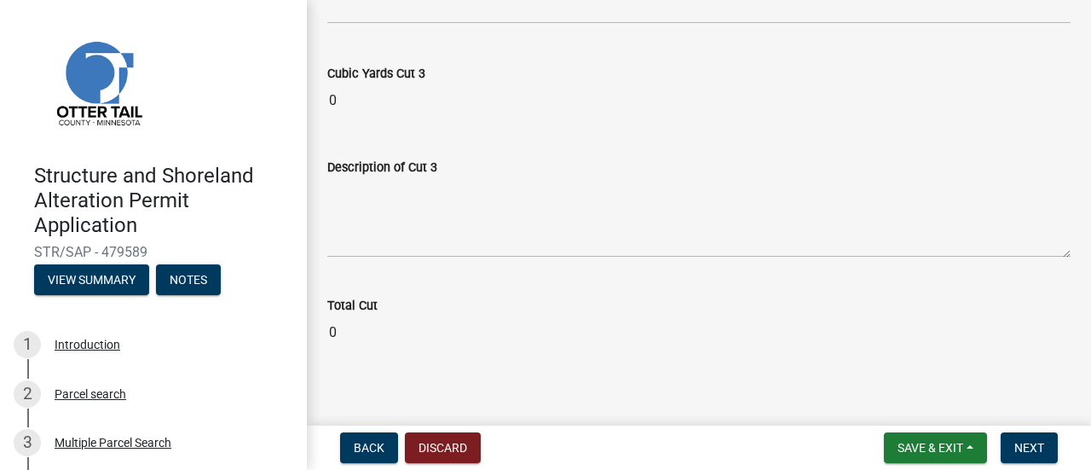
scroll to position [2171, 0]
click at [1050, 439] on button "Next" at bounding box center [1028, 447] width 57 height 31
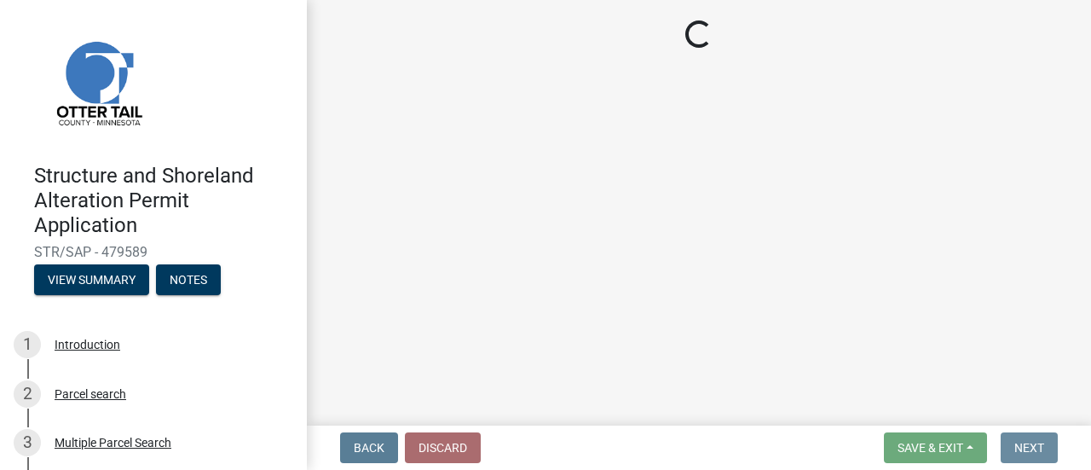
scroll to position [0, 0]
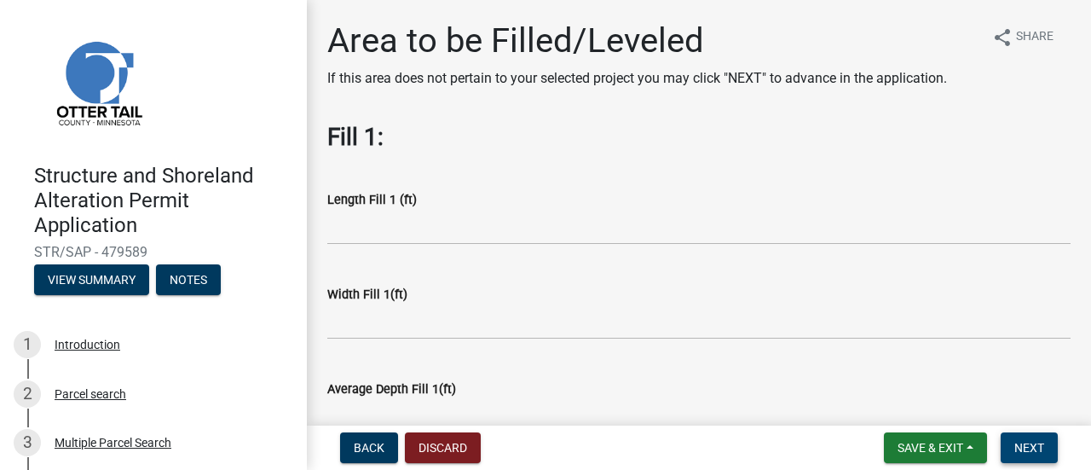
click at [1052, 451] on button "Next" at bounding box center [1028, 447] width 57 height 31
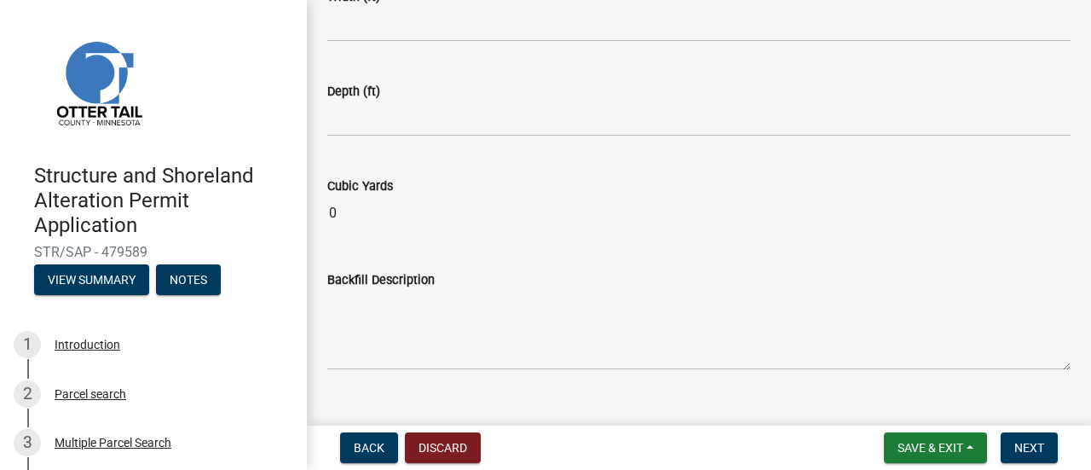
scroll to position [447, 0]
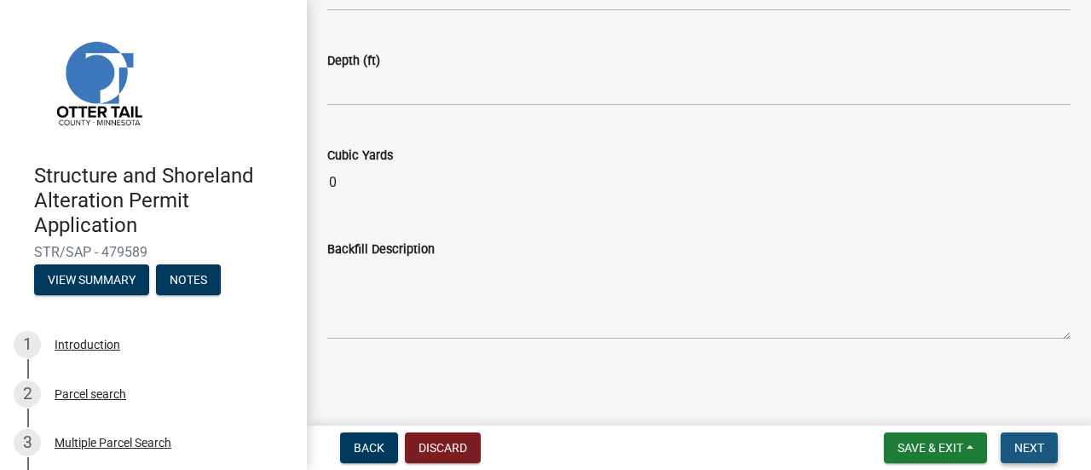
click at [1036, 447] on span "Next" at bounding box center [1029, 448] width 30 height 14
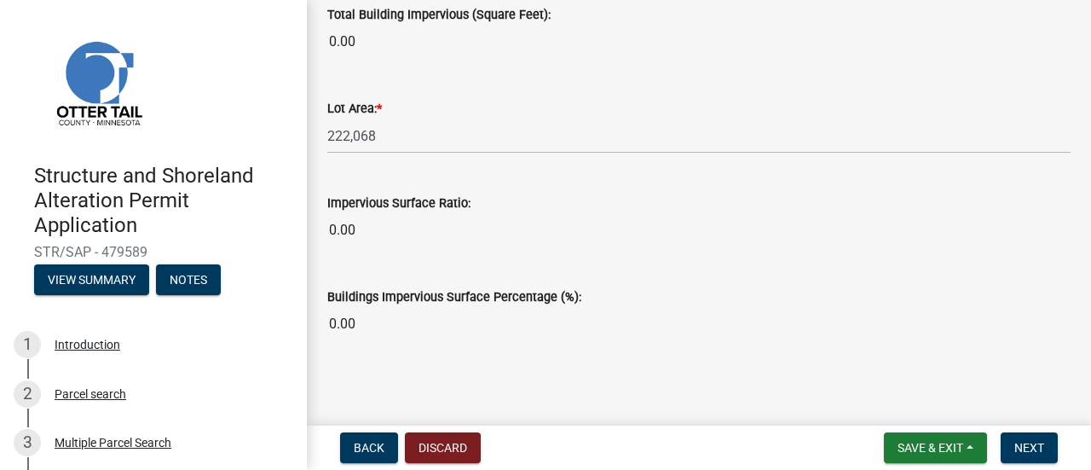
scroll to position [1561, 0]
click at [1012, 444] on button "Next" at bounding box center [1028, 447] width 57 height 31
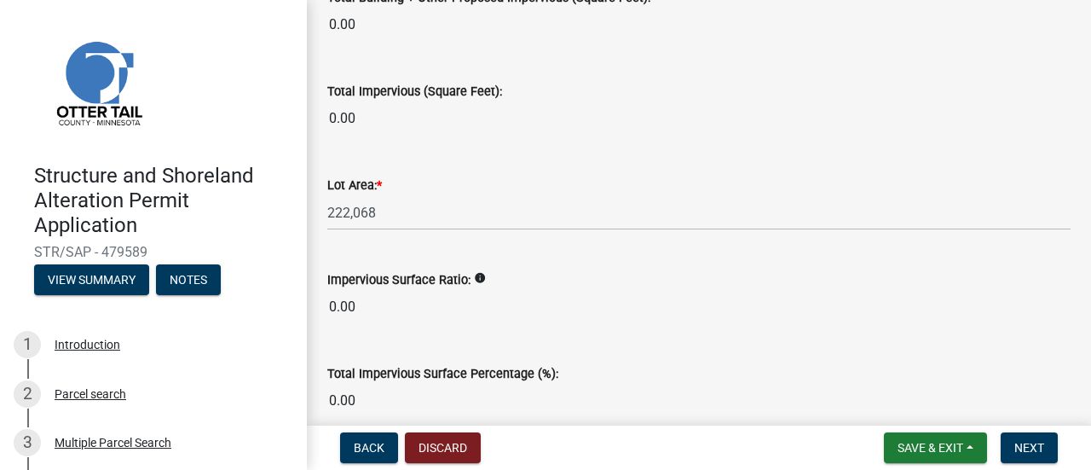
scroll to position [2208, 0]
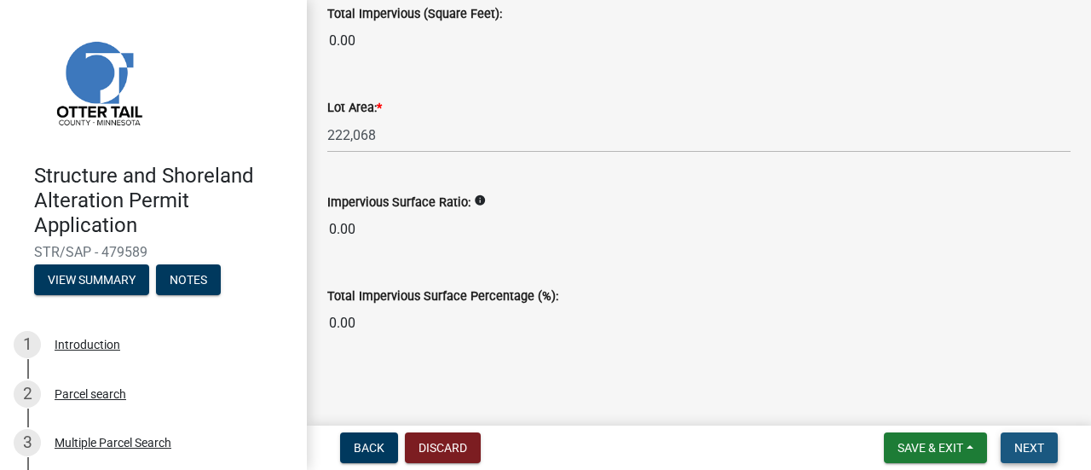
click at [1029, 450] on span "Next" at bounding box center [1029, 448] width 30 height 14
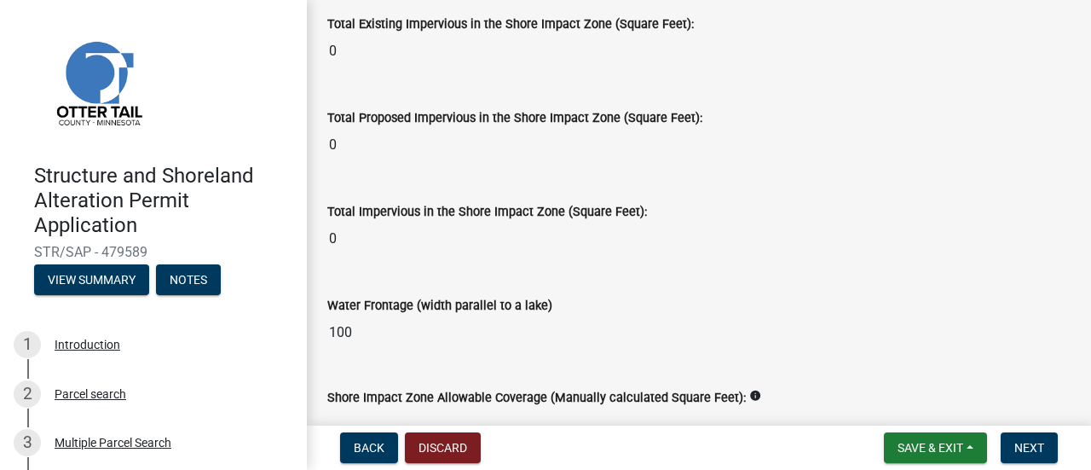
scroll to position [2454, 0]
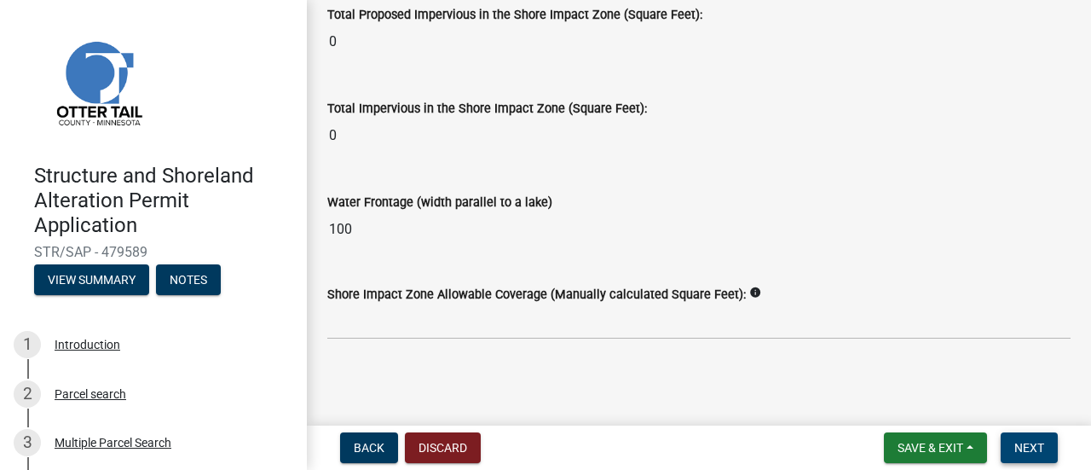
click at [1014, 459] on button "Next" at bounding box center [1028, 447] width 57 height 31
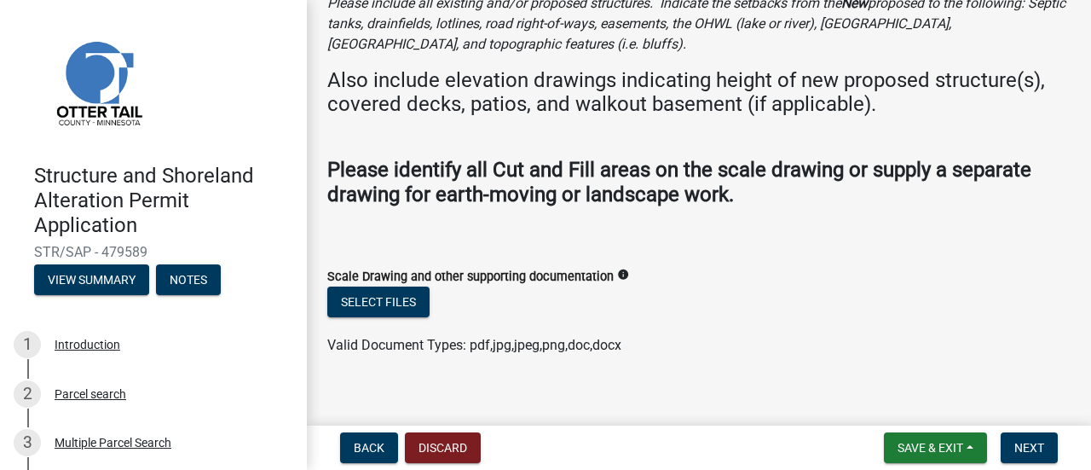
scroll to position [176, 0]
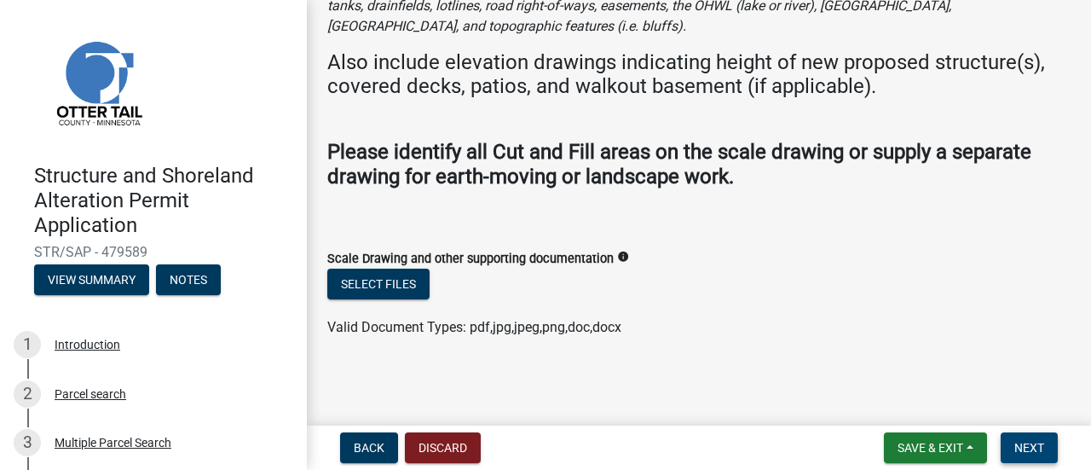
click at [1016, 442] on span "Next" at bounding box center [1029, 448] width 30 height 14
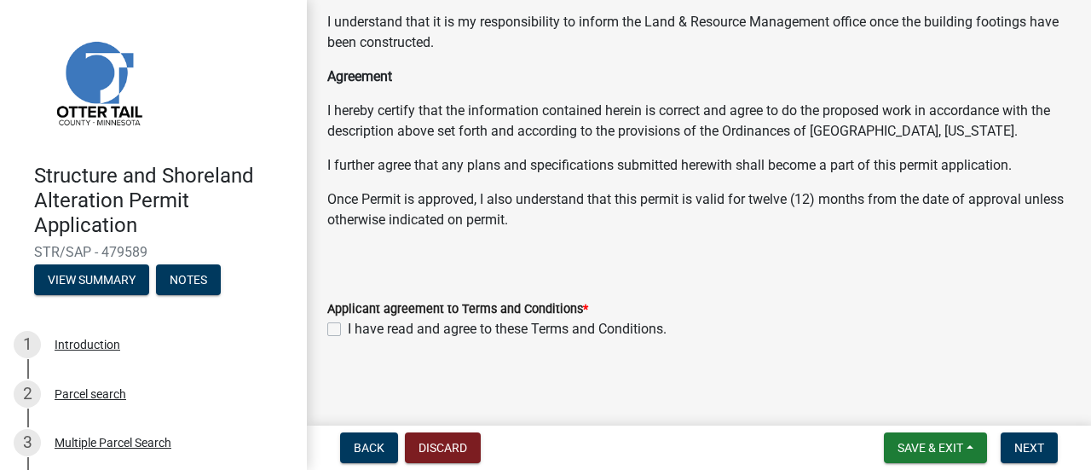
scroll to position [396, 0]
click at [1030, 453] on span "Next" at bounding box center [1029, 448] width 30 height 14
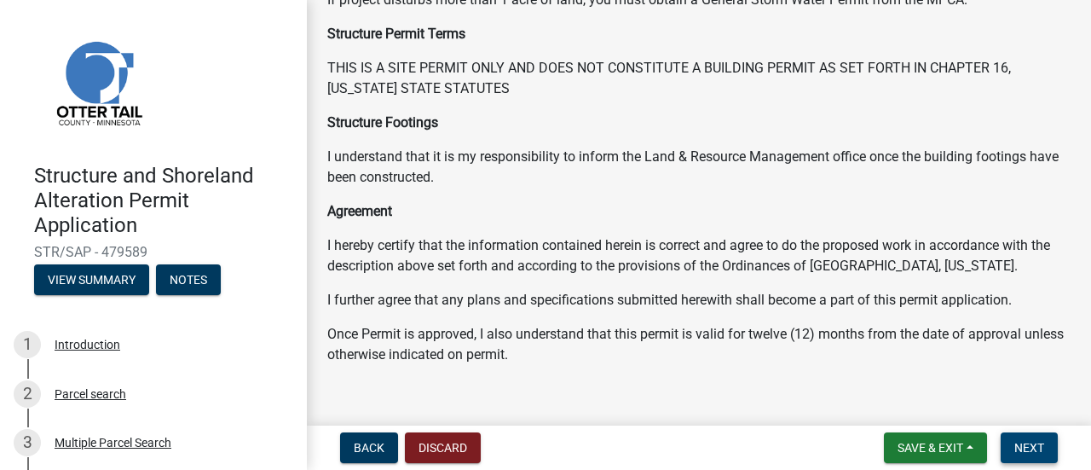
scroll to position [4, 0]
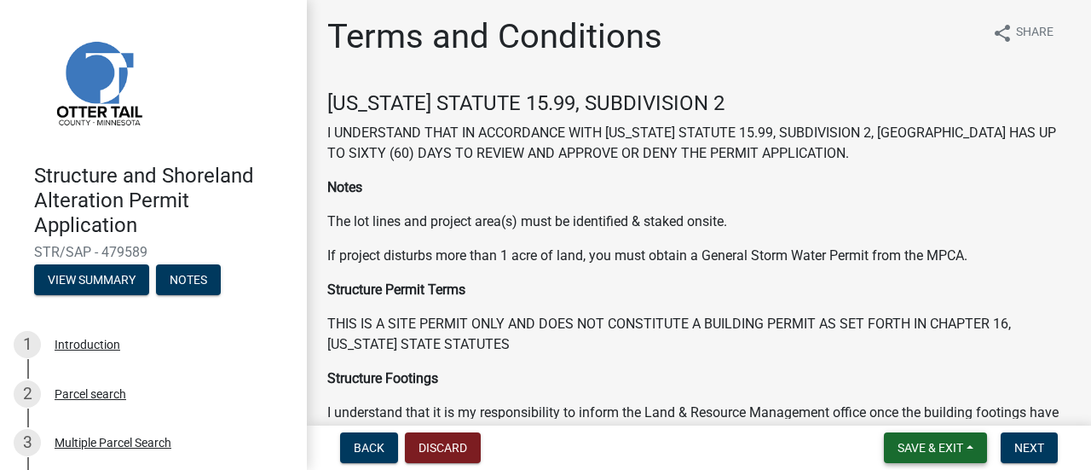
click at [899, 444] on span "Save & Exit" at bounding box center [930, 448] width 66 height 14
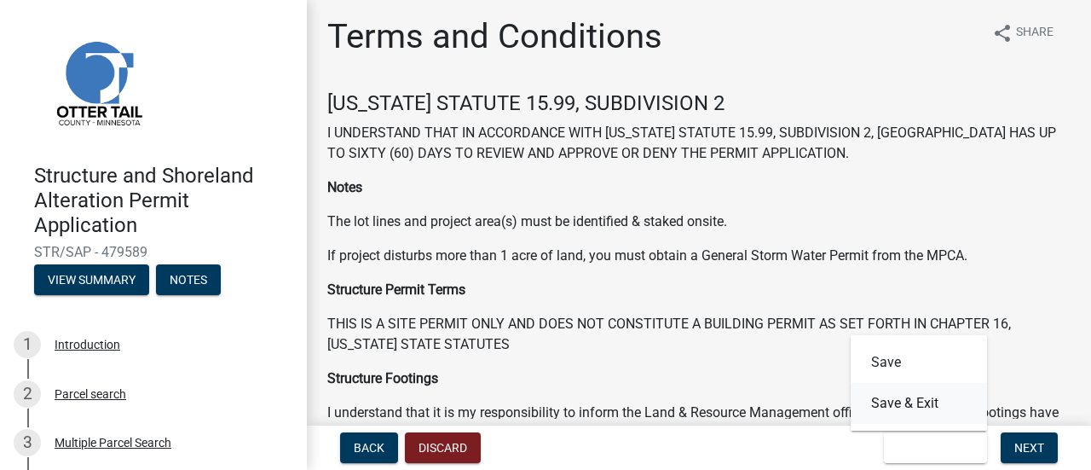
click at [898, 415] on button "Save & Exit" at bounding box center [919, 403] width 136 height 41
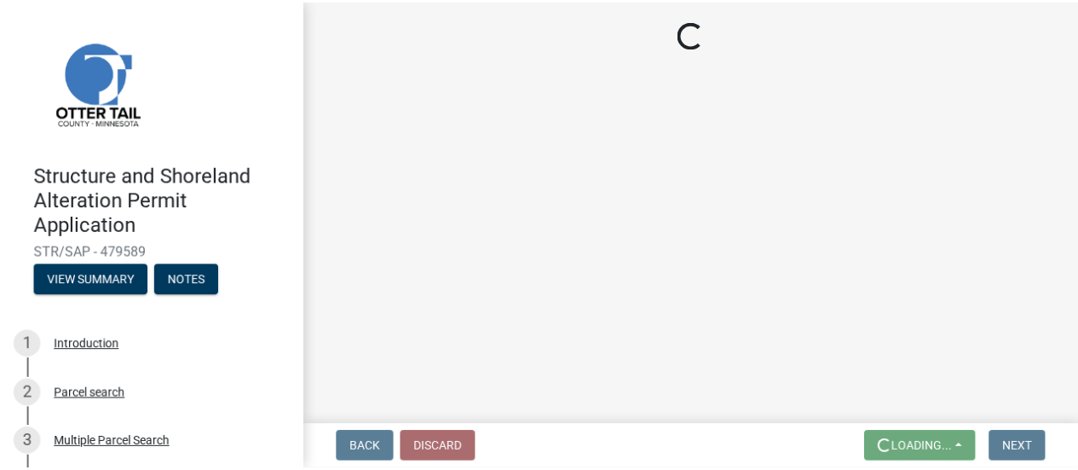
scroll to position [0, 0]
